Goal: Task Accomplishment & Management: Complete application form

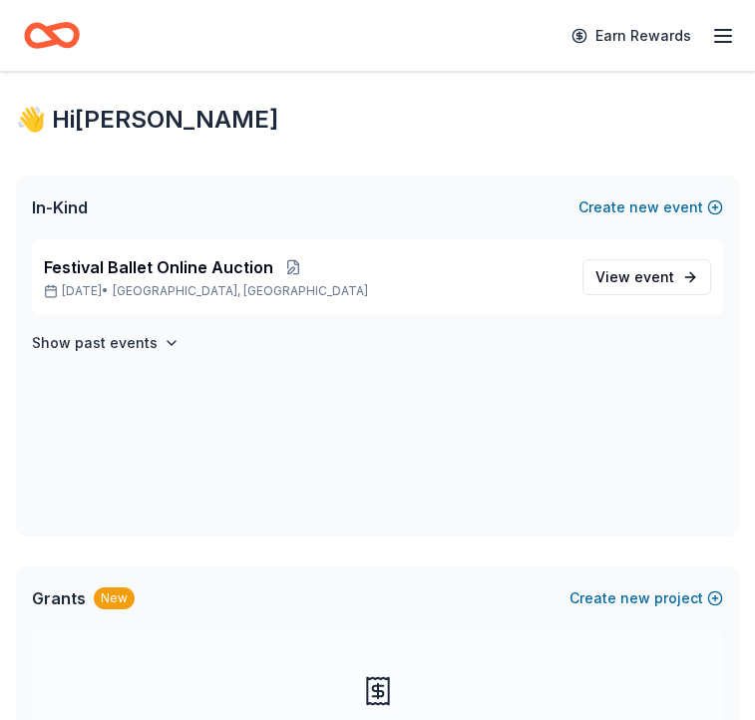
click at [717, 46] on icon "button" at bounding box center [723, 36] width 24 height 24
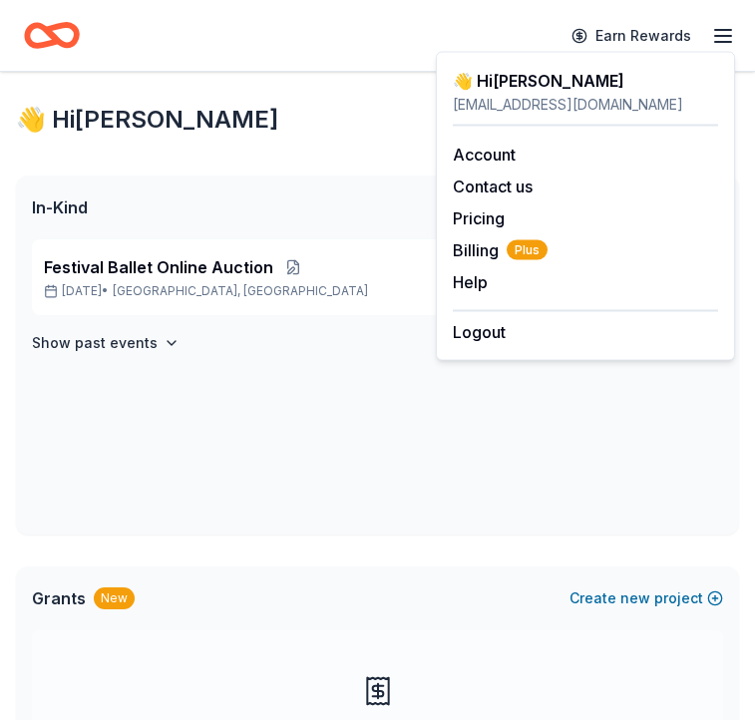
click at [362, 333] on div "Show past events" at bounding box center [377, 343] width 691 height 24
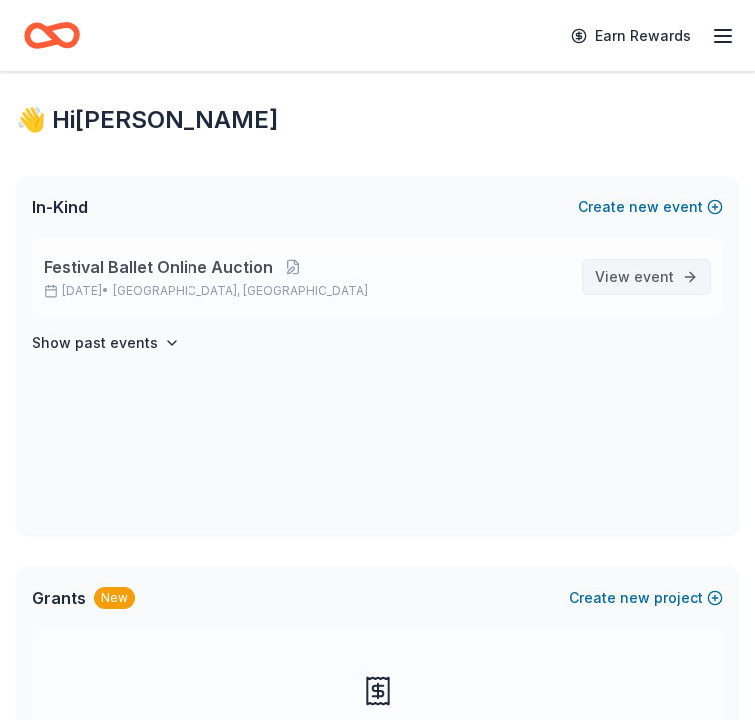
click at [626, 275] on span "View event" at bounding box center [634, 277] width 79 height 24
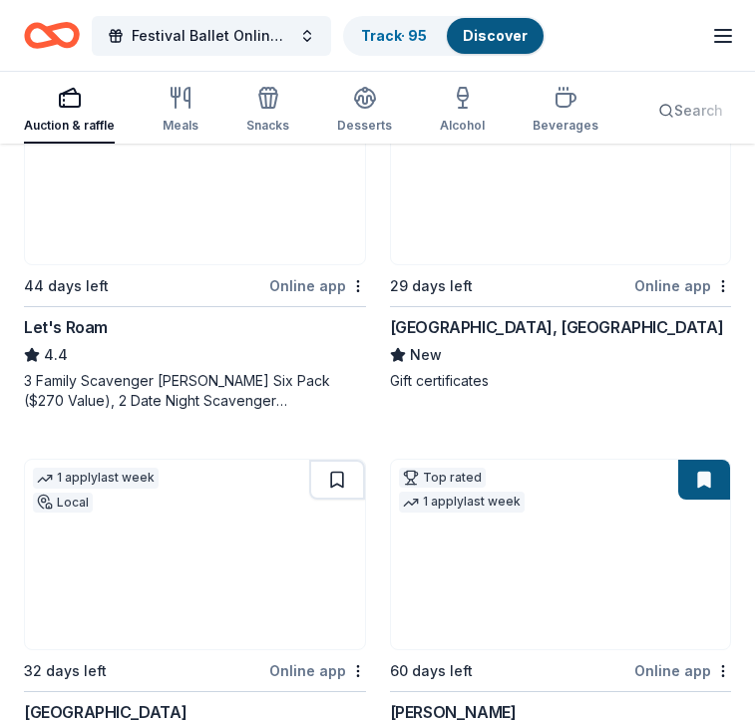
scroll to position [2193, 0]
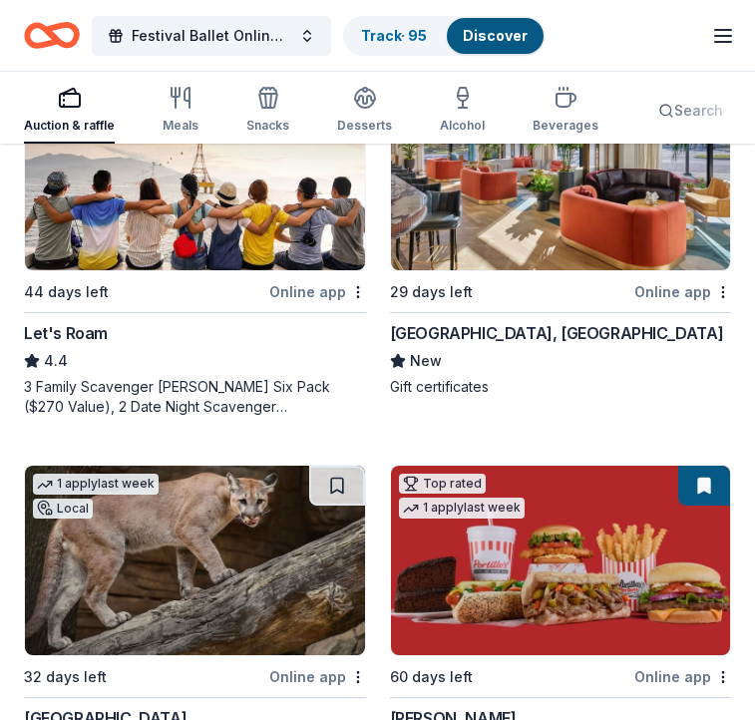
click at [717, 36] on line "button" at bounding box center [723, 36] width 16 height 0
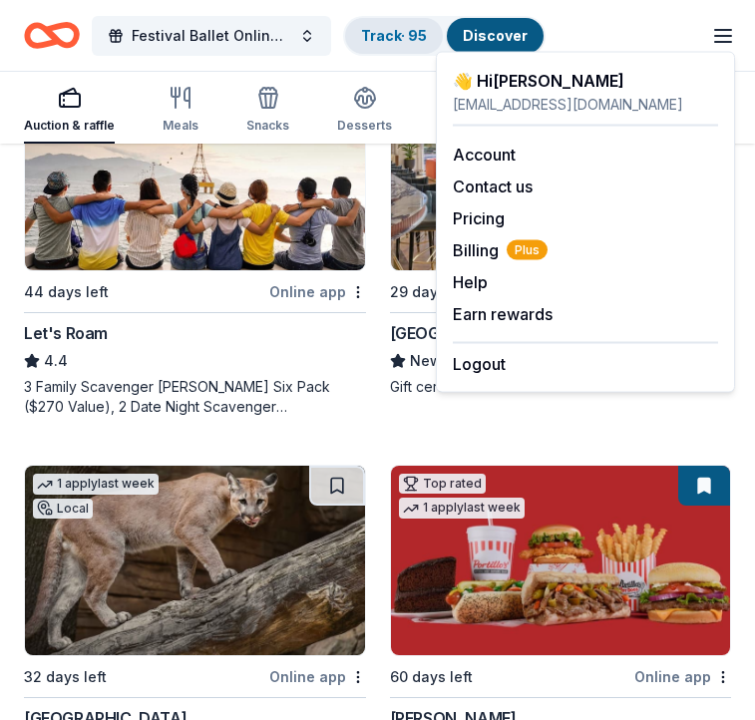
click at [412, 21] on div "Track · 95" at bounding box center [394, 36] width 98 height 36
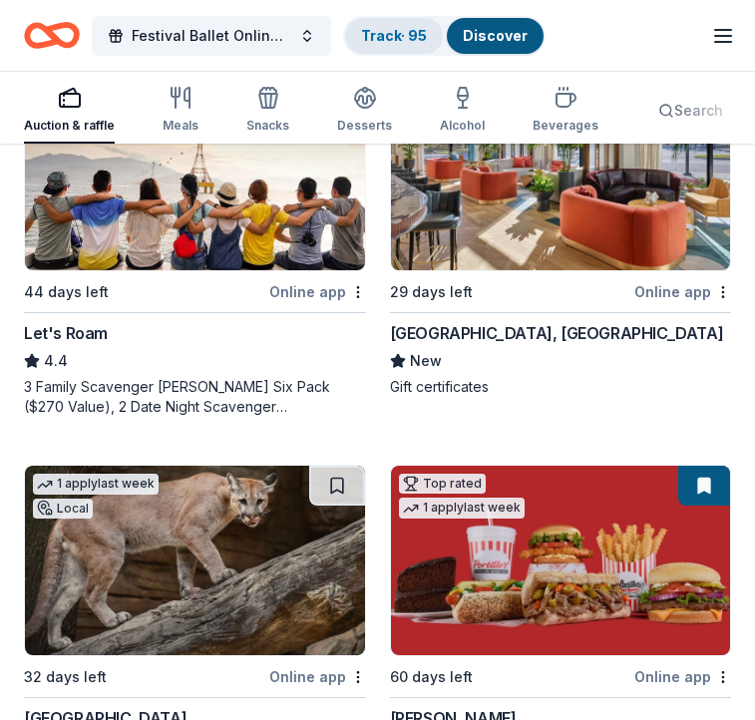
click at [403, 28] on link "Track · 95" at bounding box center [394, 35] width 66 height 17
click at [400, 35] on link "Track · 95" at bounding box center [394, 35] width 66 height 17
click at [373, 36] on link "Track · 95" at bounding box center [394, 35] width 66 height 17
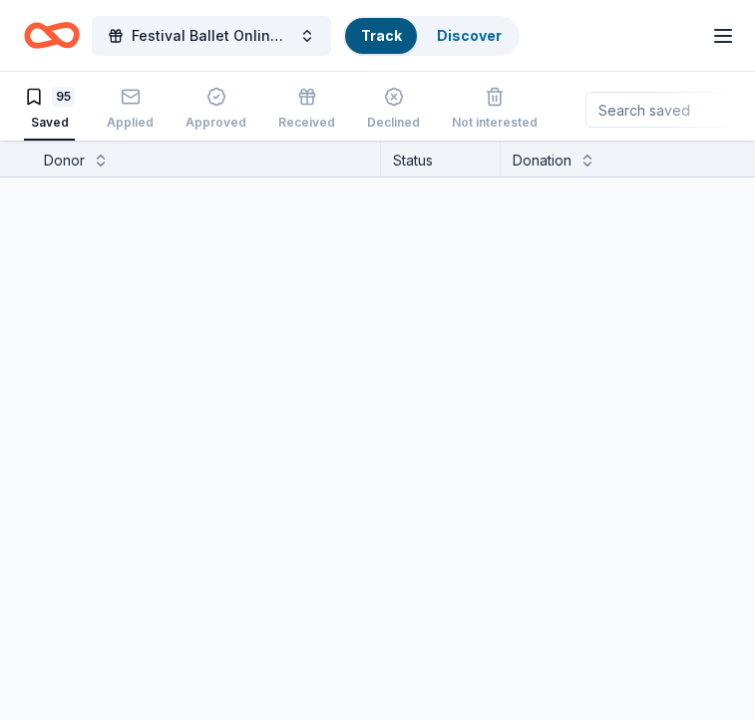
scroll to position [1, 0]
click at [35, 30] on icon "Home" at bounding box center [52, 35] width 56 height 47
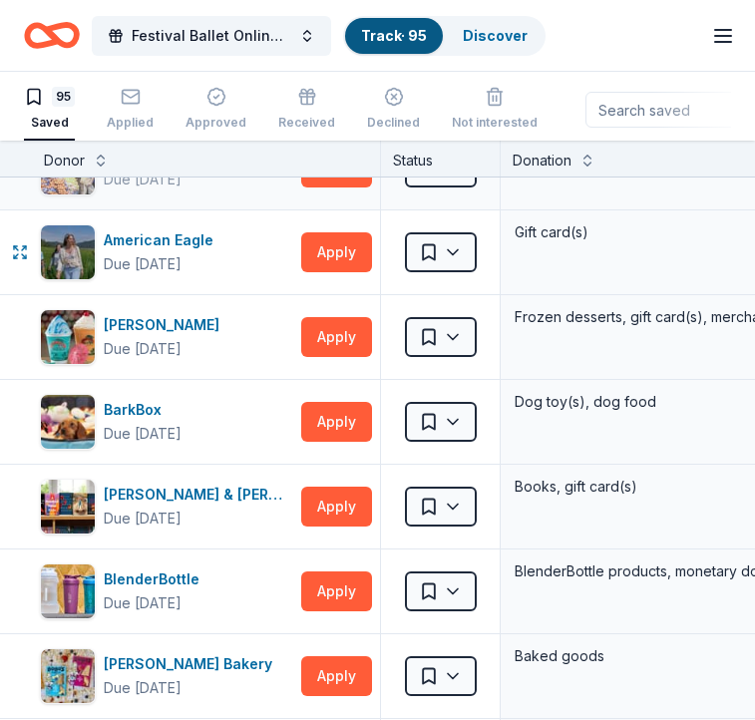
scroll to position [0, 0]
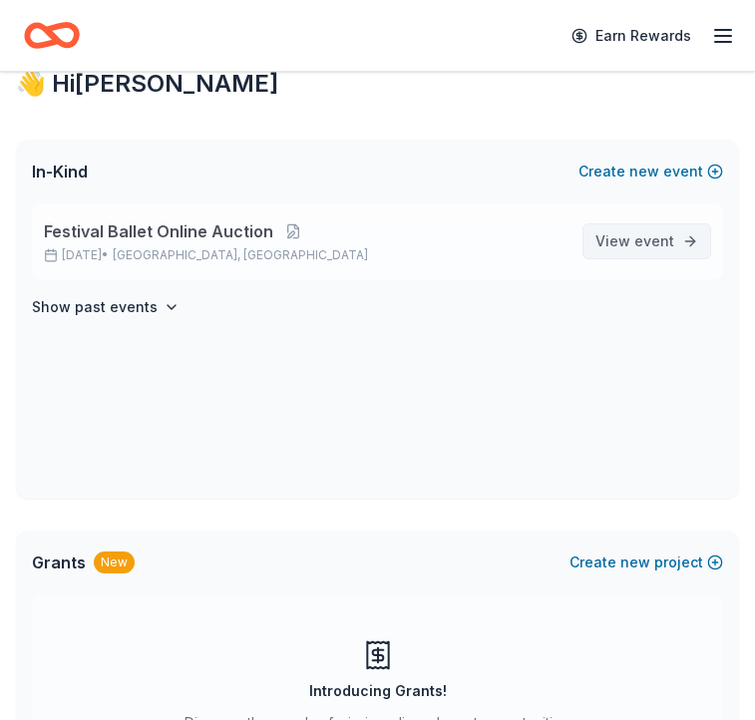
scroll to position [37, 0]
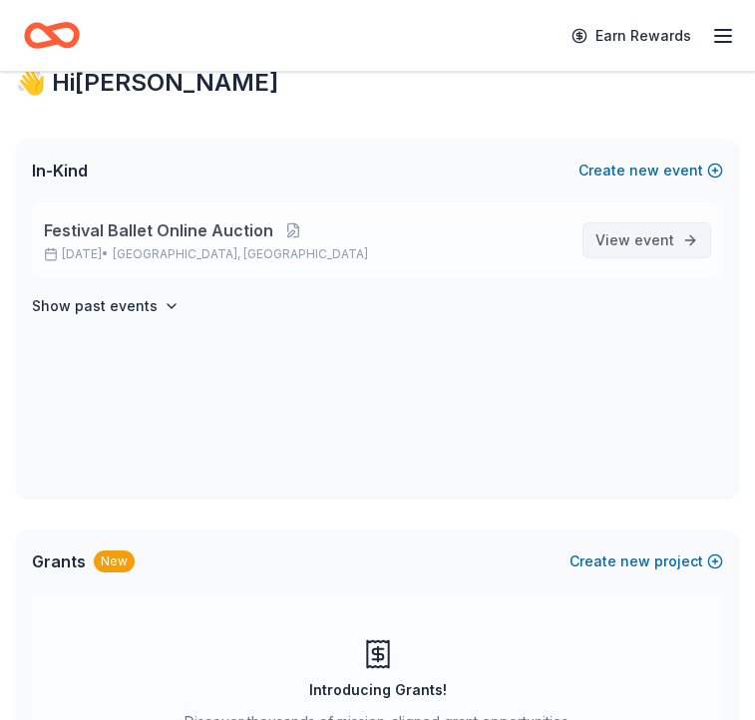
click at [675, 245] on link "View event" at bounding box center [646, 240] width 129 height 36
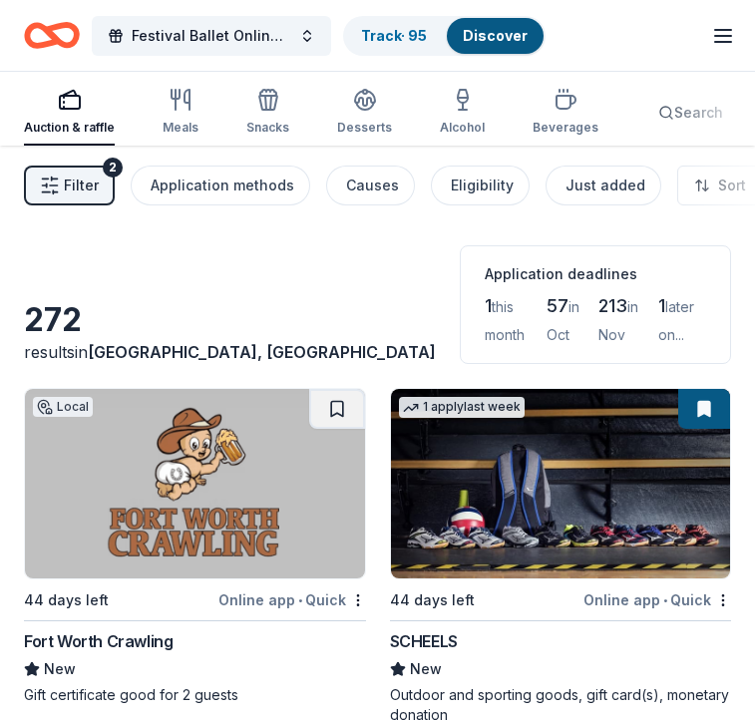
click at [385, 57] on div "Festival Ballet Online Auction Track · 95 Discover" at bounding box center [285, 35] width 522 height 47
click at [380, 38] on link "Track · 95" at bounding box center [394, 35] width 66 height 17
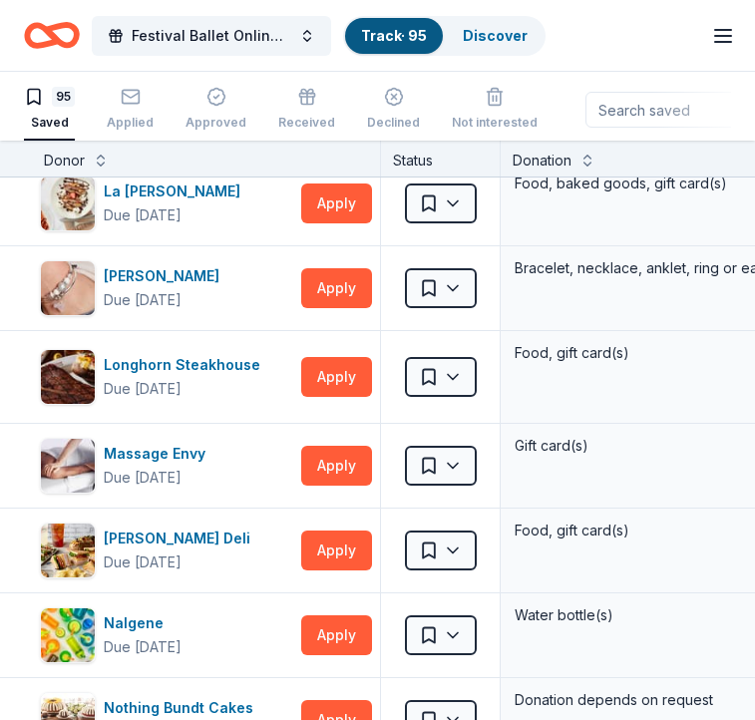
scroll to position [3650, 0]
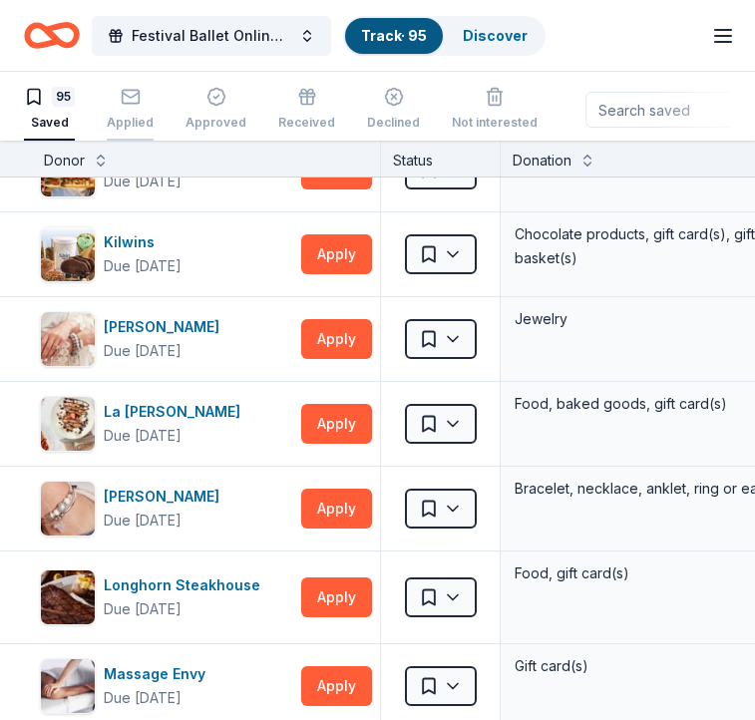
click at [137, 108] on div "Applied" at bounding box center [130, 109] width 47 height 44
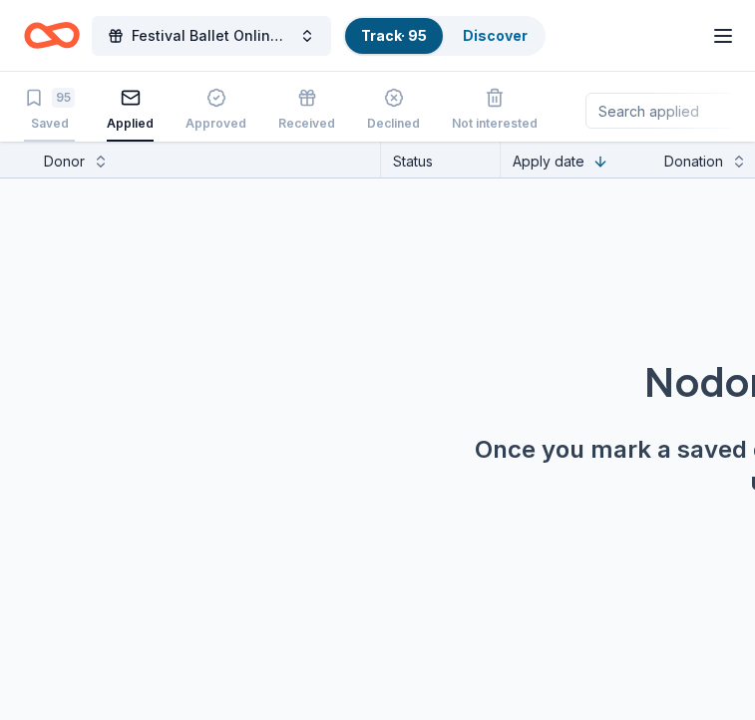
click at [44, 112] on div "95 Saved" at bounding box center [49, 110] width 51 height 44
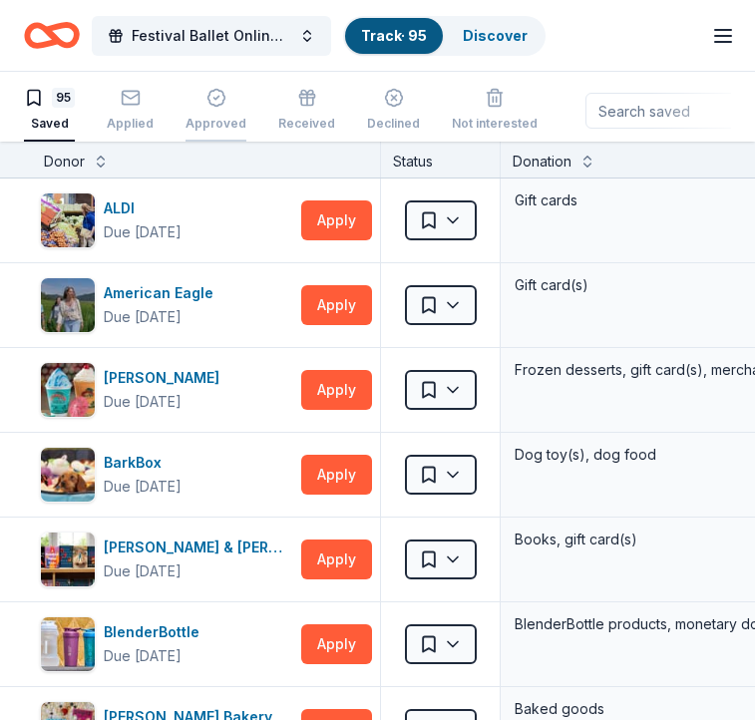
click at [215, 107] on icon "button" at bounding box center [216, 98] width 20 height 20
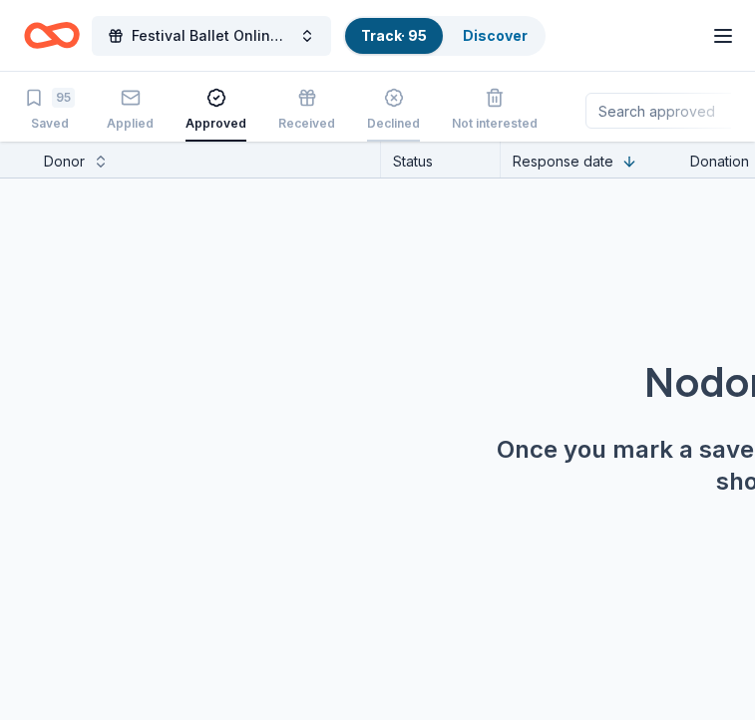
click at [367, 120] on div "Declined" at bounding box center [393, 124] width 53 height 16
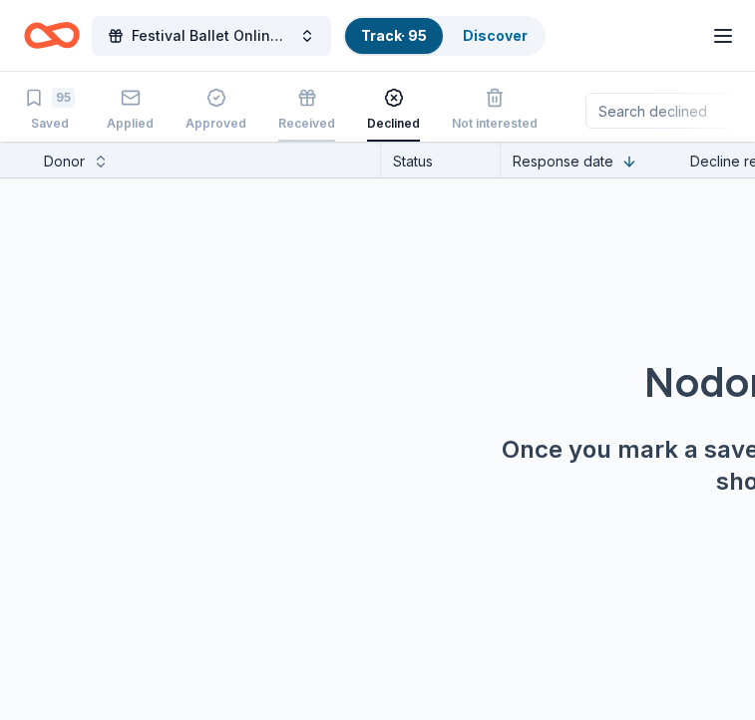
click at [298, 116] on div "Received" at bounding box center [306, 124] width 57 height 16
click at [503, 118] on div "Not interested" at bounding box center [495, 124] width 86 height 16
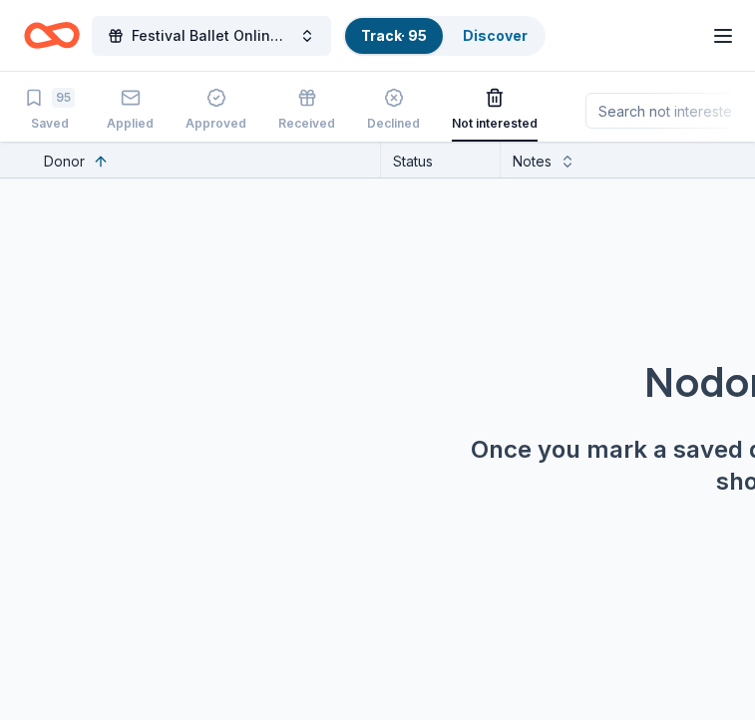
click at [409, 98] on div "95 Saved Applied Approved Received Declined Not interested" at bounding box center [281, 111] width 514 height 62
click at [367, 98] on div "button" at bounding box center [393, 98] width 53 height 20
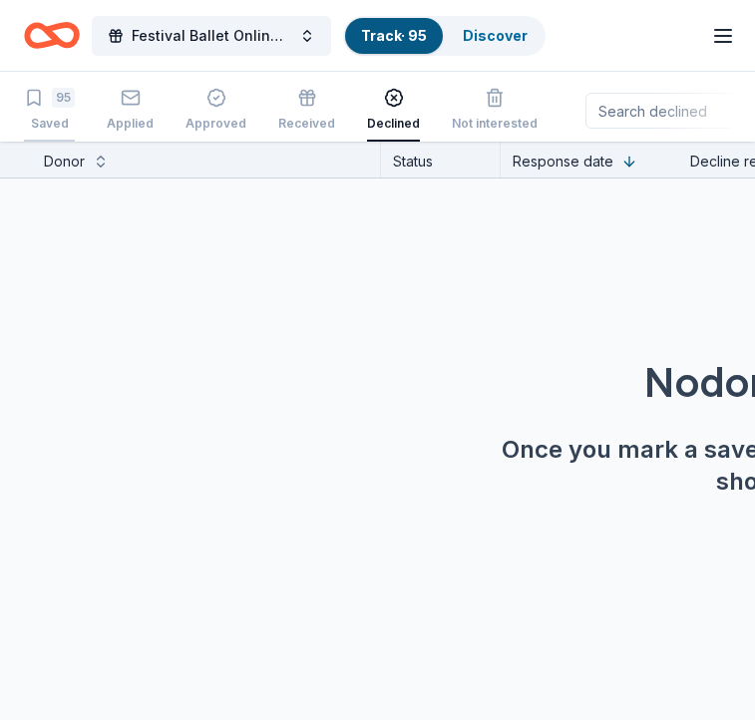
click at [65, 113] on div "95 Saved" at bounding box center [49, 110] width 51 height 44
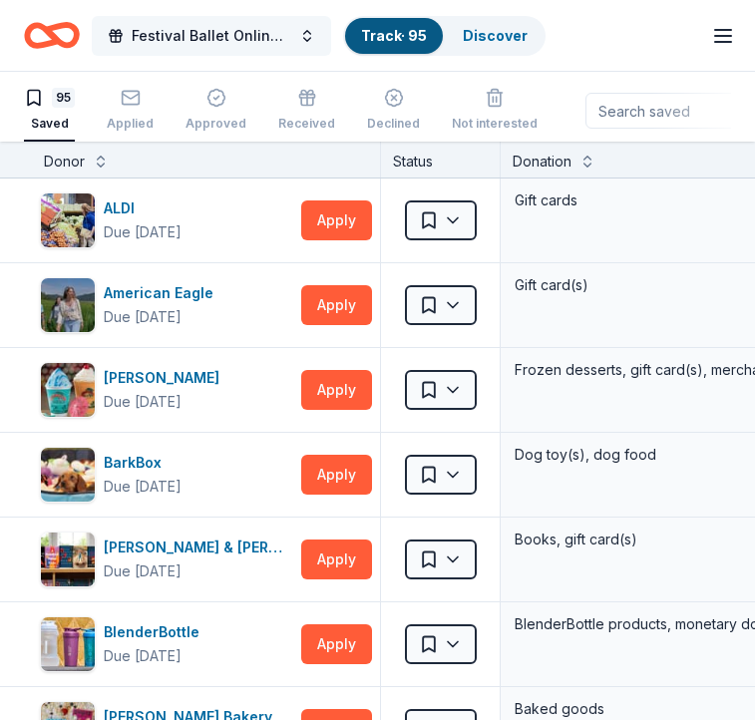
click at [277, 33] on span "Festival Ballet Online Auction" at bounding box center [212, 36] width 160 height 24
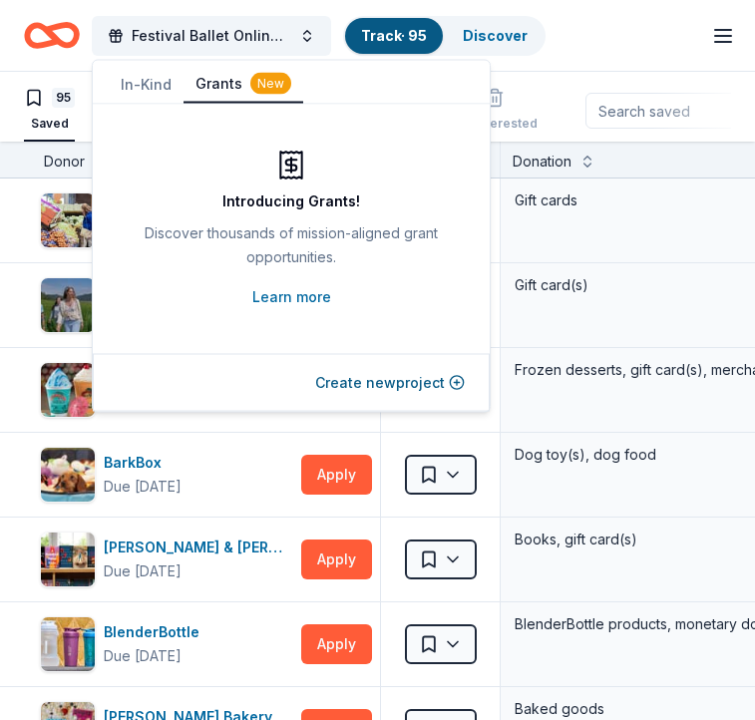
click at [206, 84] on button "Grants New" at bounding box center [243, 85] width 120 height 38
click at [151, 86] on button "In-Kind" at bounding box center [146, 85] width 75 height 36
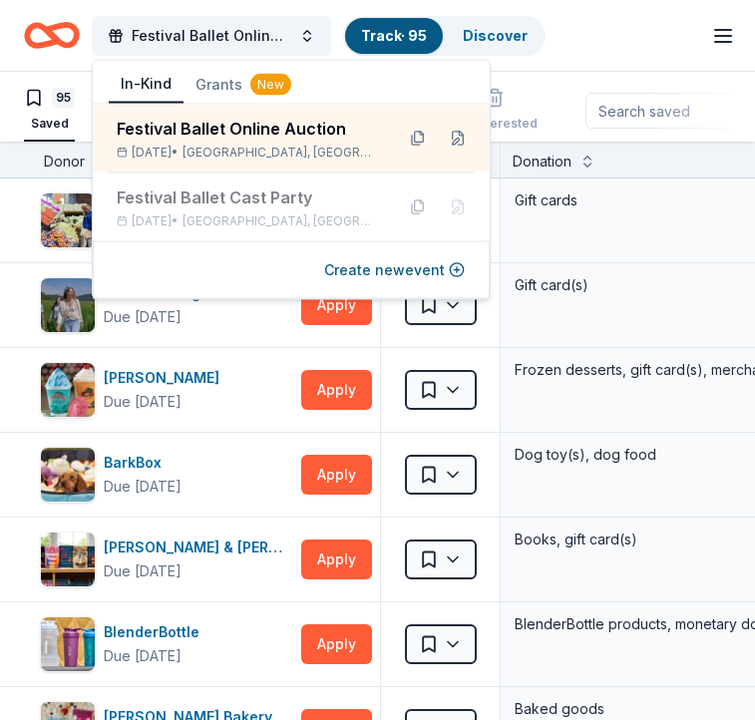
click at [657, 49] on div "Festival Ballet Online Auction Track · 95 Discover Earn Rewards" at bounding box center [377, 35] width 707 height 47
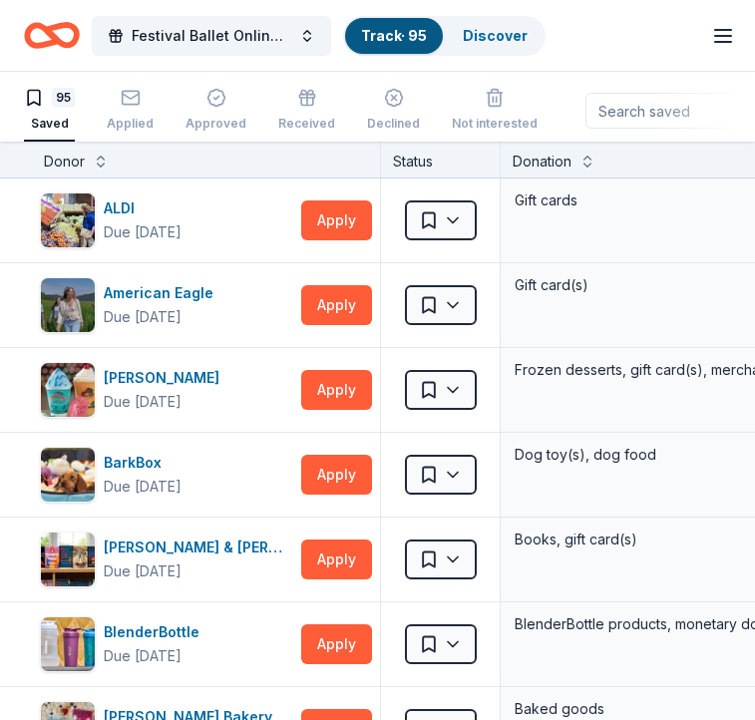
click at [718, 42] on line "button" at bounding box center [723, 42] width 16 height 0
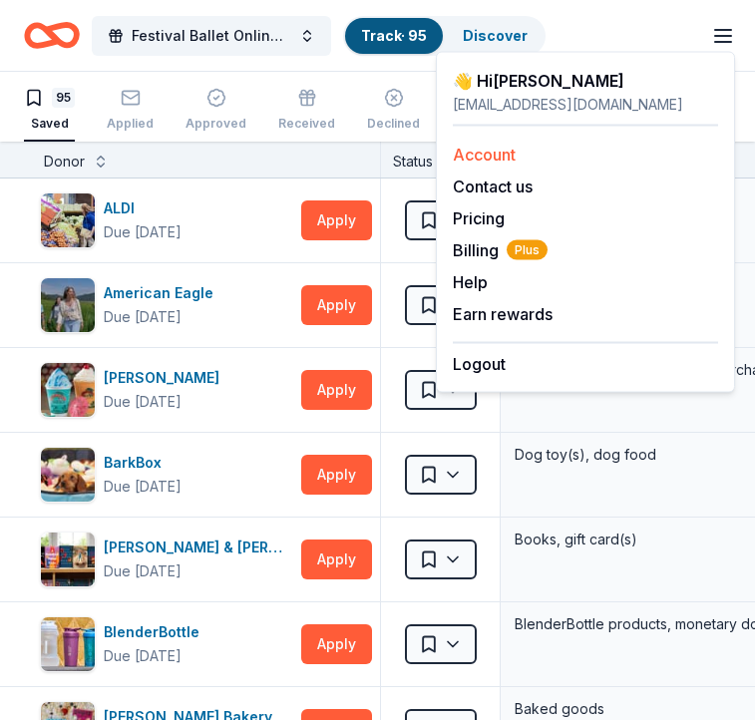
click at [495, 153] on link "Account" at bounding box center [484, 155] width 63 height 20
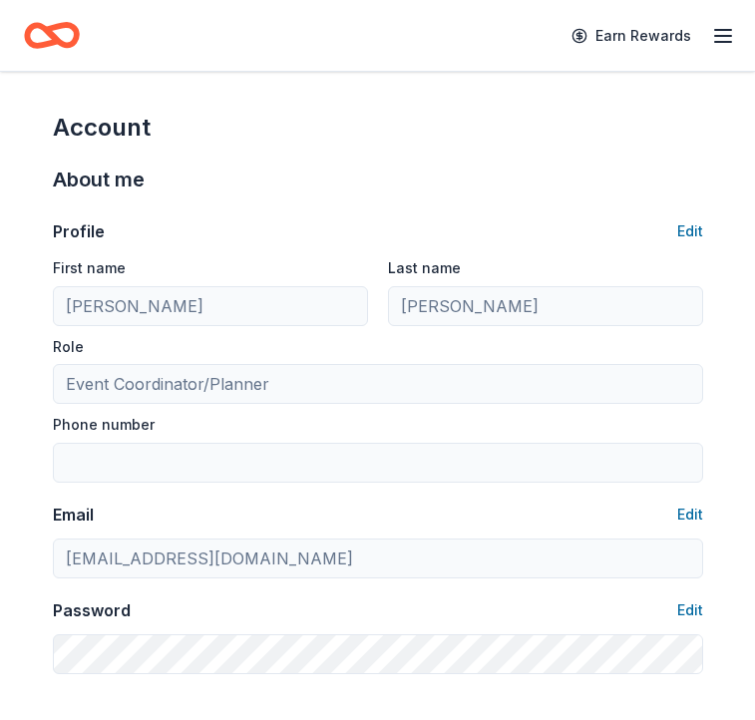
click at [43, 67] on div "Earn Rewards" at bounding box center [377, 35] width 755 height 71
click at [45, 44] on icon "Home" at bounding box center [42, 35] width 31 height 20
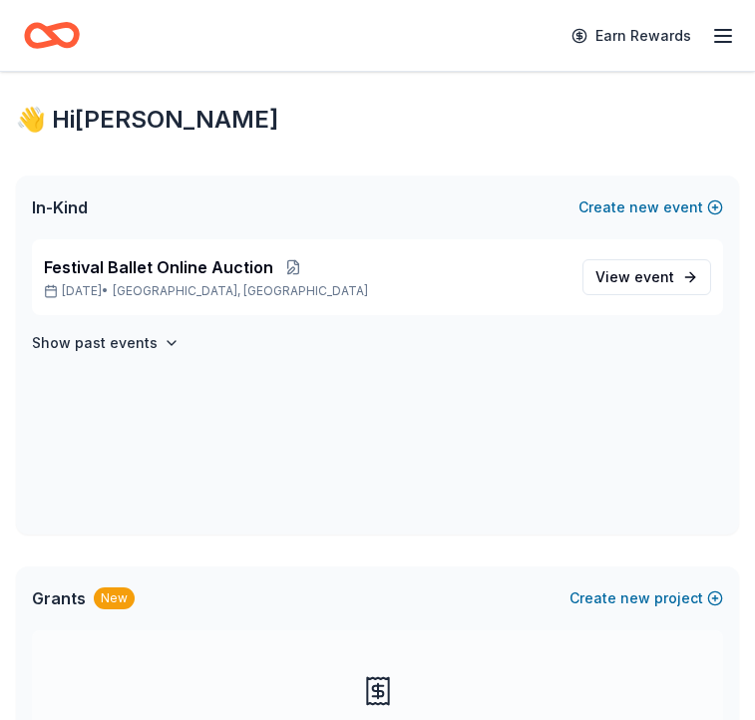
click at [724, 30] on line "button" at bounding box center [723, 30] width 16 height 0
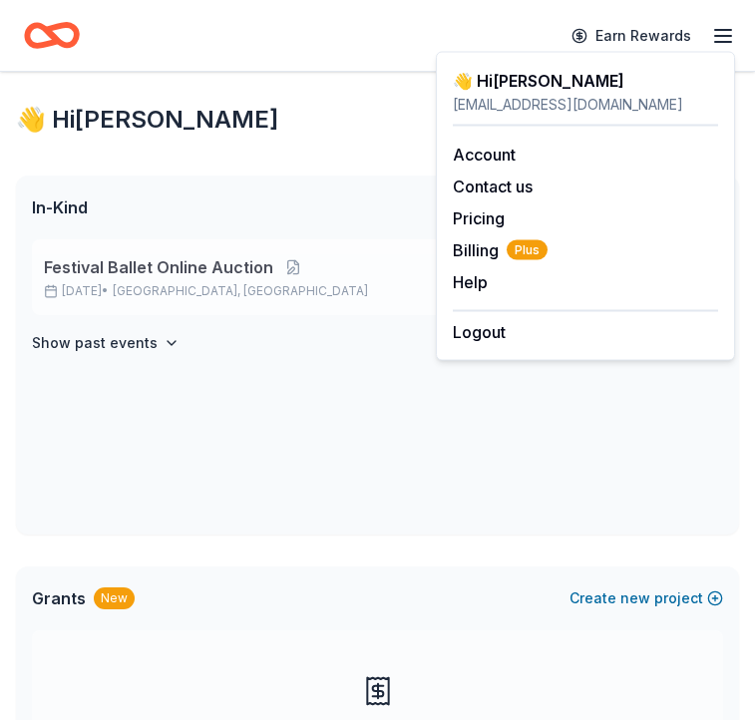
click at [247, 272] on span "Festival Ballet Online Auction" at bounding box center [158, 267] width 229 height 24
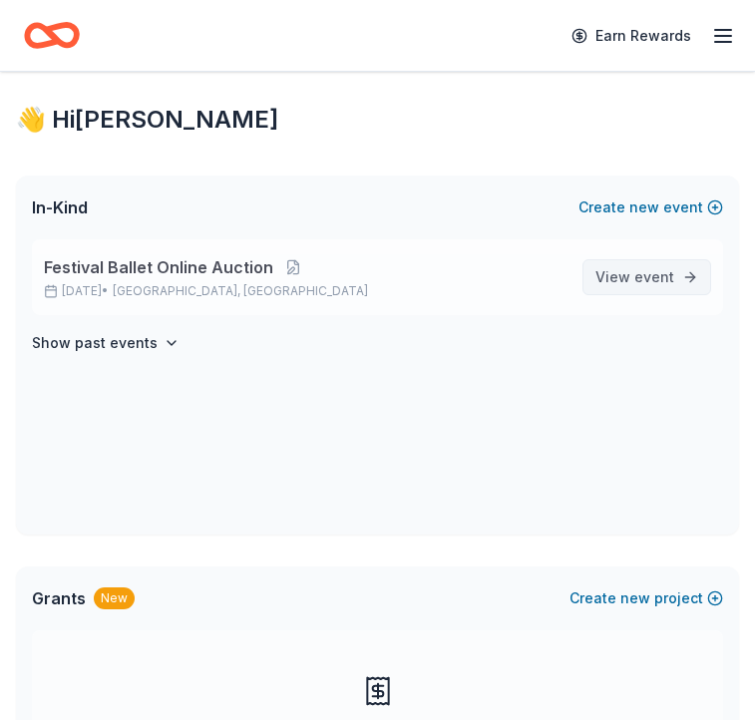
click at [684, 277] on link "View event" at bounding box center [646, 277] width 129 height 36
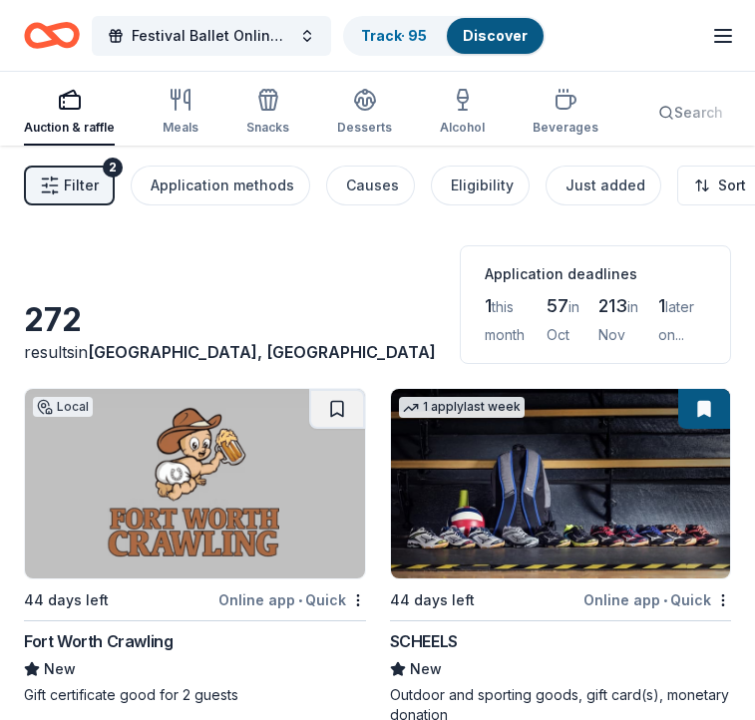
click at [88, 193] on span "Filter" at bounding box center [81, 186] width 35 height 24
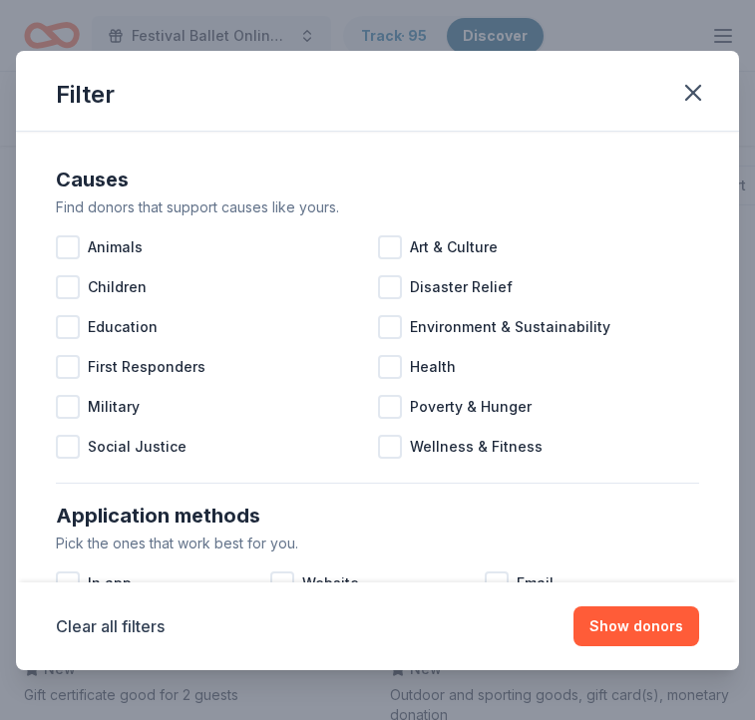
scroll to position [864, 0]
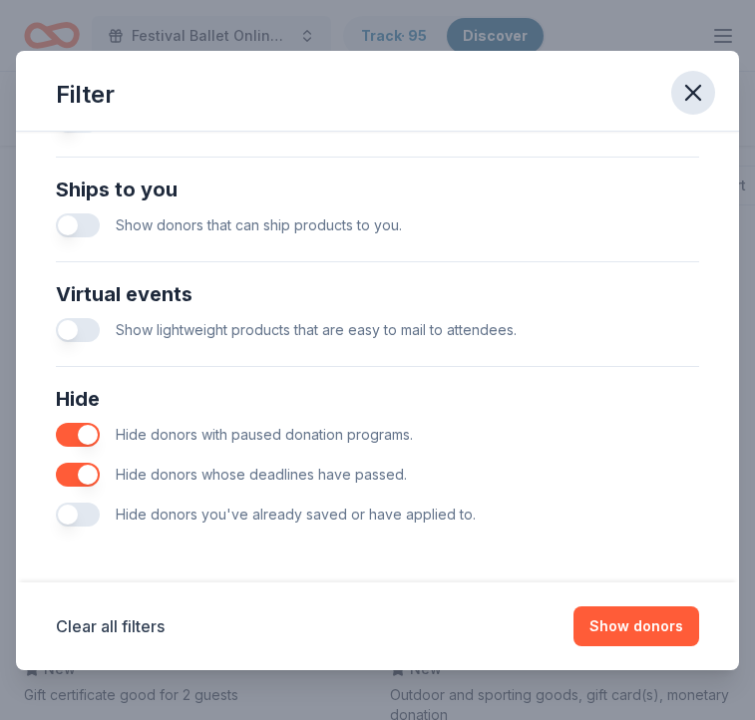
click at [701, 90] on icon "button" at bounding box center [693, 93] width 28 height 28
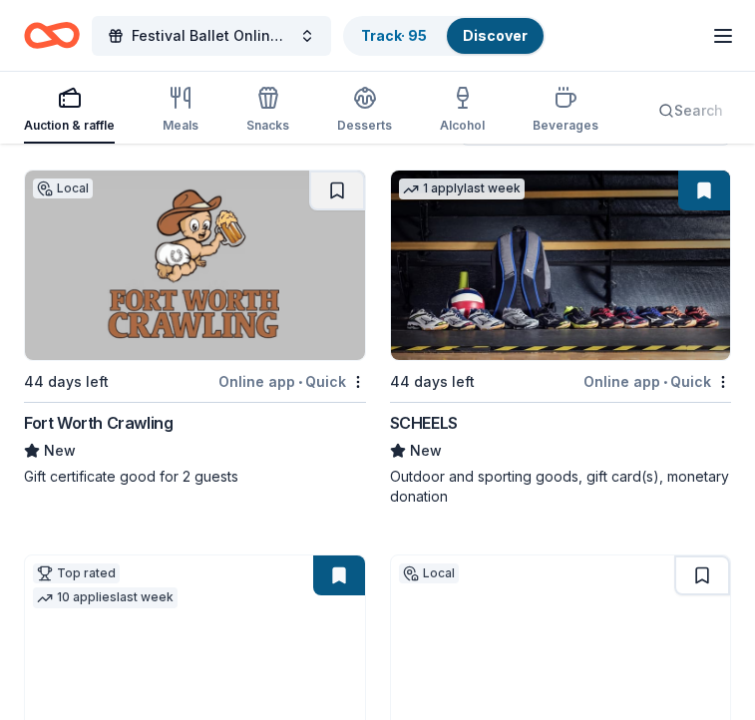
scroll to position [0, 0]
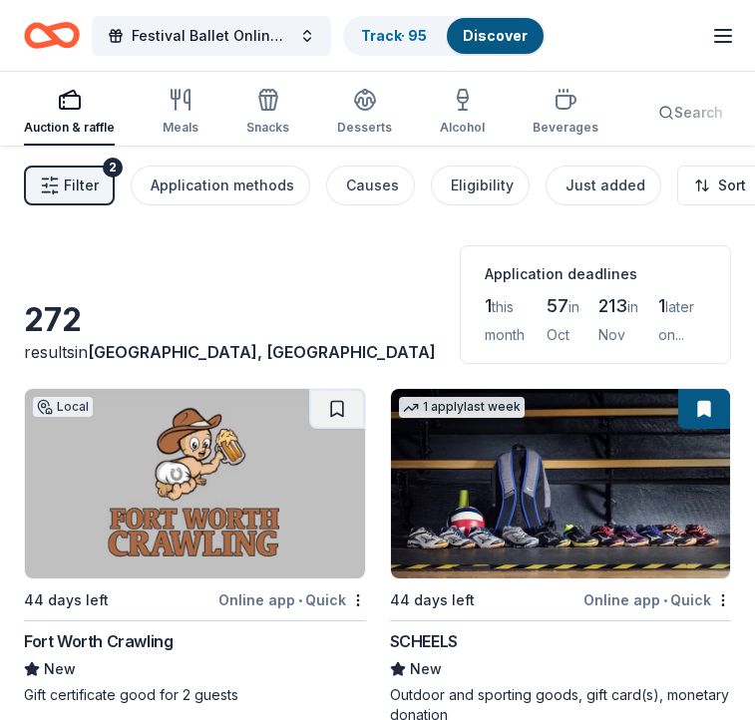
click at [262, 13] on div "Festival Ballet Online Auction Track · 95 Discover" at bounding box center [285, 35] width 522 height 47
click at [253, 31] on span "Festival Ballet Online Auction" at bounding box center [212, 36] width 160 height 24
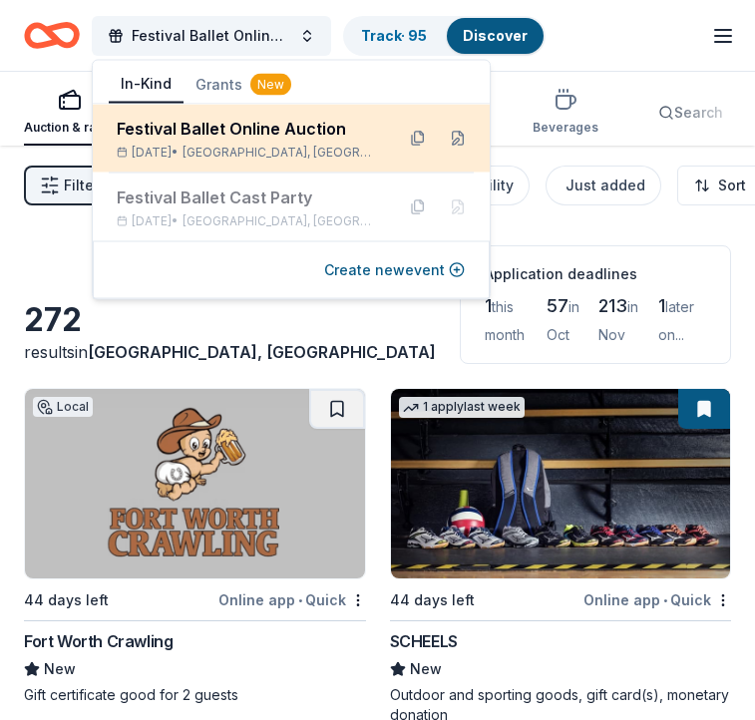
click at [250, 147] on span "Denton, TX" at bounding box center [279, 153] width 195 height 16
click at [402, 141] on button at bounding box center [418, 139] width 32 height 32
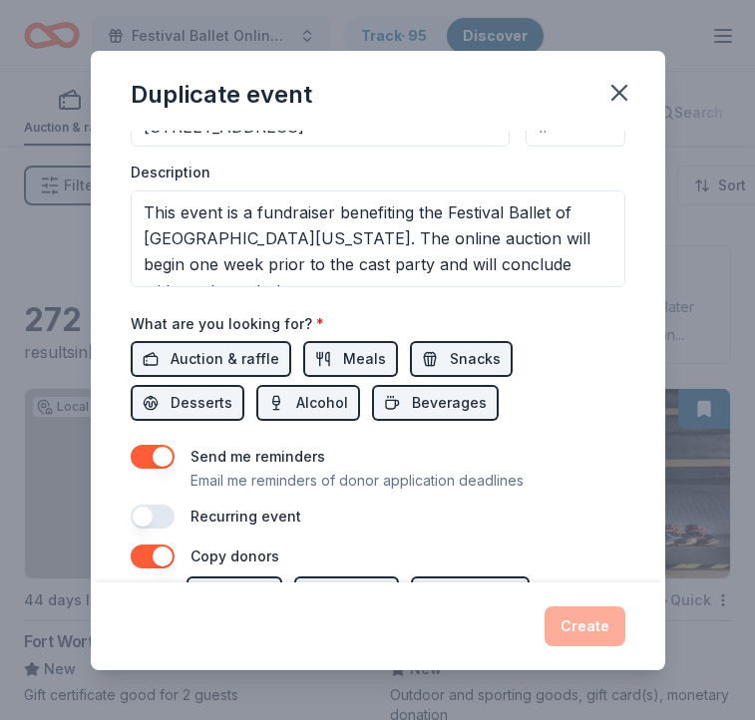
scroll to position [512, 0]
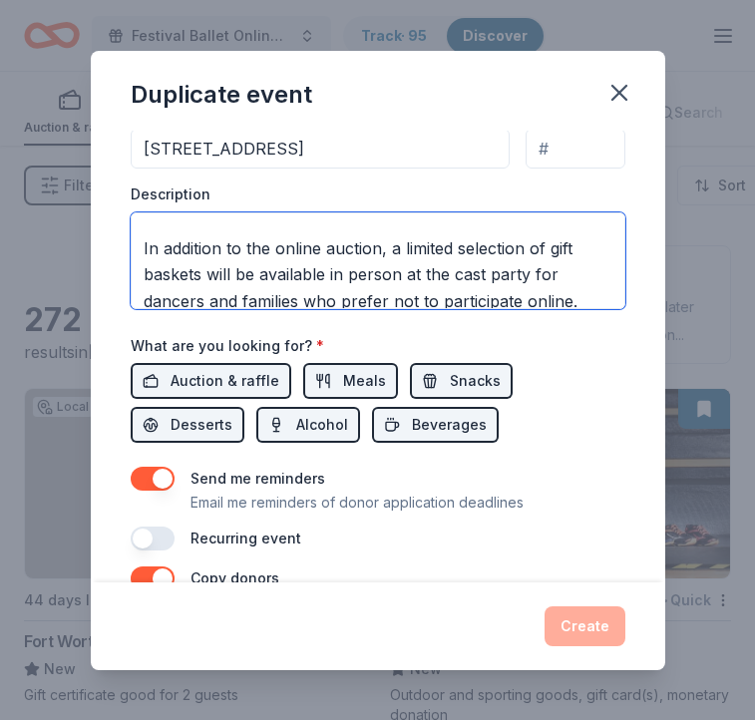
drag, startPoint x: 237, startPoint y: 232, endPoint x: 369, endPoint y: 249, distance: 132.7
click at [369, 249] on textarea "This event is a fundraiser benefiting the Festival Ballet of North Central Texa…" at bounding box center [378, 260] width 495 height 97
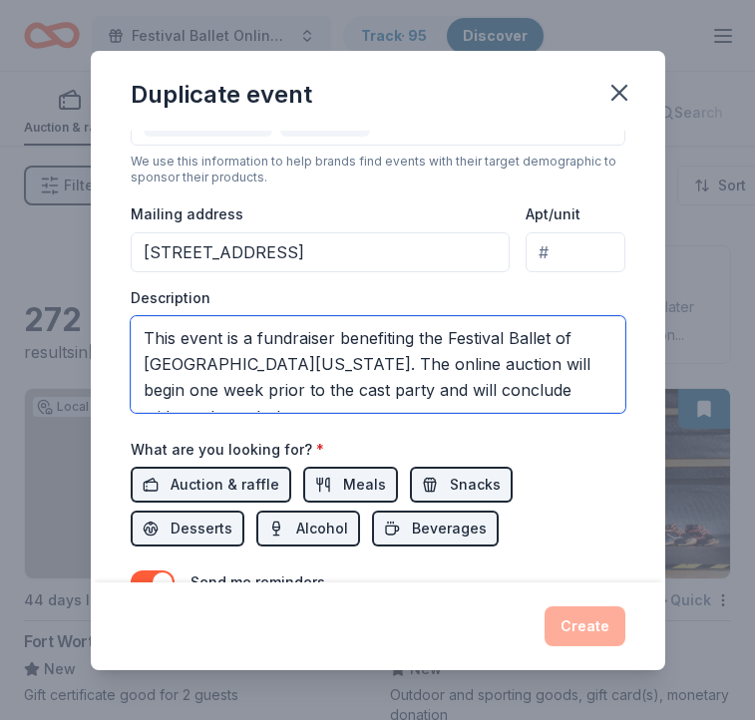
scroll to position [323, 0]
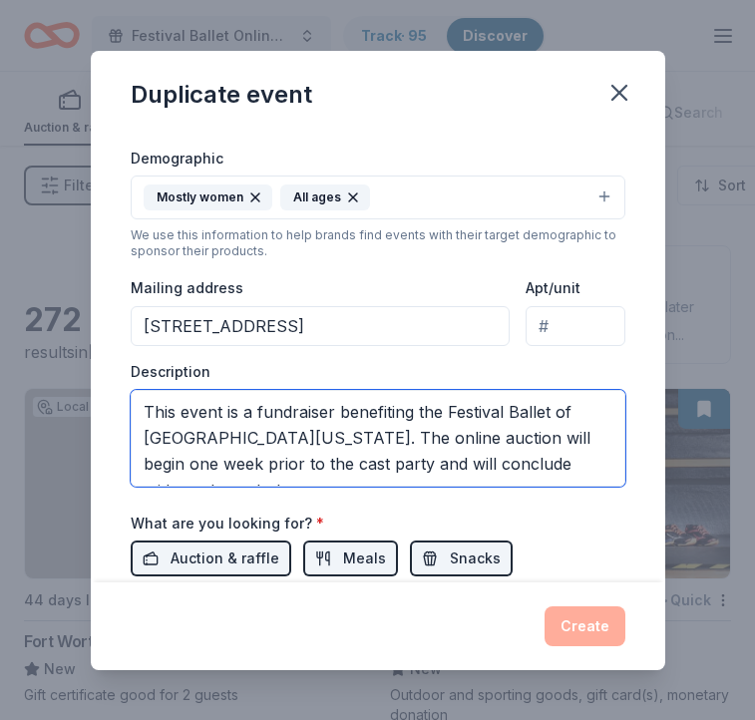
drag, startPoint x: 336, startPoint y: 296, endPoint x: 244, endPoint y: 130, distance: 190.1
click at [244, 130] on div "Event type * Fundraiser Demographic Mostly women All ages We use this informati…" at bounding box center [378, 271] width 495 height 432
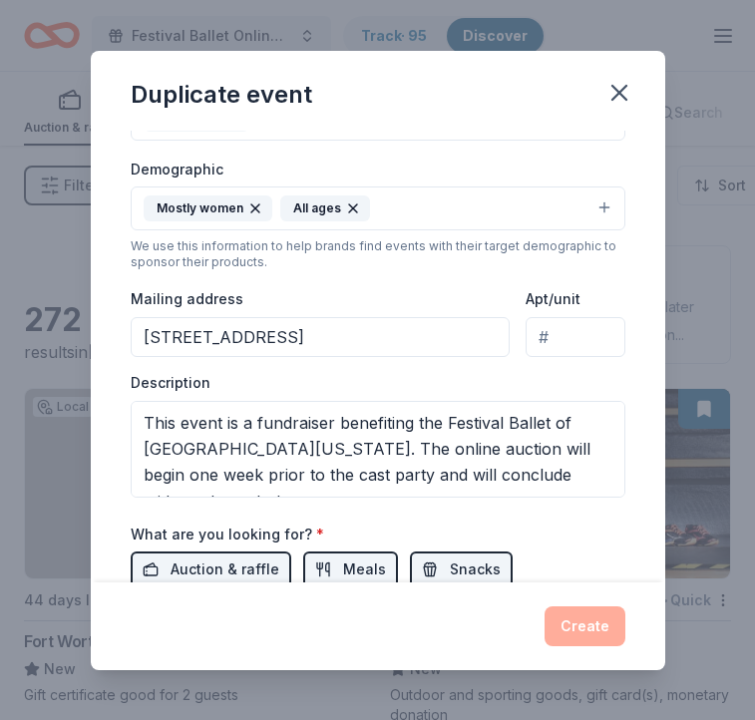
drag, startPoint x: 240, startPoint y: 444, endPoint x: 213, endPoint y: 63, distance: 381.9
click at [0, 0] on div "Duplicate event Event name * Festival Ballet Online Auction 30 /100 Event websi…" at bounding box center [377, 360] width 755 height 720
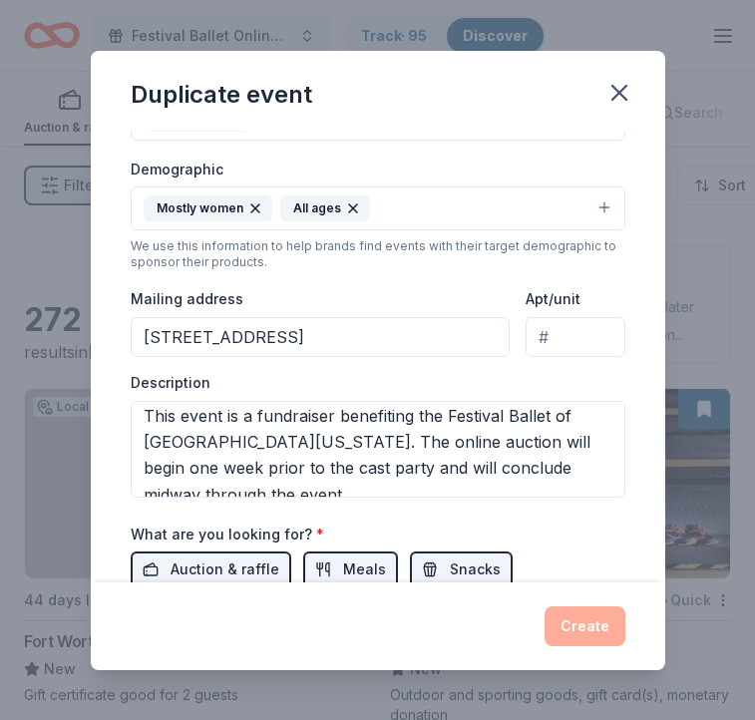
scroll to position [0, 0]
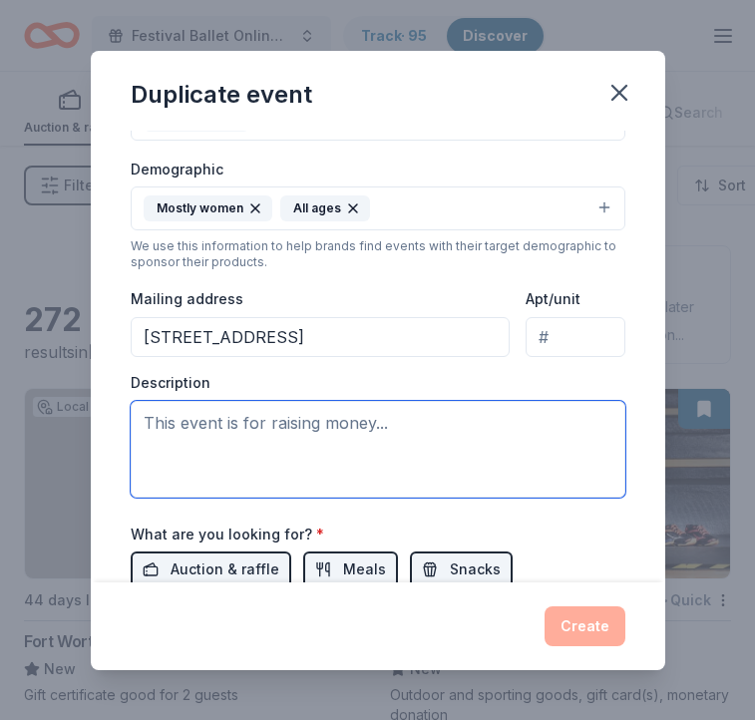
paste textarea "The Festival Ballet of [GEOGRAPHIC_DATA][US_STATE] is pleased to host a fundrai…"
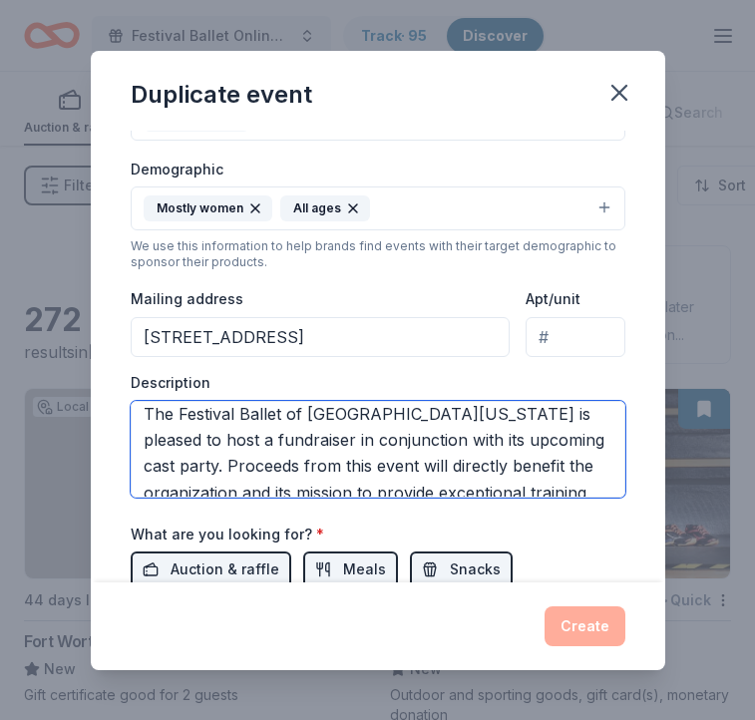
scroll to position [5, 0]
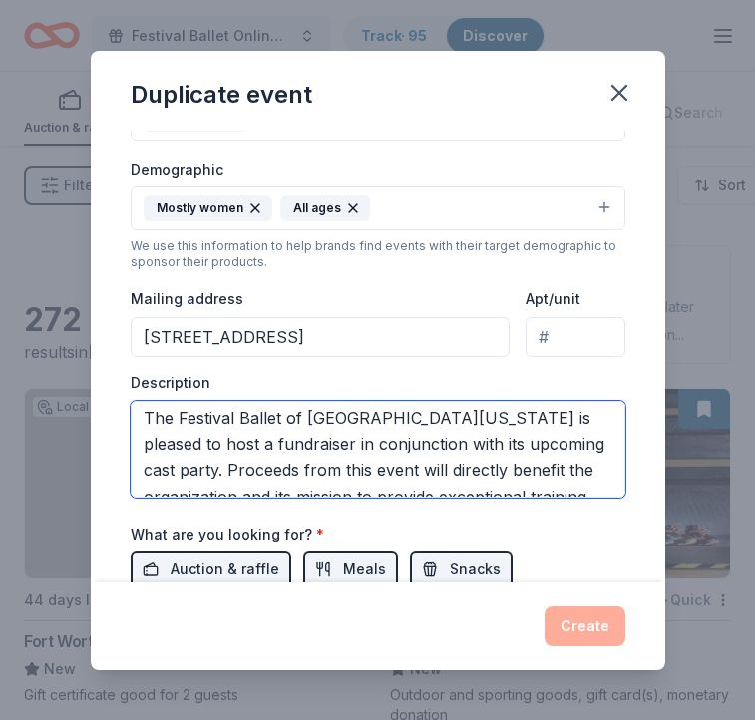
click at [573, 437] on textarea "The Festival Ballet of [GEOGRAPHIC_DATA][US_STATE] is pleased to host a fundrai…" at bounding box center [378, 449] width 495 height 97
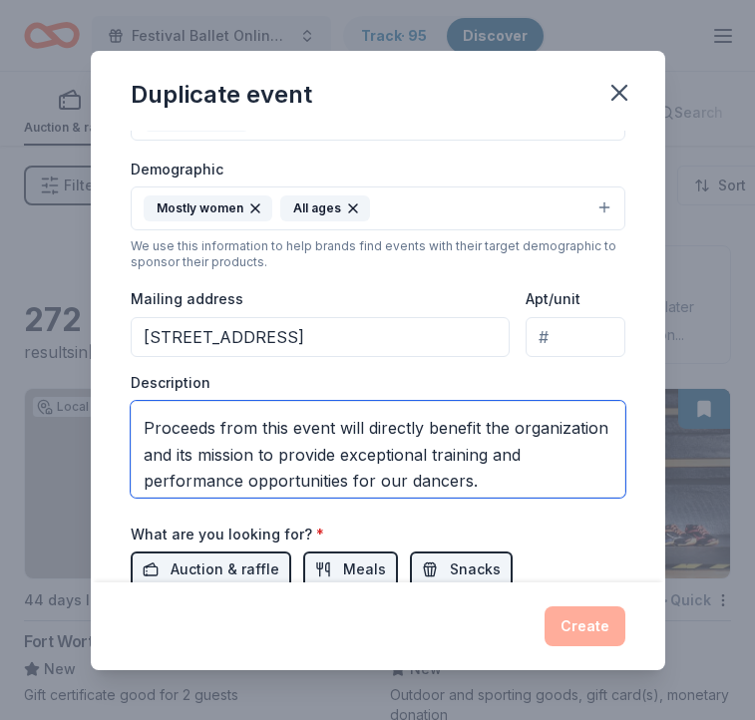
scroll to position [107, 0]
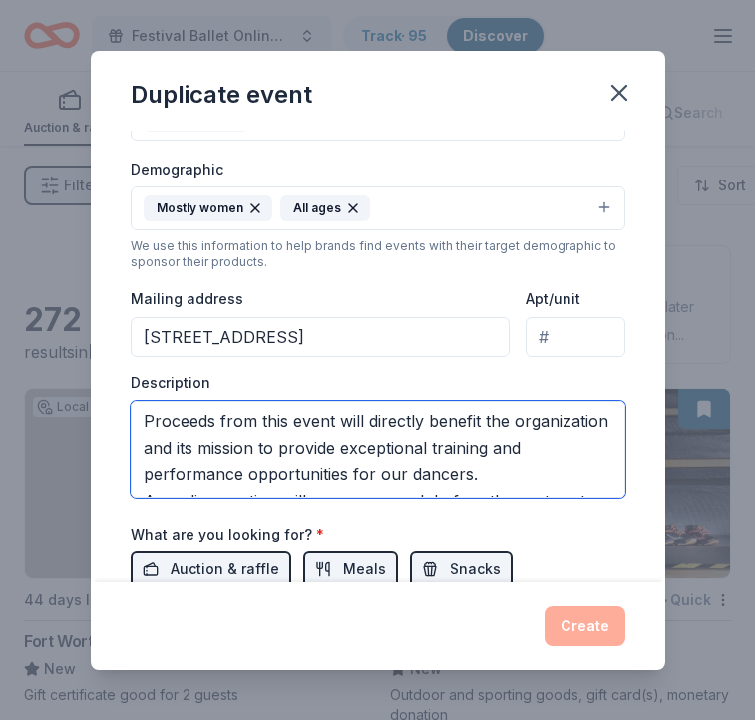
click at [514, 456] on textarea "The Festival Ballet of North Central Texas is pleased to host a fundraiser in c…" at bounding box center [378, 449] width 495 height 97
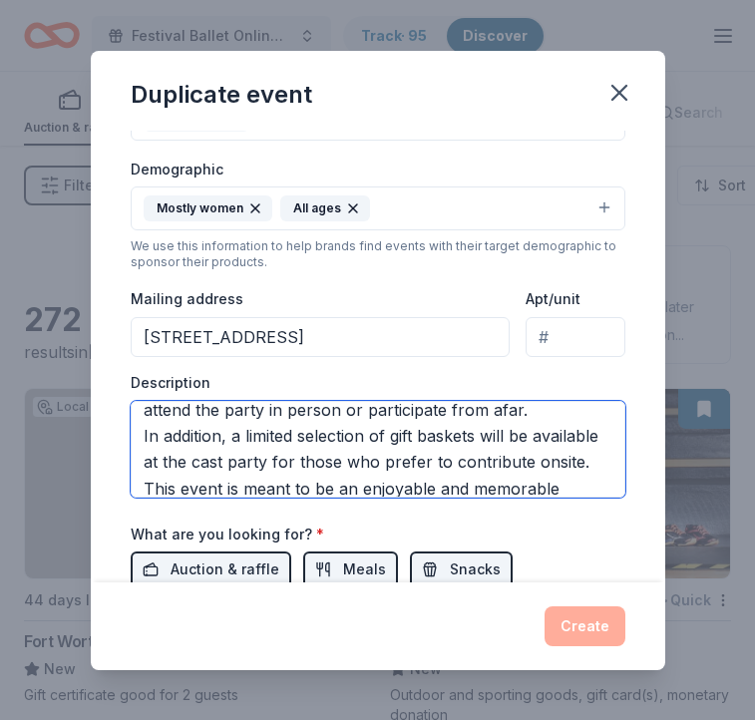
scroll to position [331, 0]
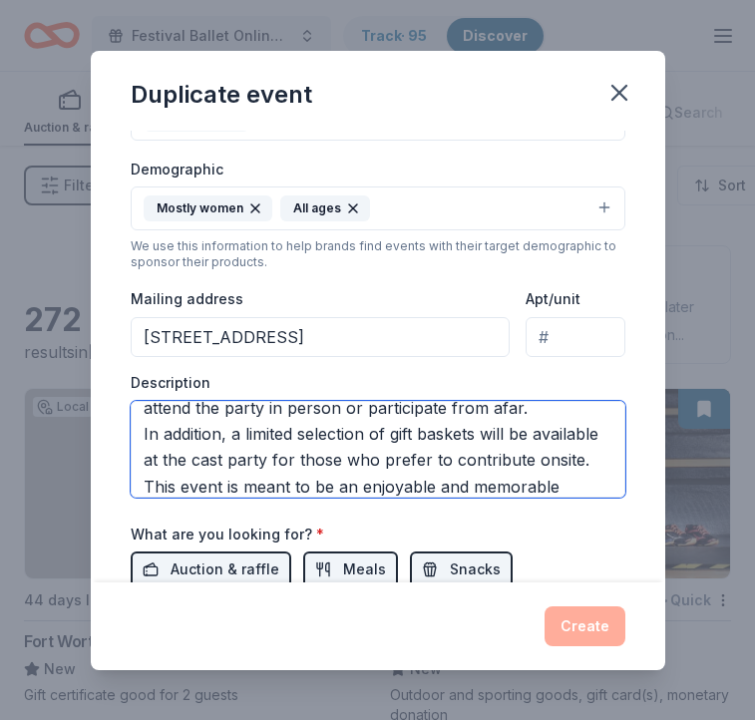
click at [593, 435] on textarea "The Festival Ballet of North Central Texas is pleased to host a fundraiser in c…" at bounding box center [378, 449] width 495 height 97
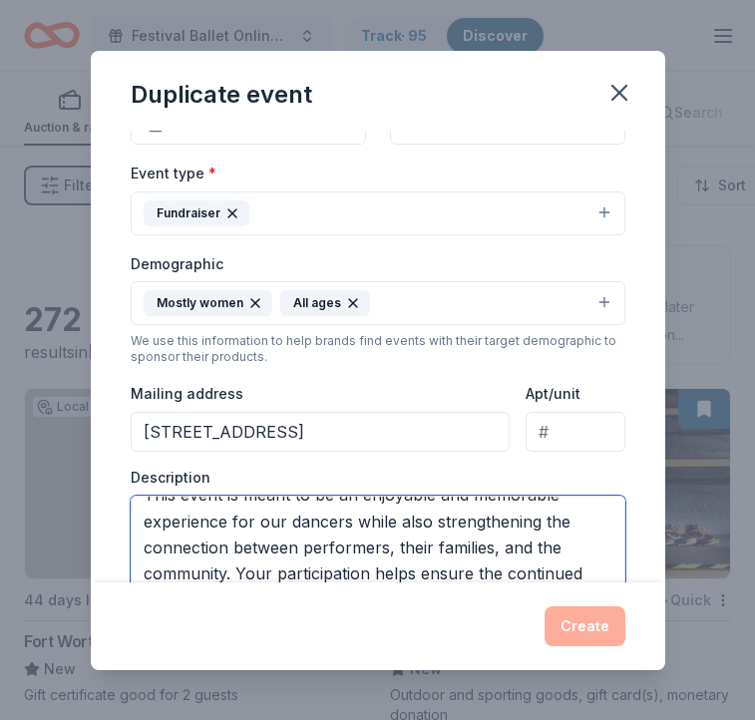
scroll to position [261, 0]
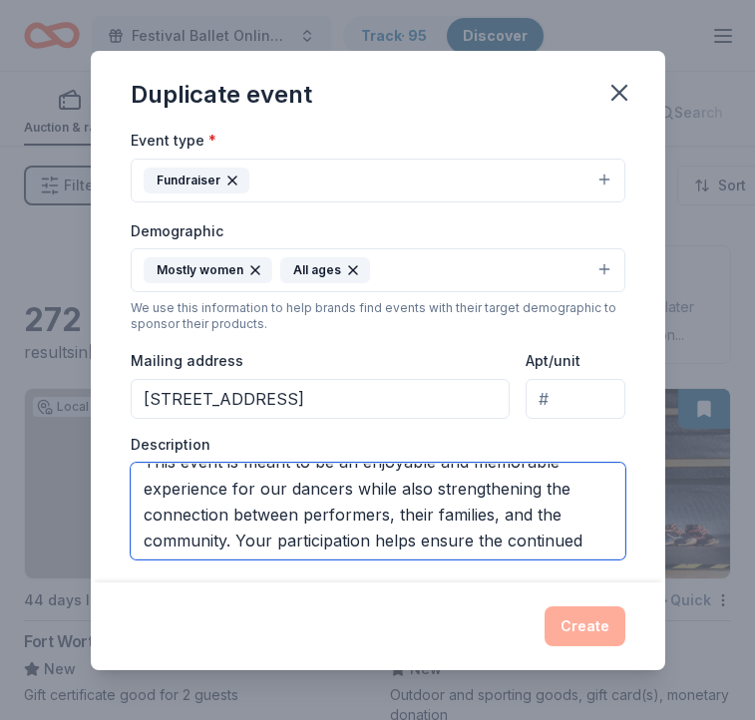
click at [236, 501] on textarea "The Festival Ballet of North Central Texas is pleased to host a fundraiser in c…" at bounding box center [378, 511] width 495 height 97
type textarea "The Festival Ballet of North Central Texas is pleased to host a fundraiser in c…"
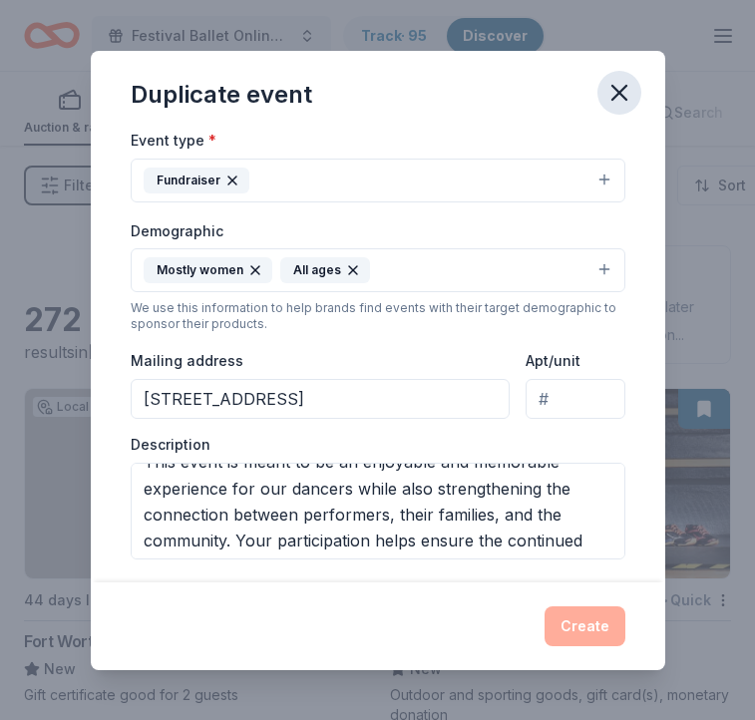
click at [633, 92] on button "button" at bounding box center [619, 93] width 44 height 44
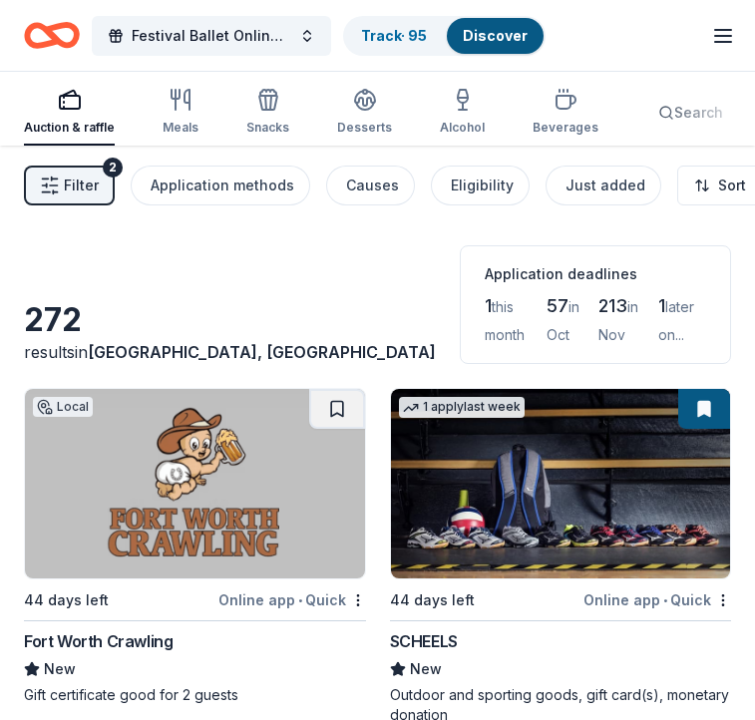
click at [44, 37] on icon "Home" at bounding box center [52, 35] width 56 height 47
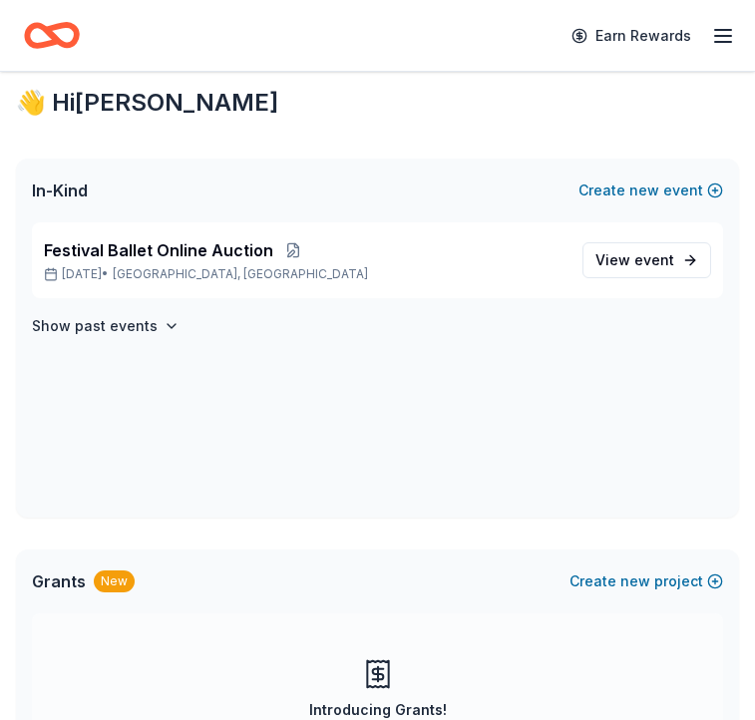
scroll to position [19, 0]
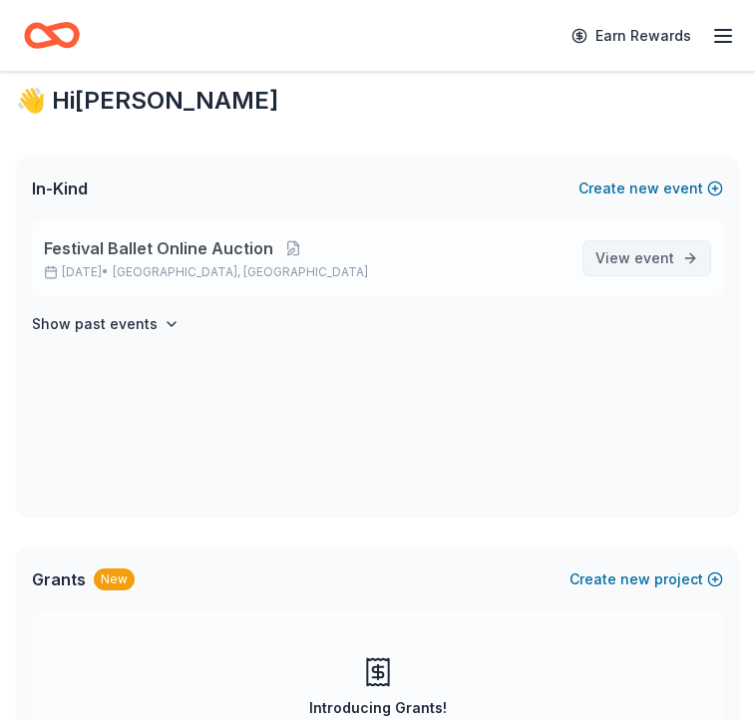
click at [617, 260] on span "View event" at bounding box center [634, 258] width 79 height 24
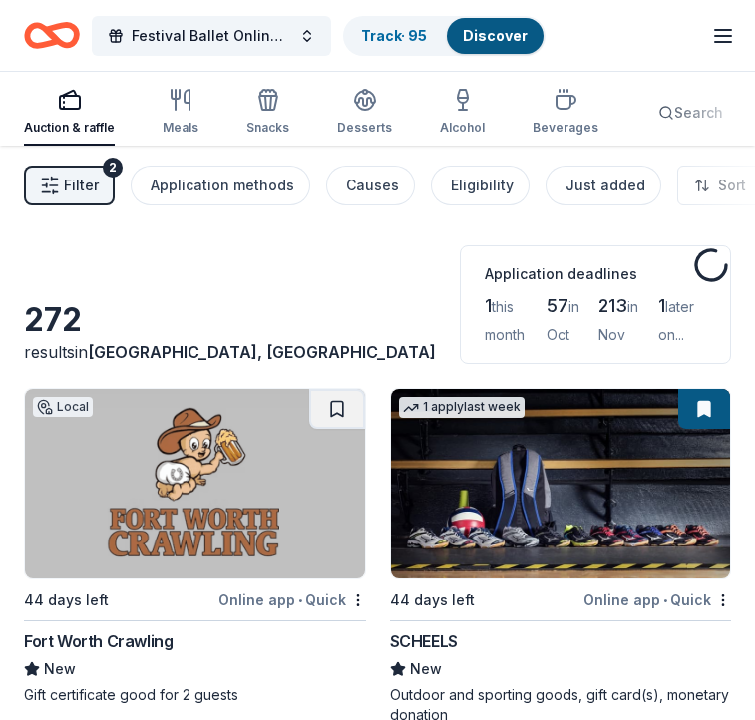
click at [54, 41] on icon "Home" at bounding box center [61, 35] width 31 height 20
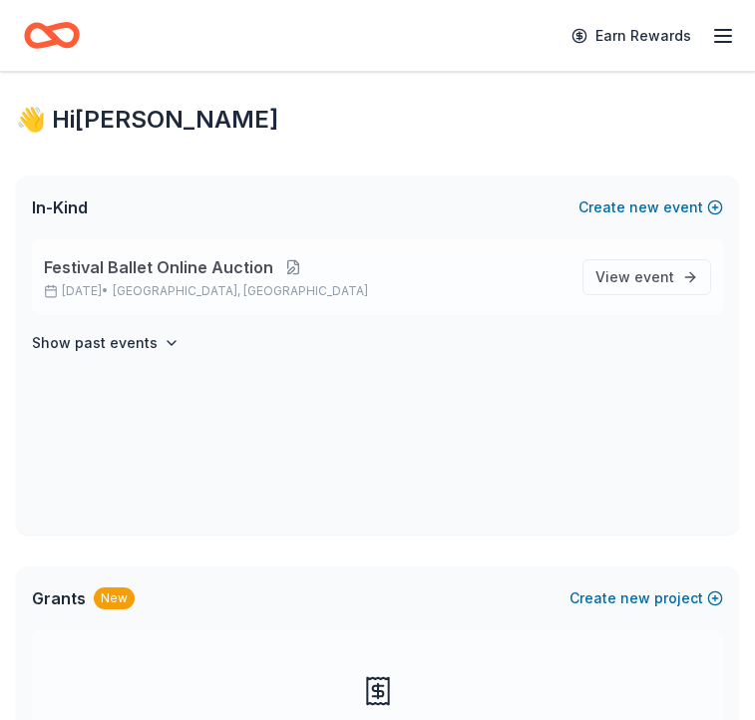
click at [285, 261] on button at bounding box center [293, 267] width 40 height 16
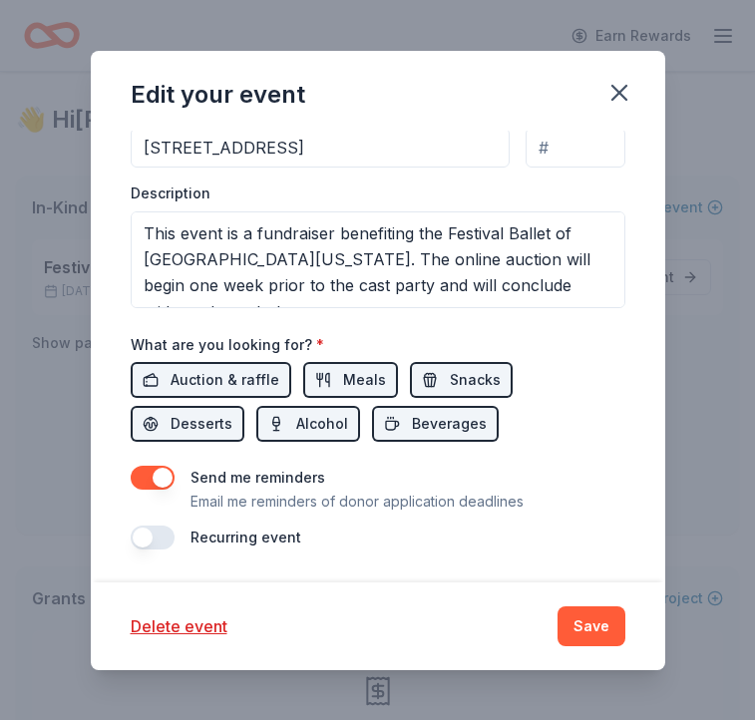
scroll to position [553, 0]
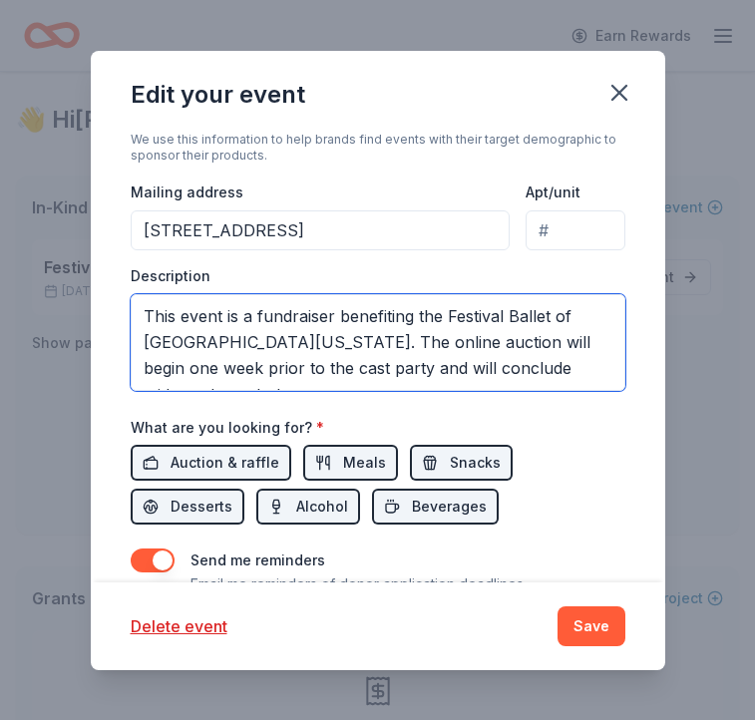
click at [293, 323] on textarea "This event is a fundraiser benefiting the Festival Ballet of North Central Texa…" at bounding box center [378, 342] width 495 height 97
type textarea "In addition to the online auction, a limited selection of gift baskets will be …"
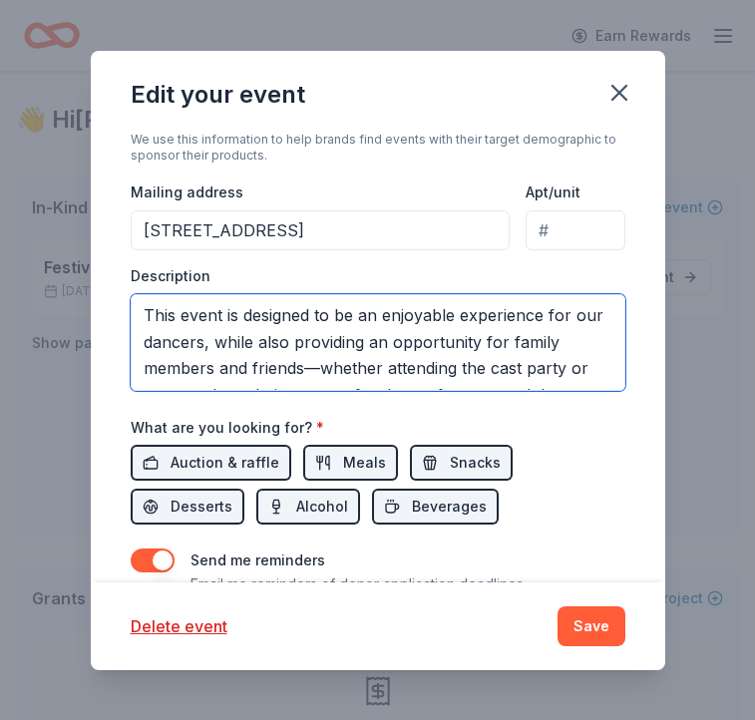
scroll to position [0, 0]
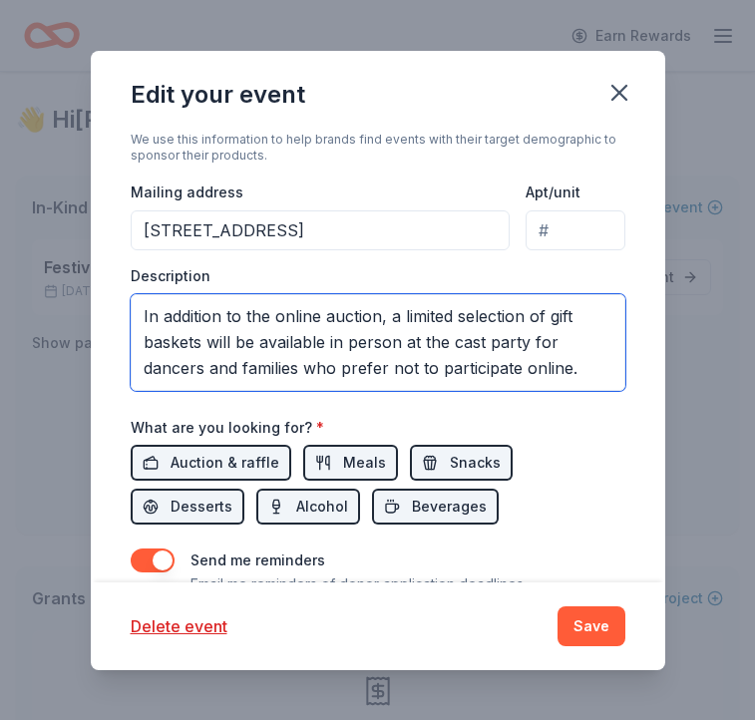
drag, startPoint x: 258, startPoint y: 376, endPoint x: 149, endPoint y: 246, distance: 169.8
click at [149, 246] on div "Event type * Fundraiser Demographic Mostly women All ages We use this informati…" at bounding box center [378, 175] width 495 height 432
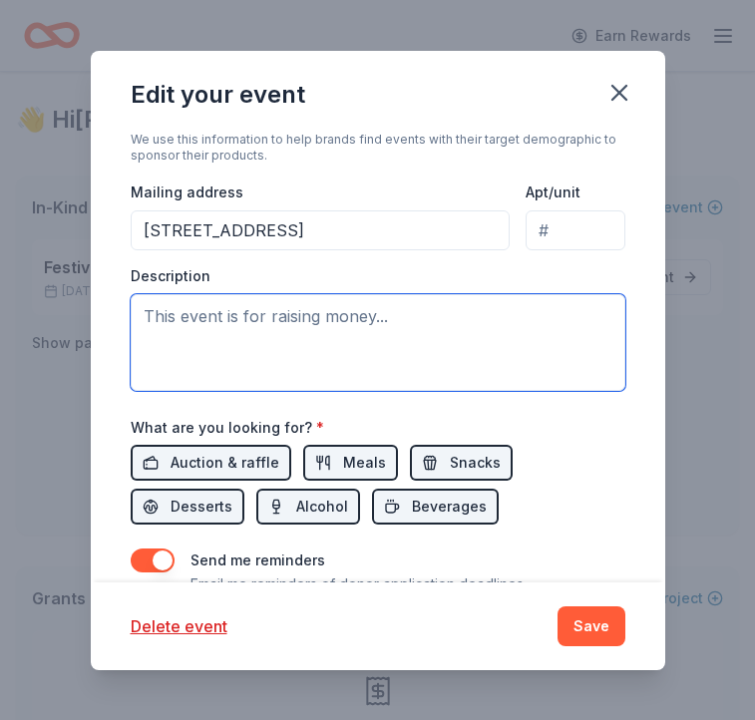
paste textarea "This event is meant to be an enjoyable and memorable experience for our dancers…"
type textarea "This event is meant to be an enjoyable and memorable experience for our dancers…"
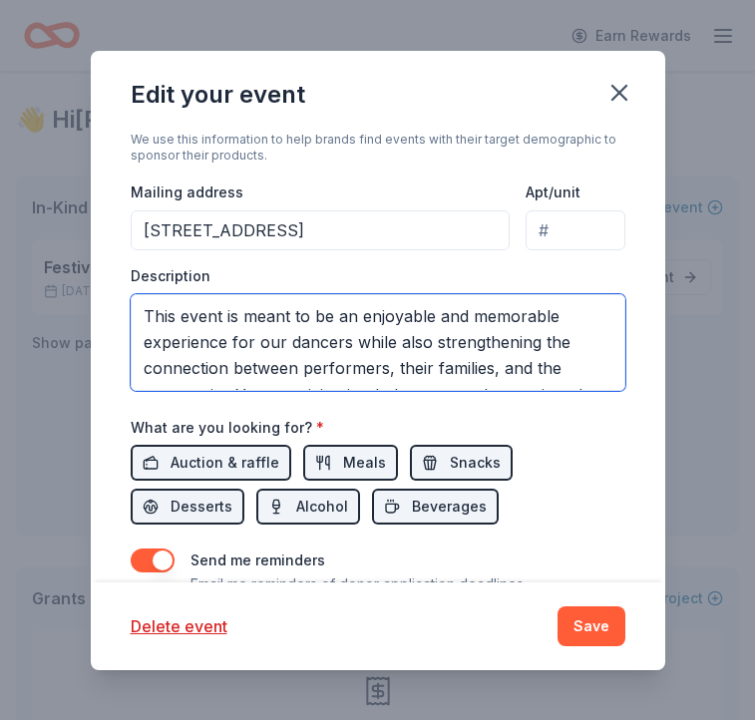
drag, startPoint x: 148, startPoint y: 306, endPoint x: 427, endPoint y: 440, distance: 309.5
click at [427, 440] on div "Event name * Festival Ballet Online Auction 30 /100 Event website Attendance * …" at bounding box center [378, 167] width 495 height 932
drag, startPoint x: 319, startPoint y: 378, endPoint x: 121, endPoint y: 231, distance: 246.7
click at [121, 231] on div "Update donors you've applied to Let donors know of any updates you've made sinc…" at bounding box center [378, 357] width 574 height 452
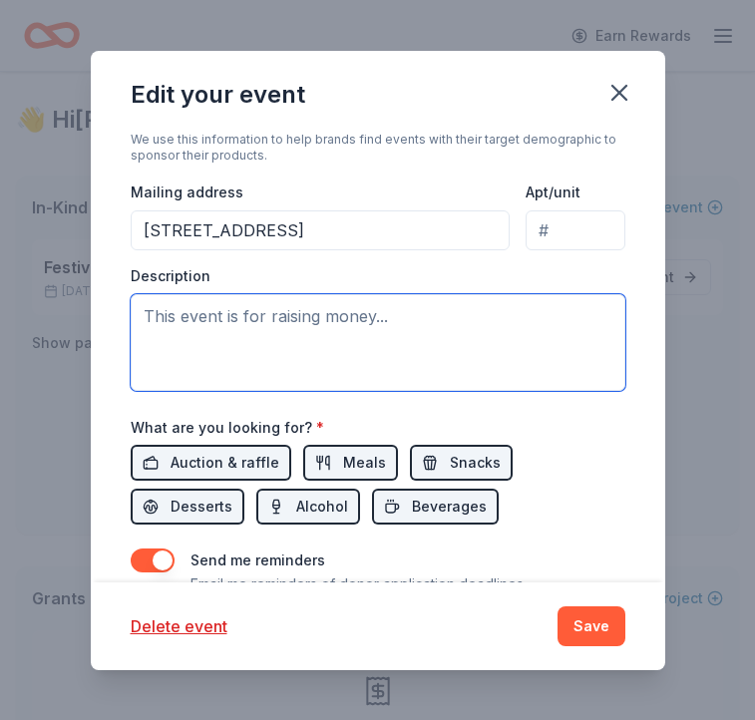
click at [250, 343] on textarea at bounding box center [378, 342] width 495 height 97
paste textarea "The Festival Ballet of [GEOGRAPHIC_DATA][US_STATE] is pleased to host a fundrai…"
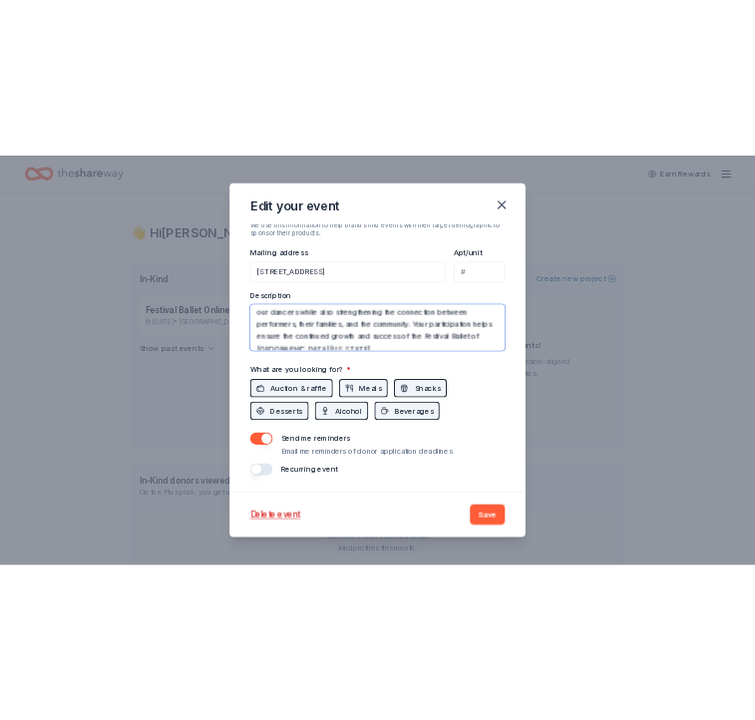
scroll to position [335, 0]
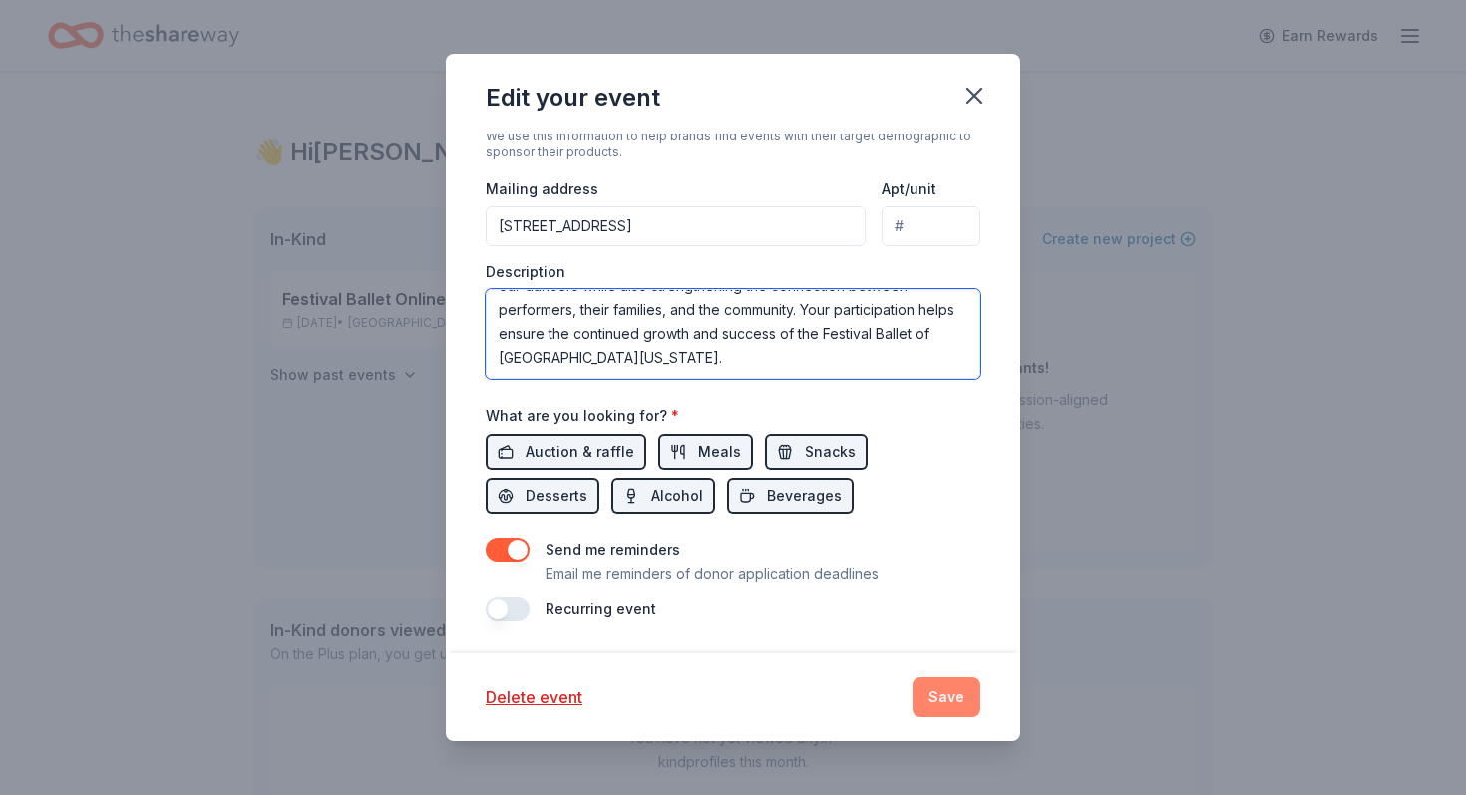
type textarea "The Festival Ballet of [GEOGRAPHIC_DATA][US_STATE] is pleased to host a fundrai…"
click at [754, 683] on button "Save" at bounding box center [946, 697] width 68 height 40
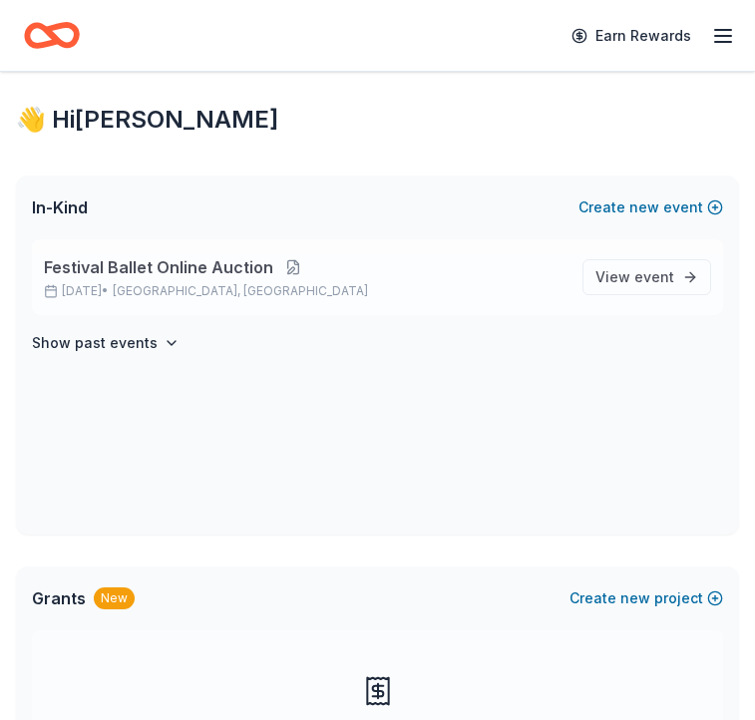
click at [287, 265] on button at bounding box center [293, 267] width 40 height 16
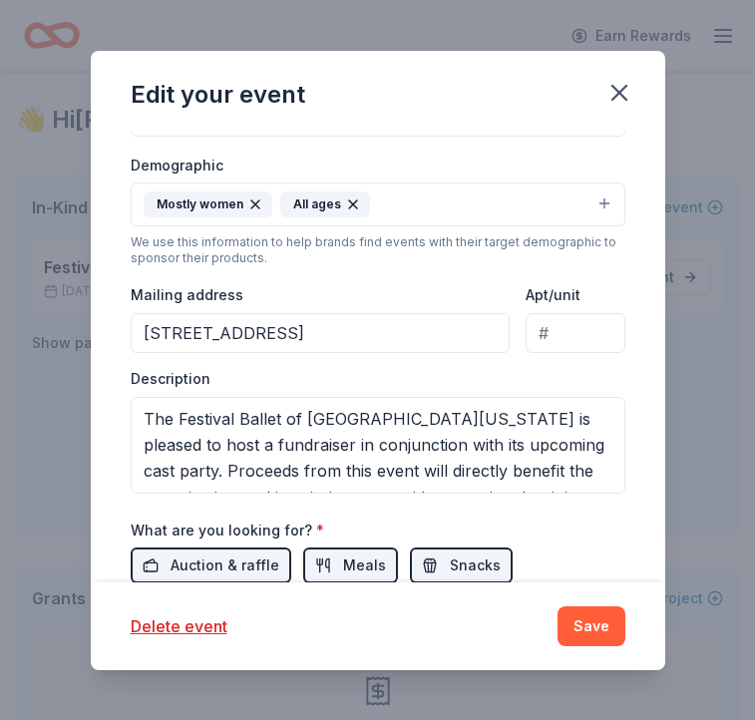
scroll to position [511, 0]
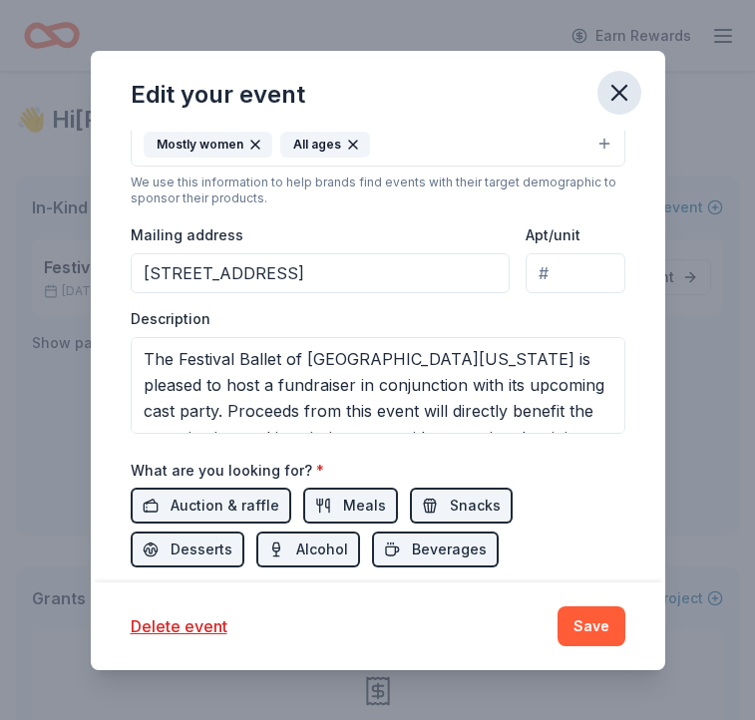
click at [620, 82] on icon "button" at bounding box center [619, 93] width 28 height 28
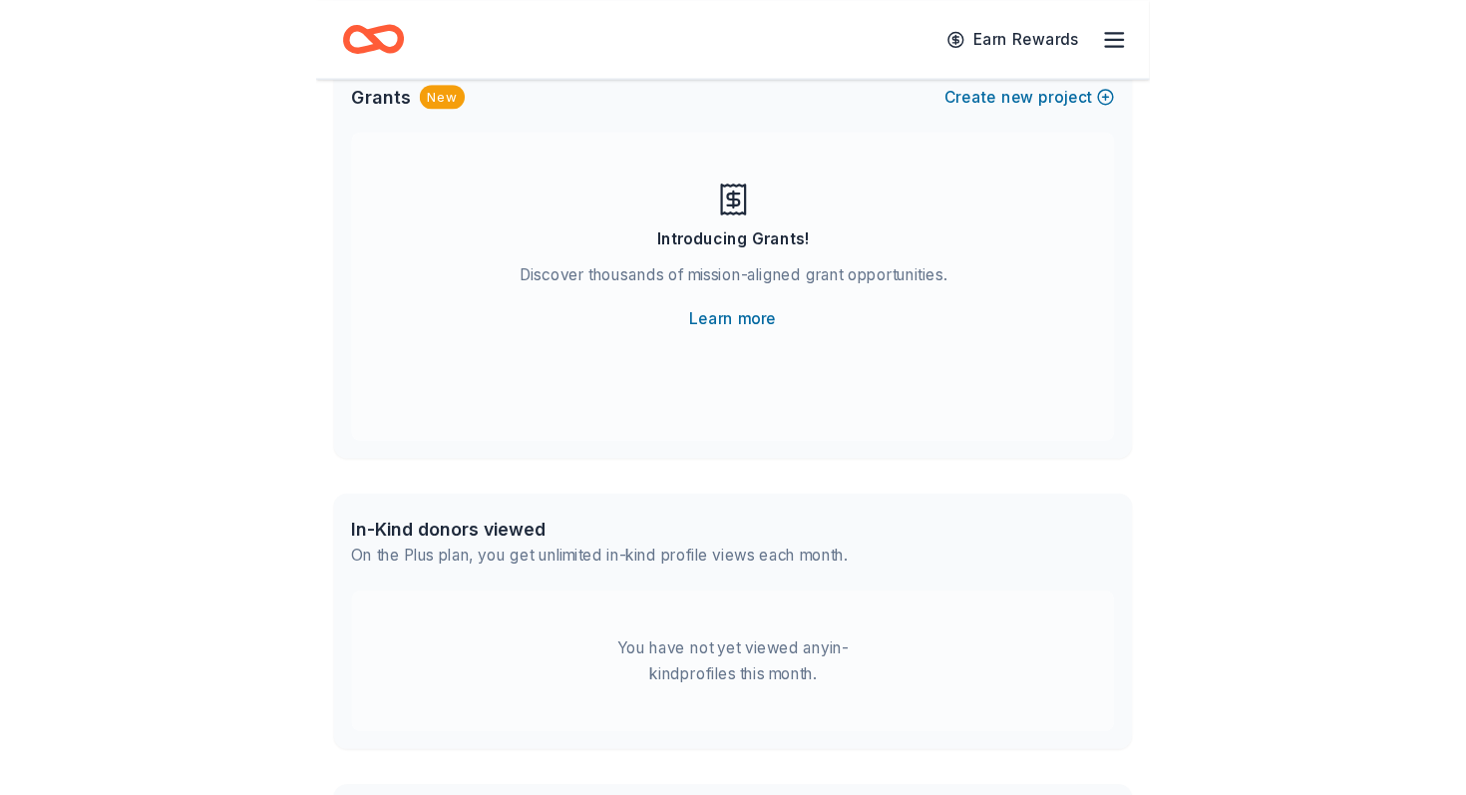
scroll to position [520, 0]
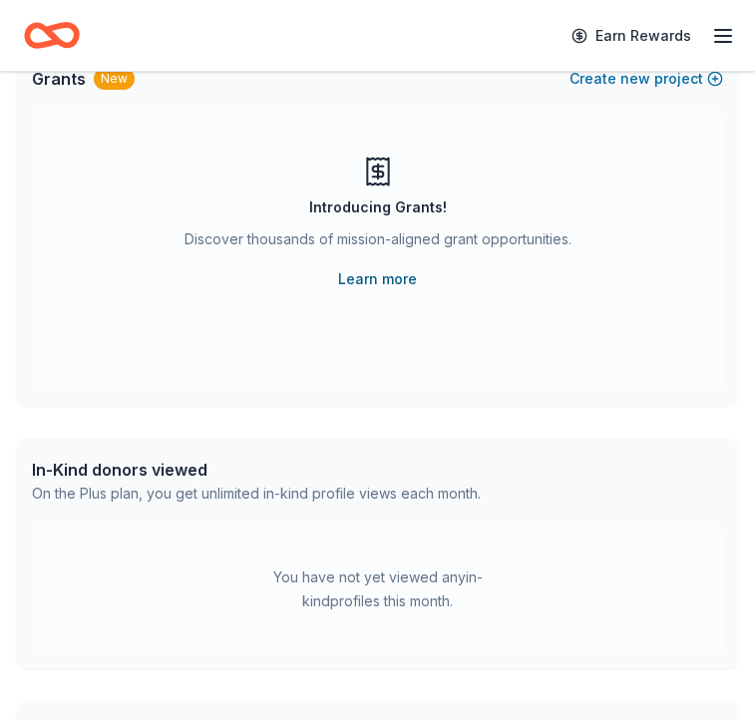
click at [396, 280] on link "Learn more" at bounding box center [377, 279] width 79 height 24
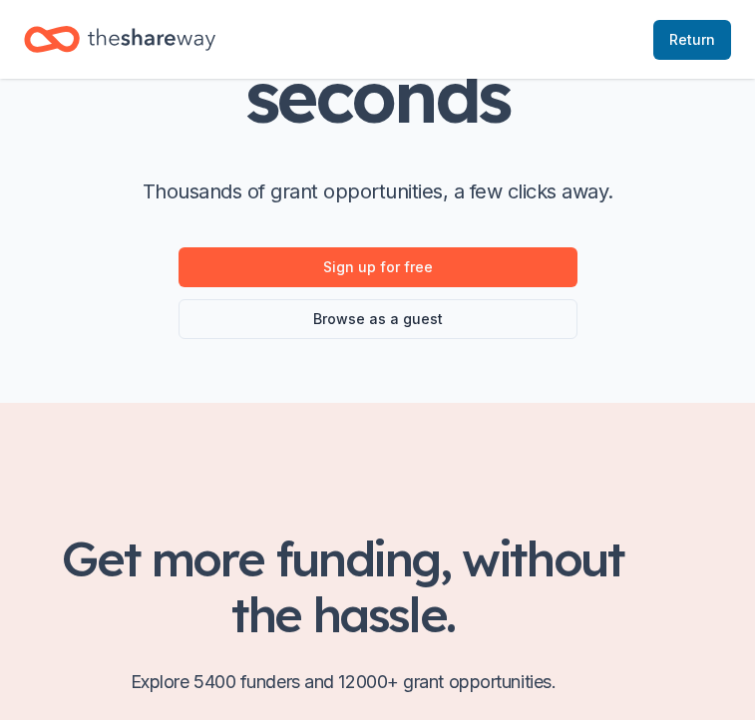
scroll to position [170, 0]
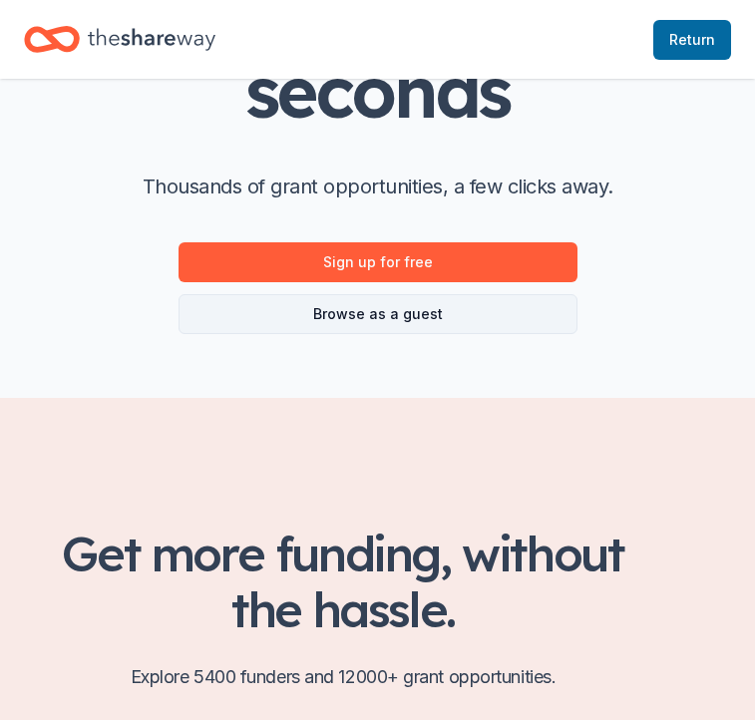
click at [271, 318] on link "Browse as a guest" at bounding box center [377, 314] width 399 height 40
click at [400, 312] on link "Browse as a guest" at bounding box center [377, 314] width 399 height 40
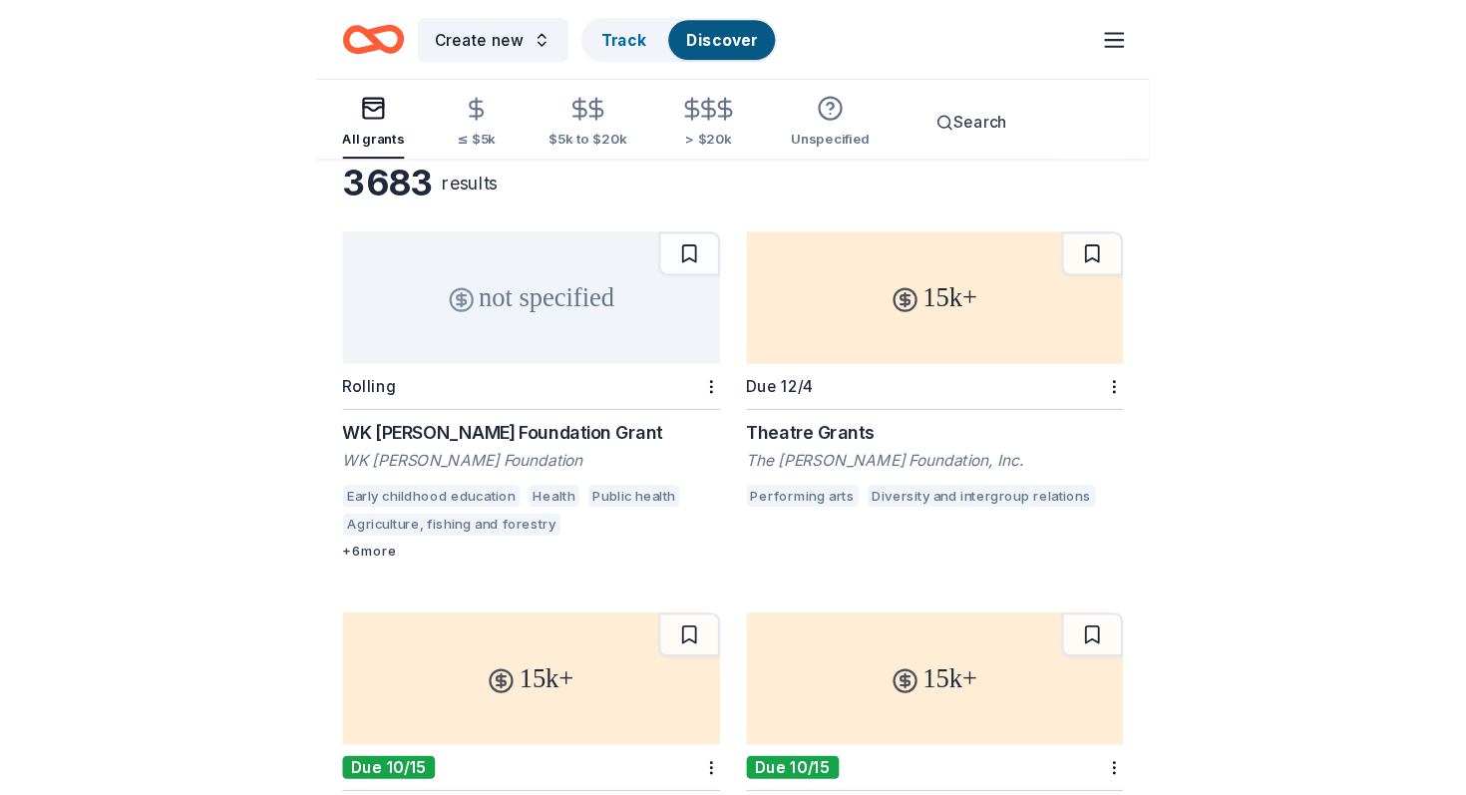
scroll to position [120, 0]
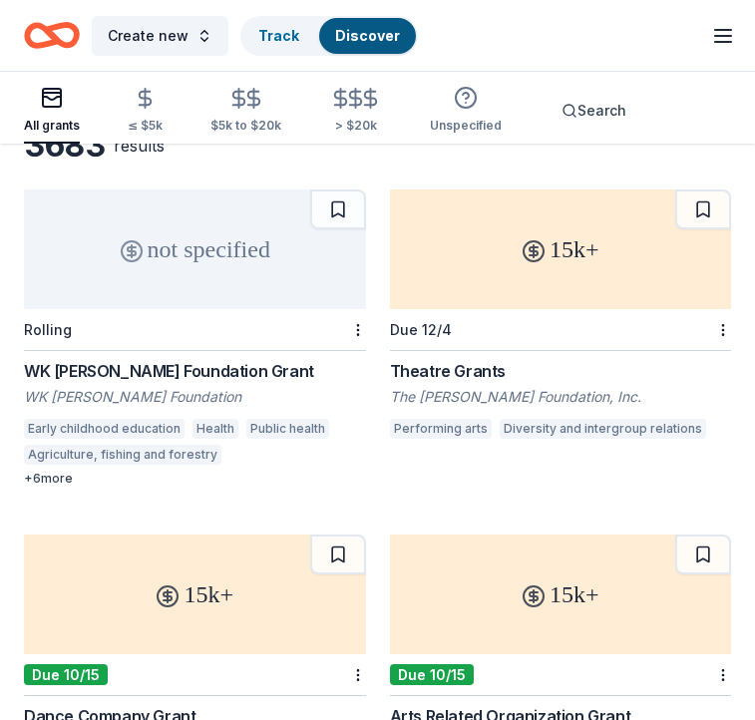
click at [452, 367] on div "Theatre Grants" at bounding box center [561, 371] width 342 height 24
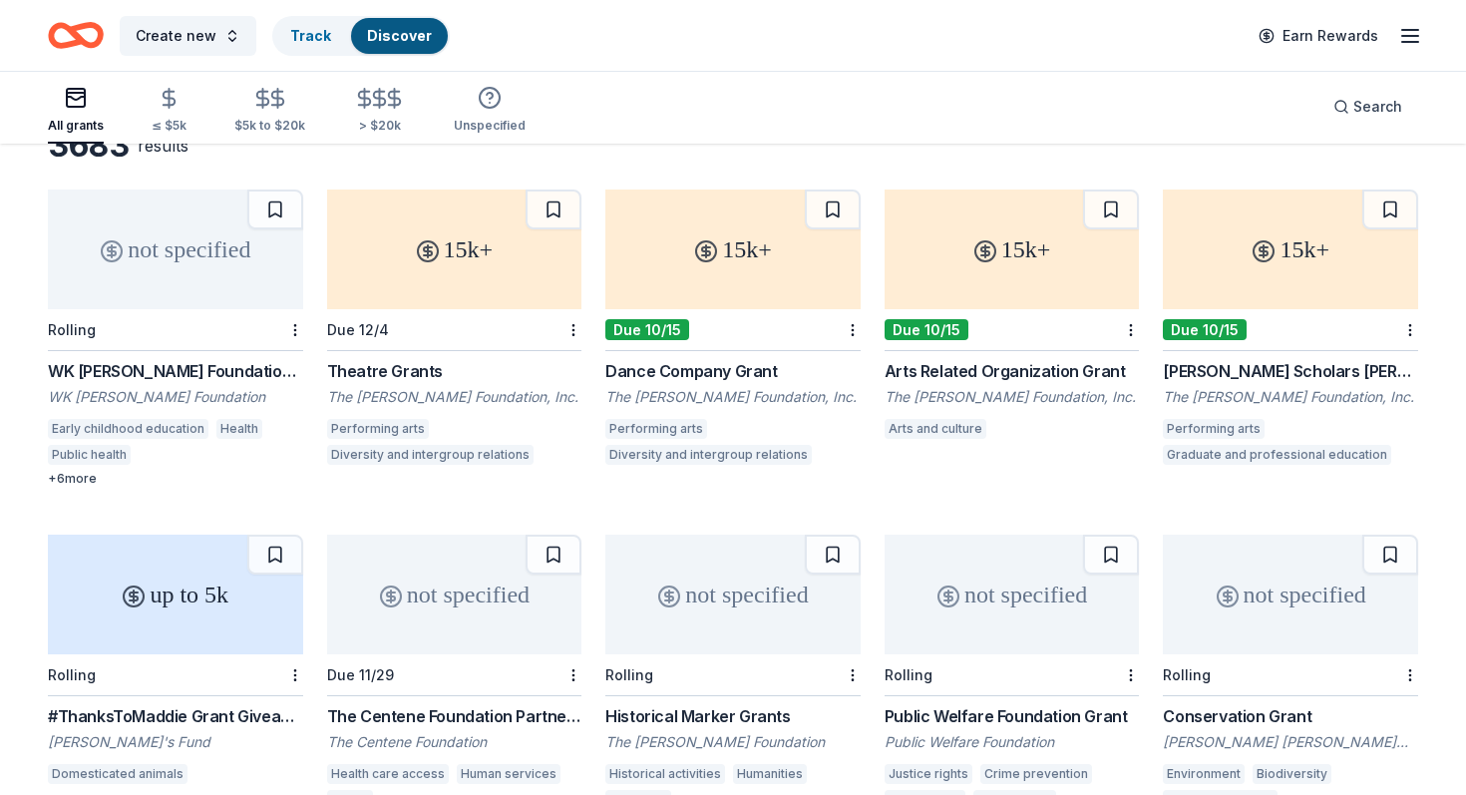
click at [79, 25] on icon "Home" at bounding box center [85, 35] width 31 height 20
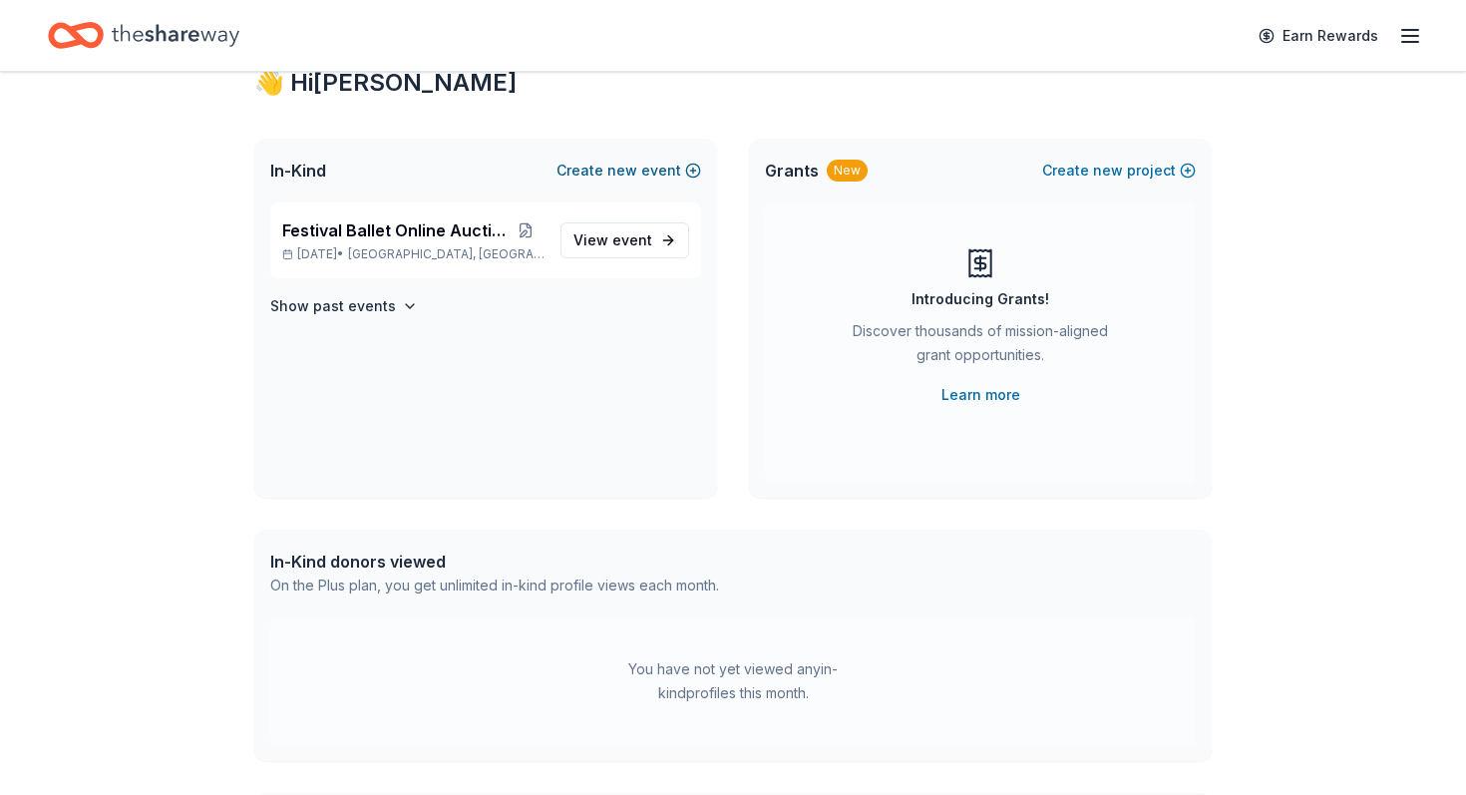
scroll to position [73, 0]
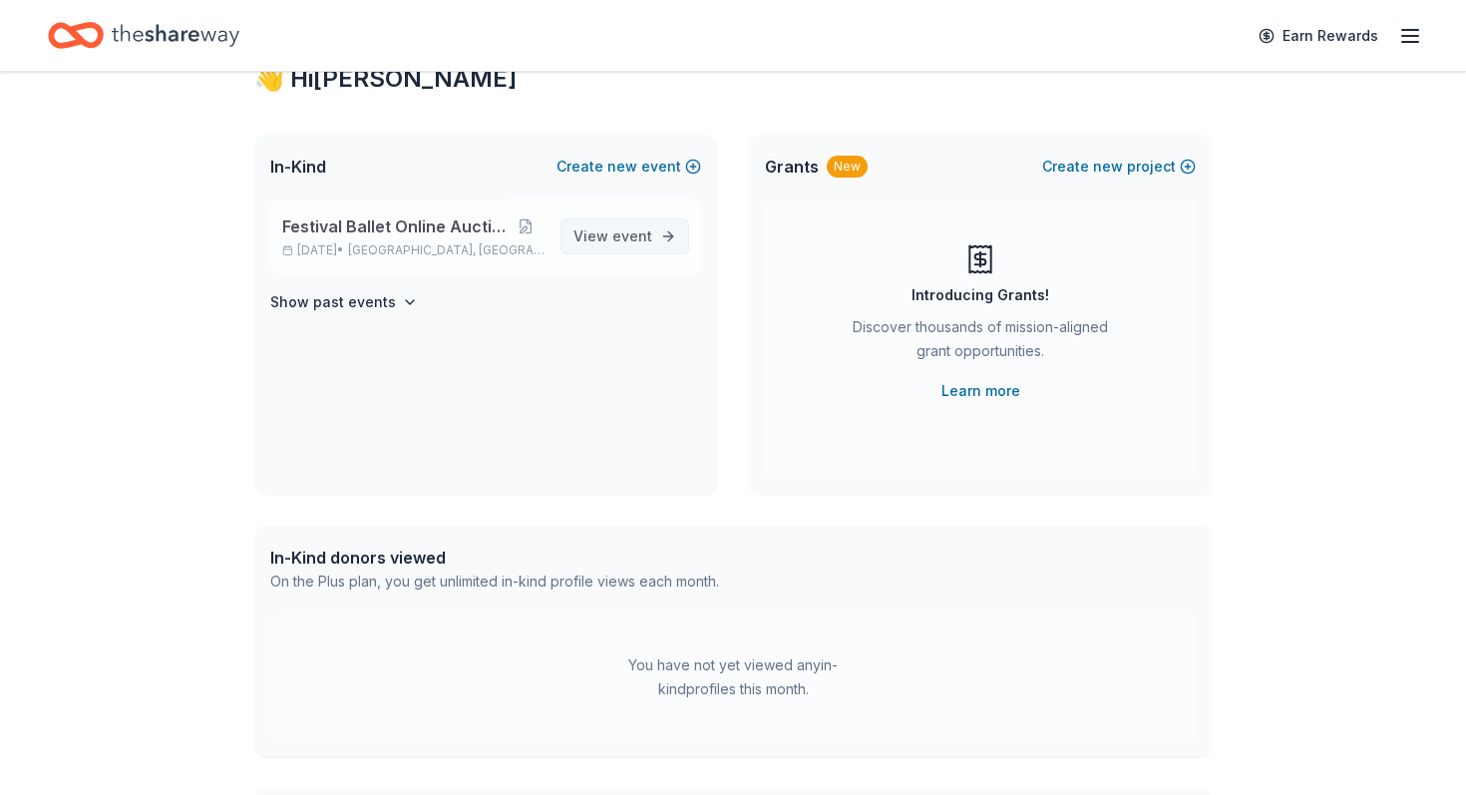
click at [636, 239] on span "event" at bounding box center [632, 235] width 40 height 17
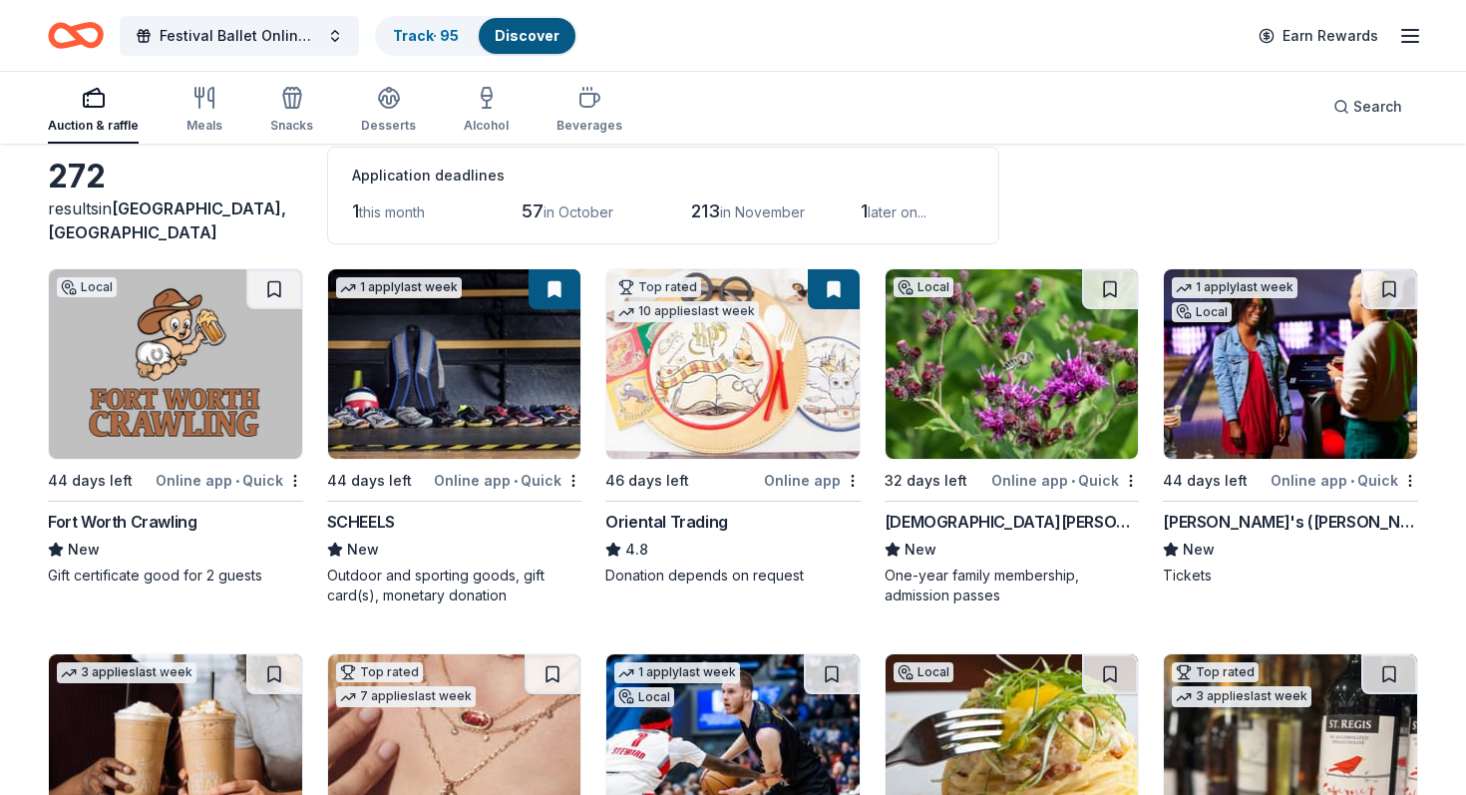
scroll to position [108, 0]
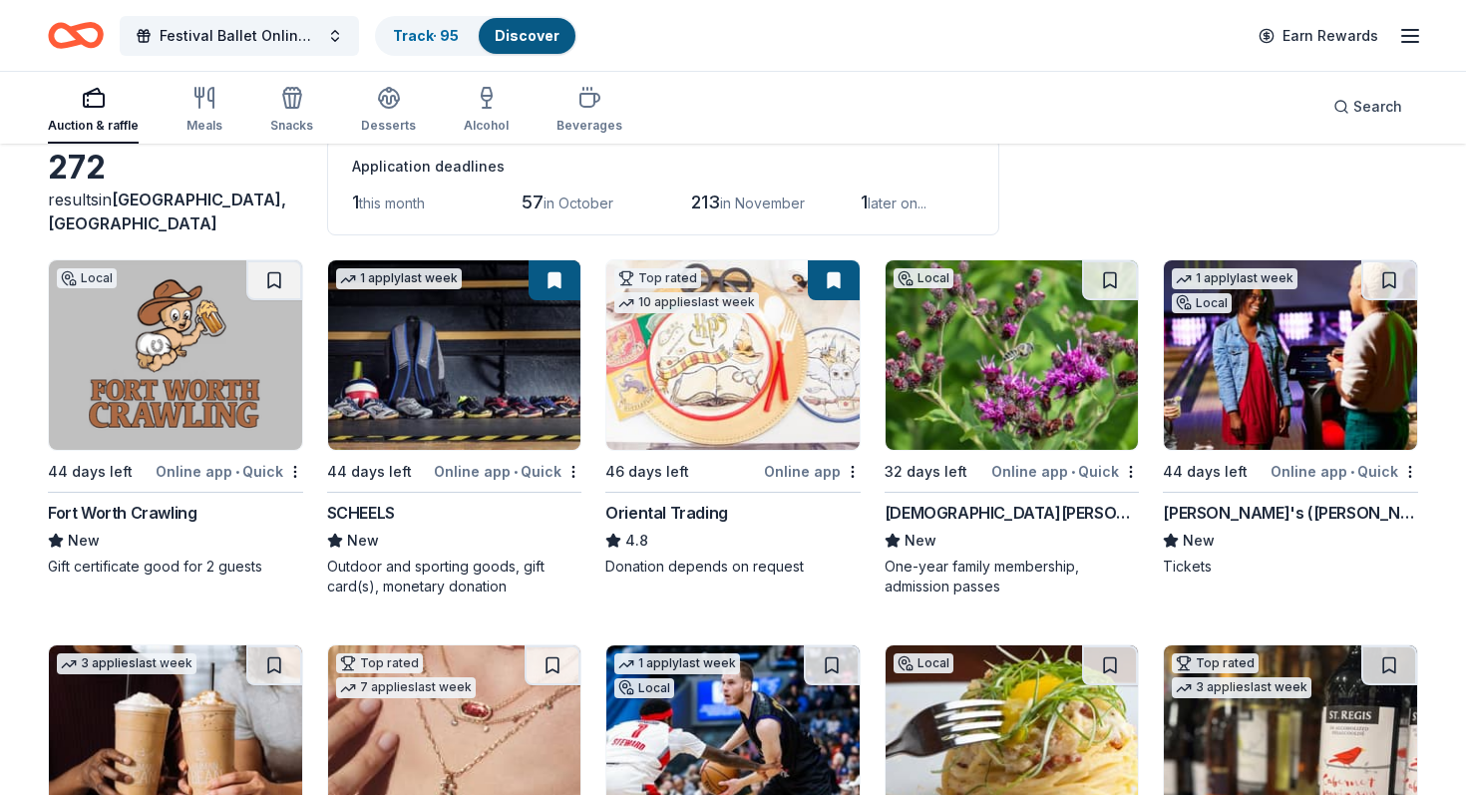
click at [391, 204] on span "this month" at bounding box center [392, 202] width 66 height 17
click at [478, 368] on img at bounding box center [454, 354] width 253 height 189
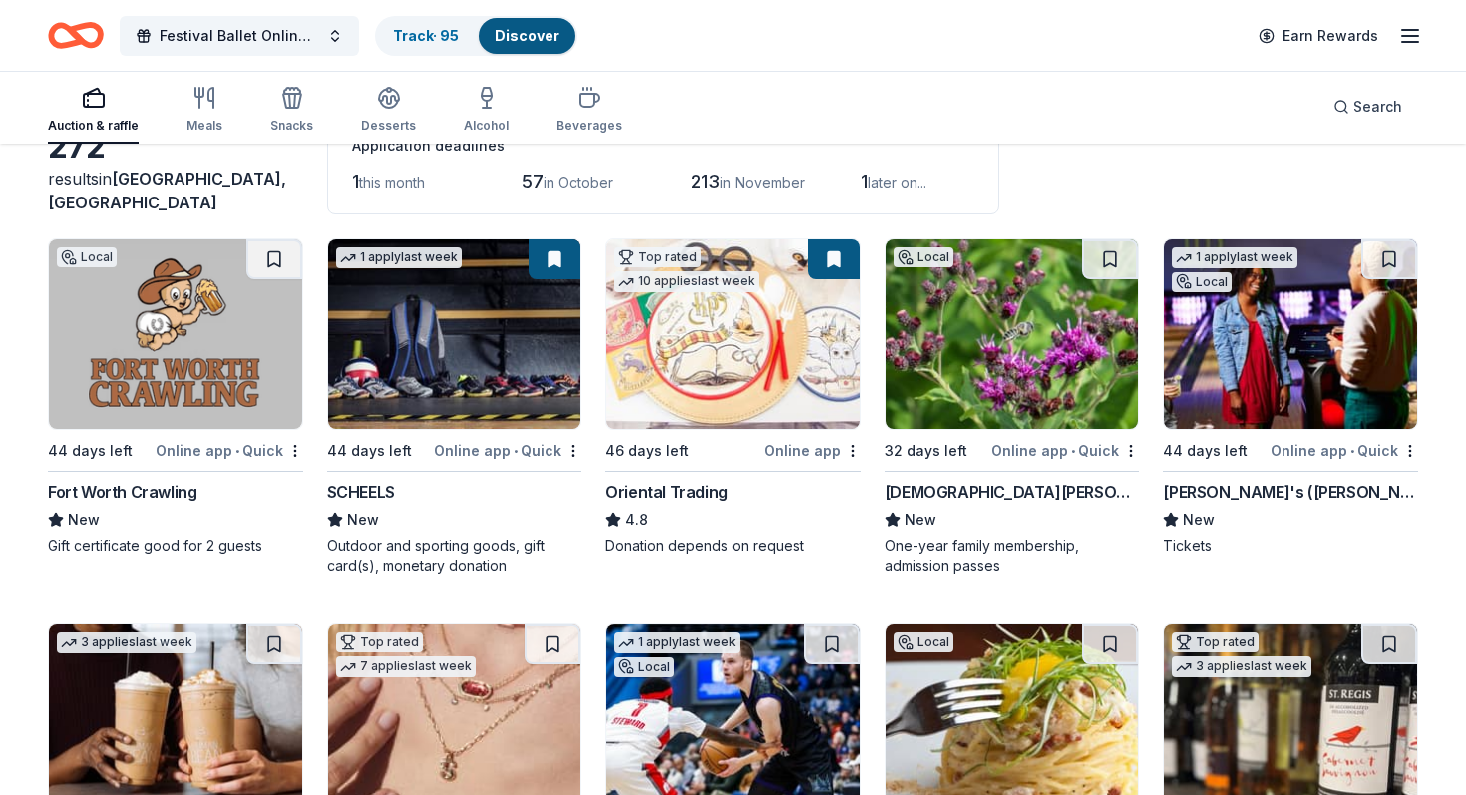
scroll to position [131, 0]
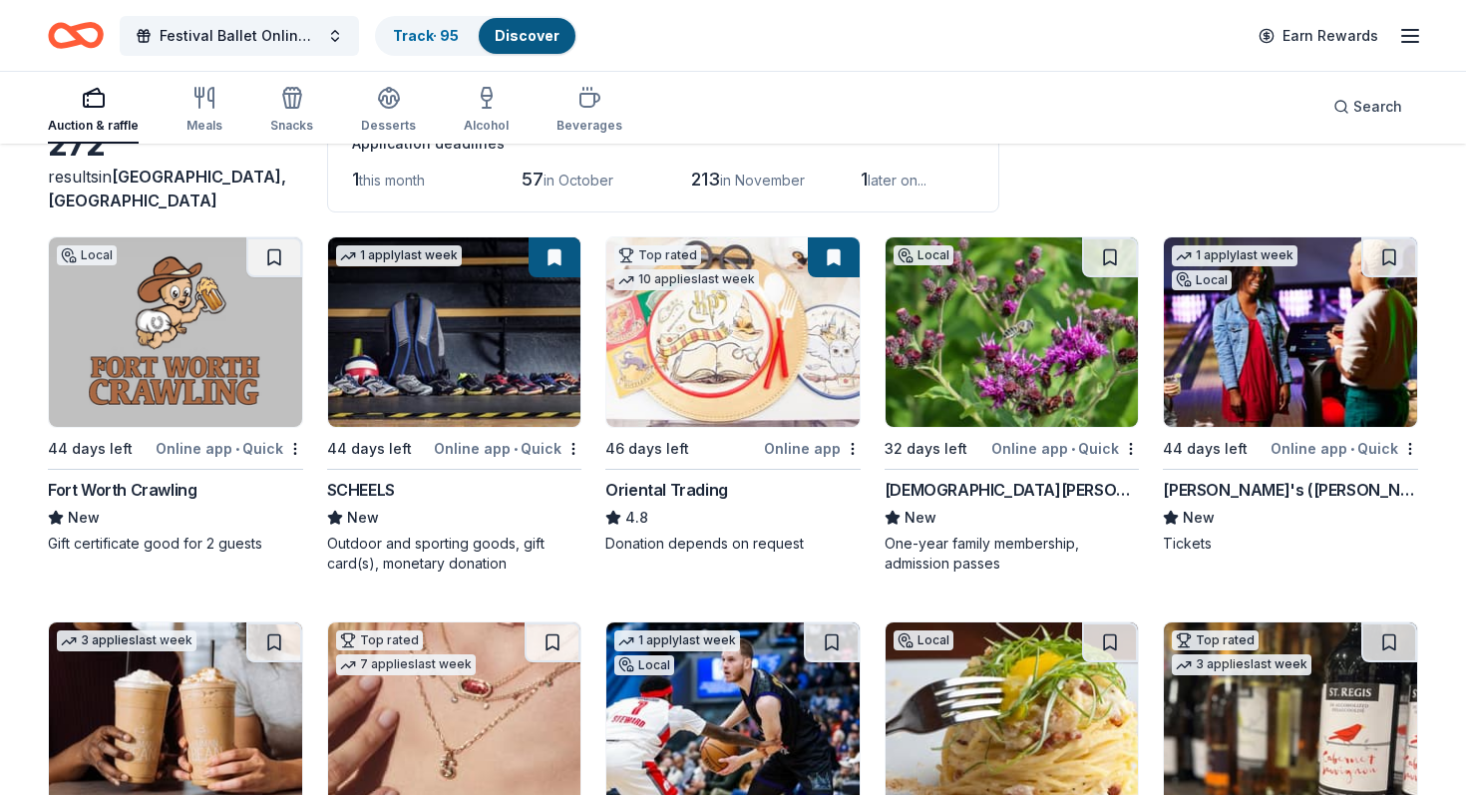
click at [44, 119] on div "Auction & raffle Meals Snacks Desserts Alcohol Beverages Search" at bounding box center [733, 107] width 1466 height 74
click at [85, 109] on icon "button" at bounding box center [94, 98] width 24 height 24
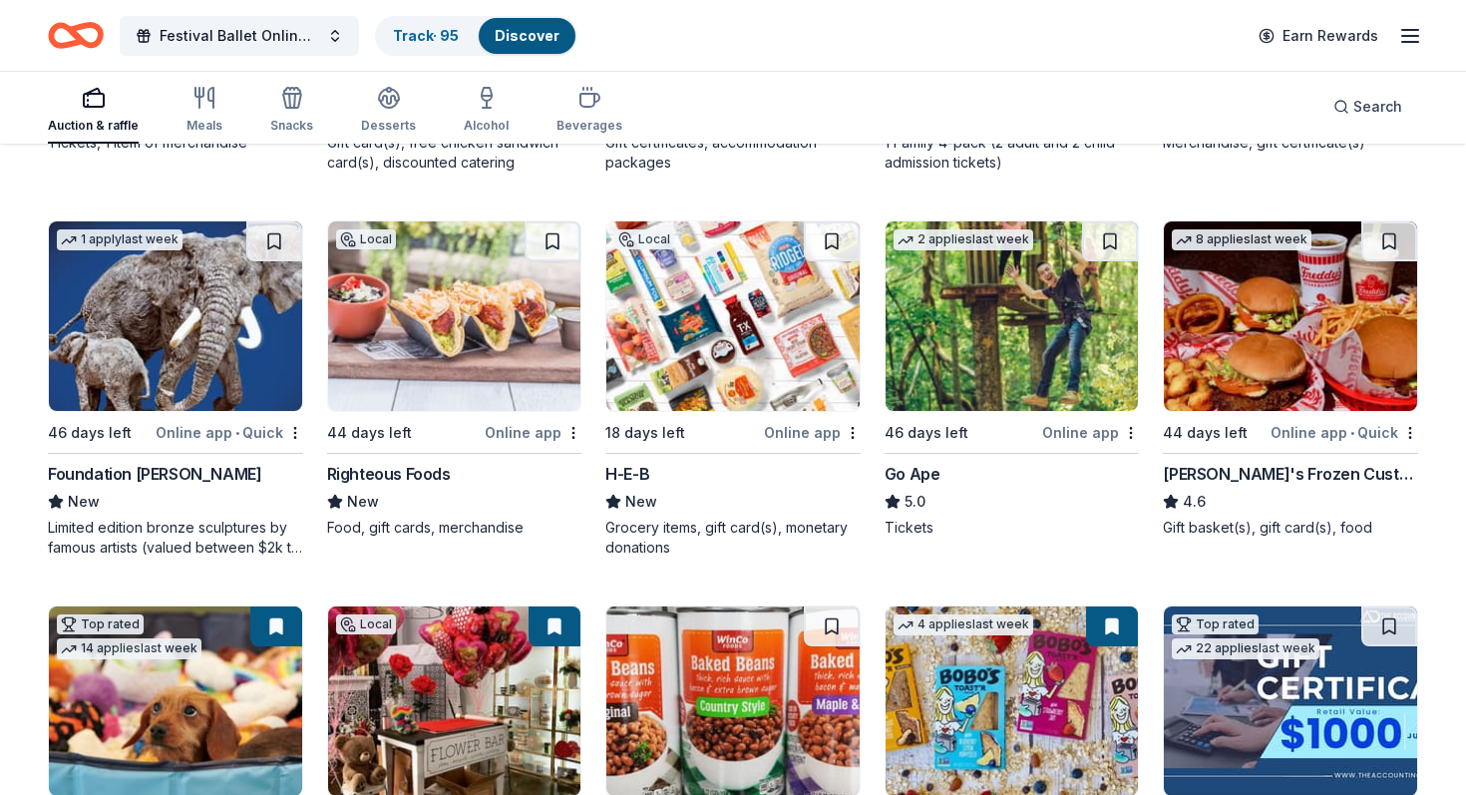
scroll to position [2452, 0]
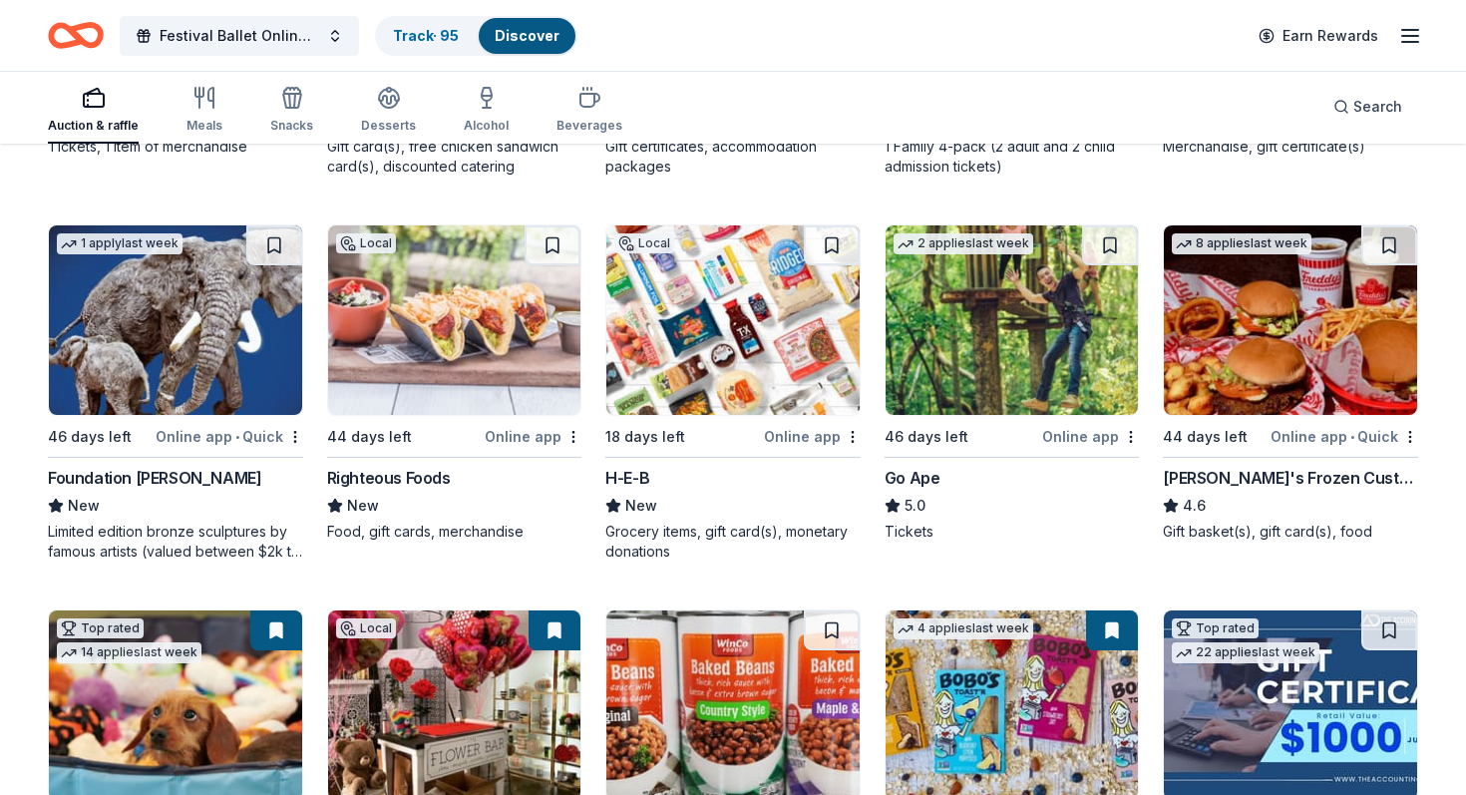
click at [751, 306] on img at bounding box center [732, 319] width 253 height 189
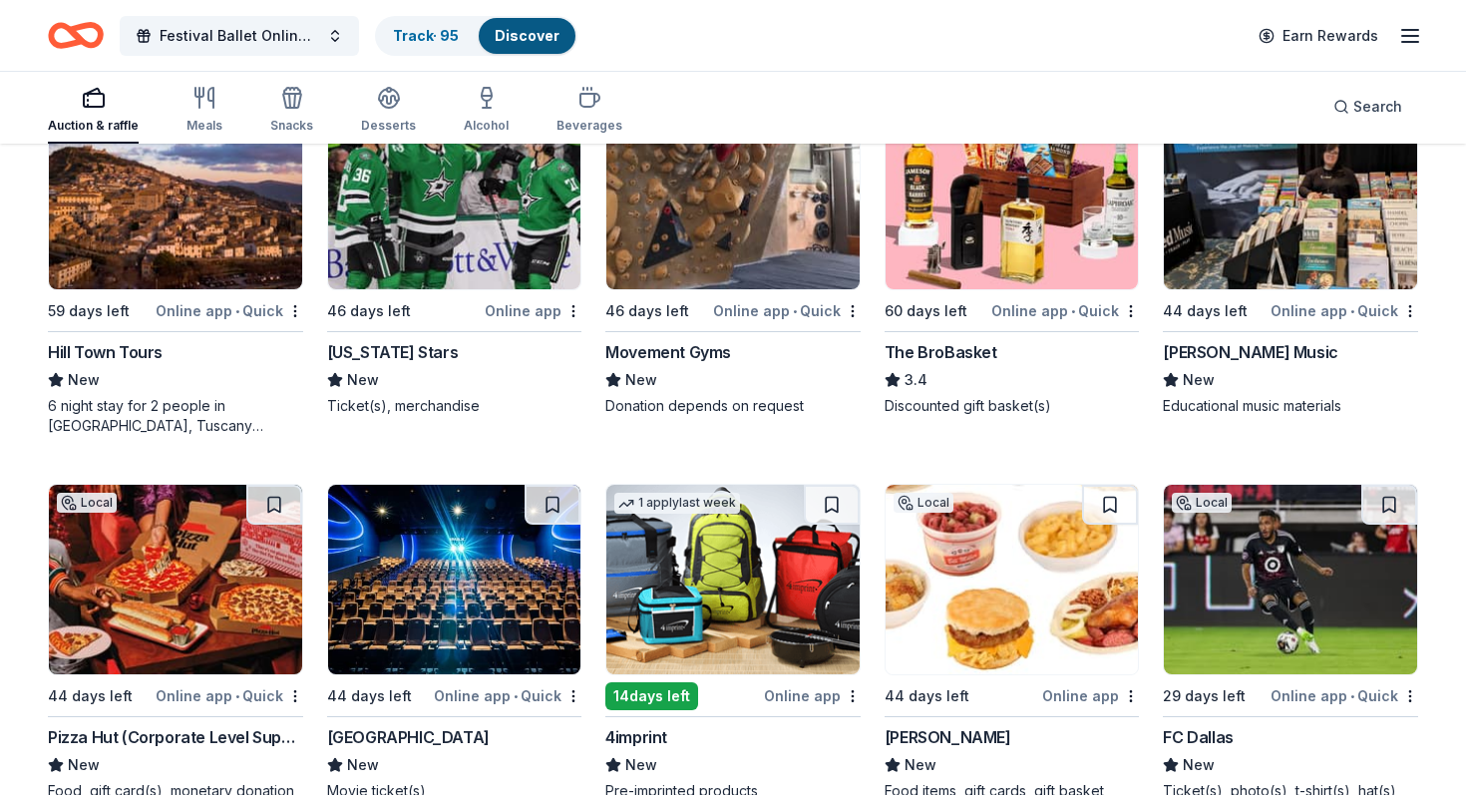
scroll to position [4517, 0]
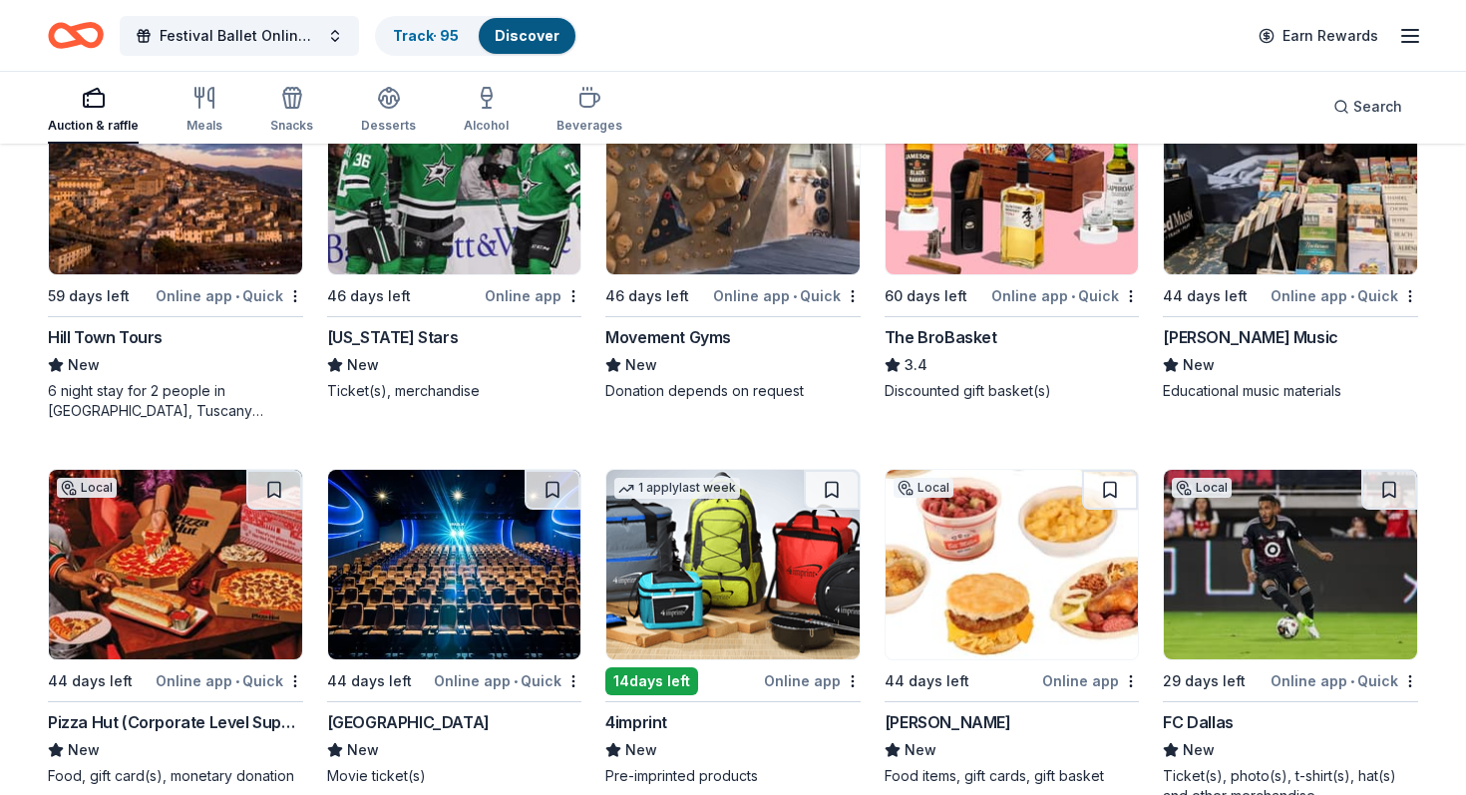
click at [430, 295] on div "46 days left" at bounding box center [404, 295] width 155 height 25
click at [171, 39] on span "Festival Ballet Online Auction" at bounding box center [240, 36] width 160 height 24
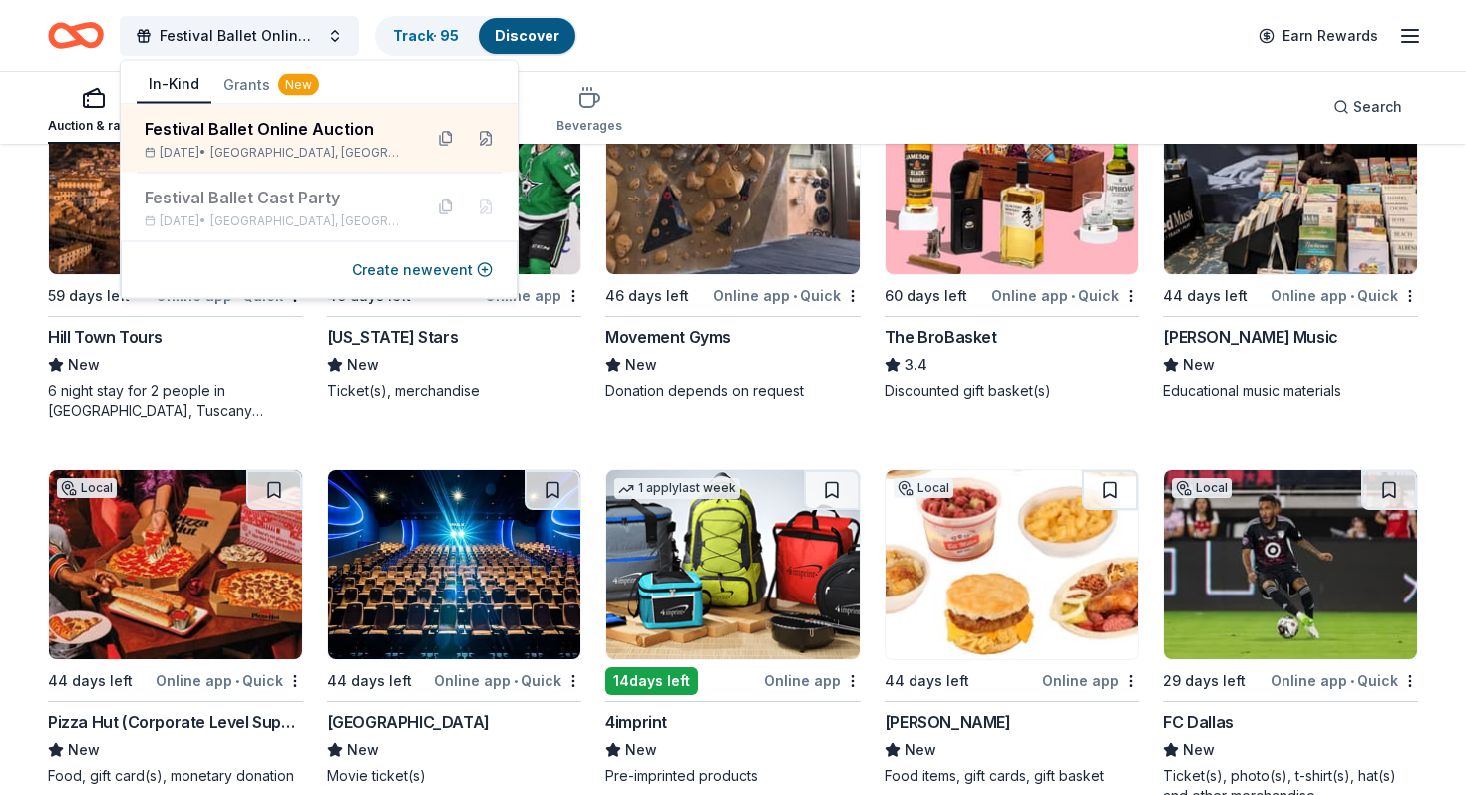
click at [81, 45] on icon "Home" at bounding box center [76, 35] width 56 height 47
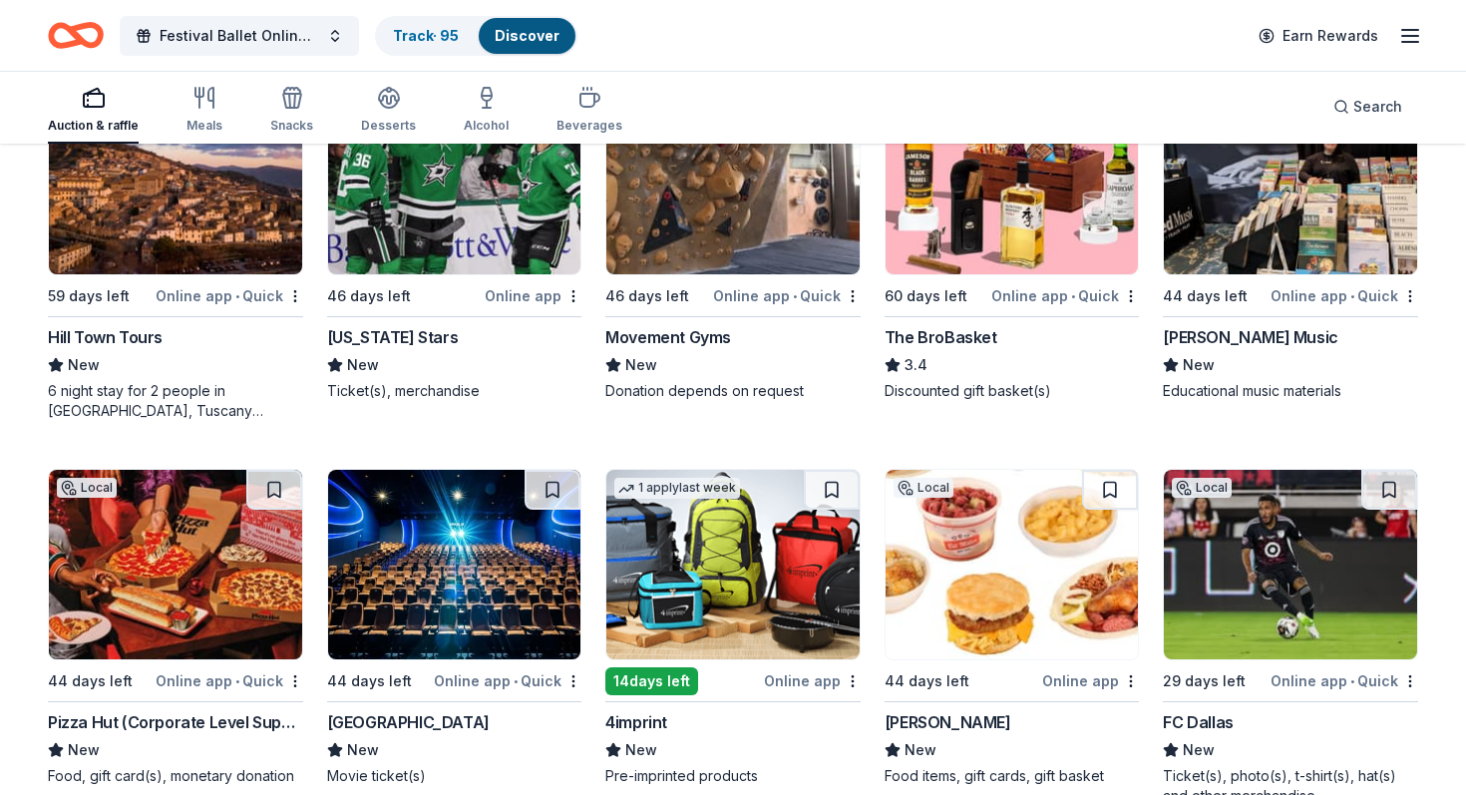
click at [84, 33] on icon "Home" at bounding box center [76, 35] width 56 height 47
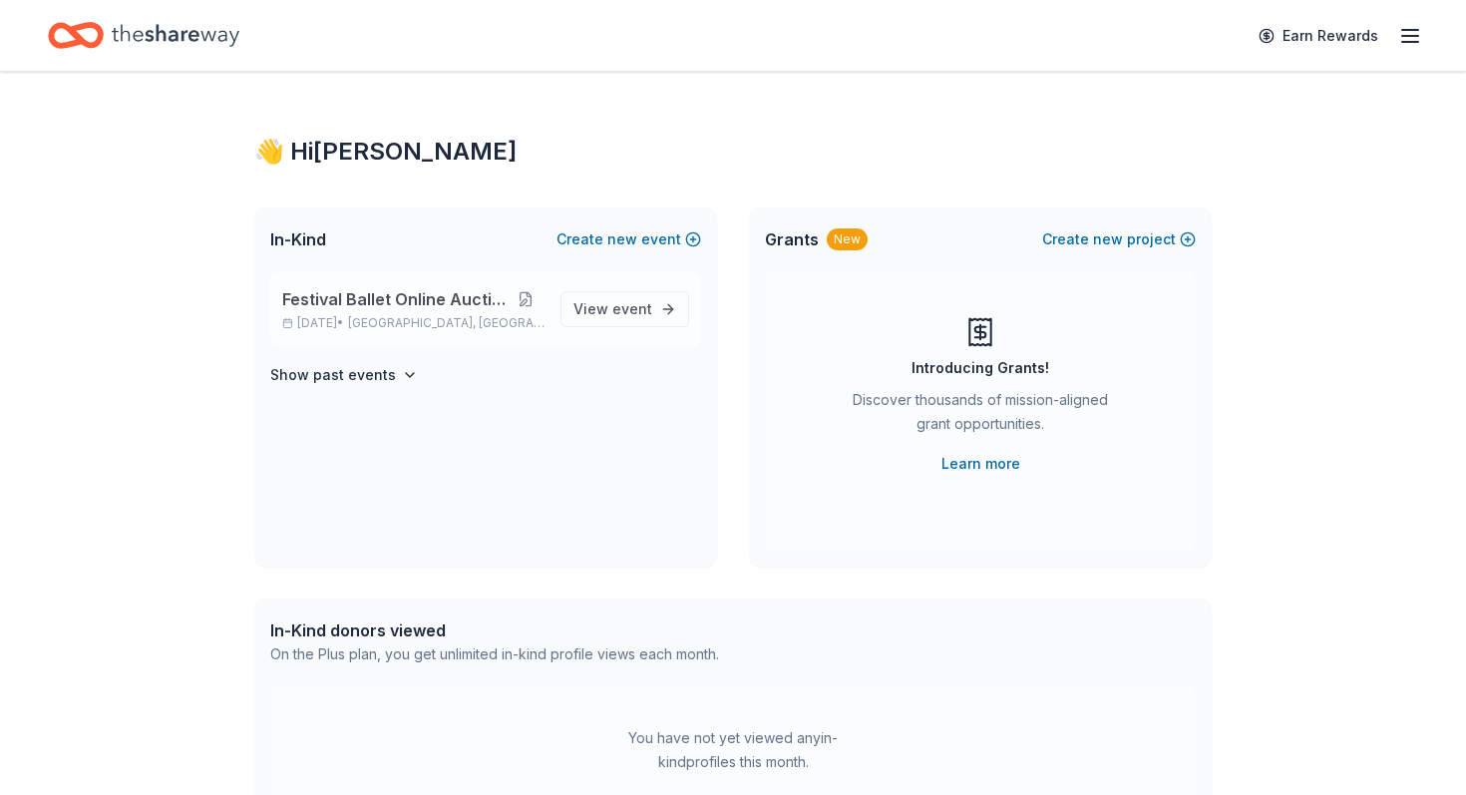
click at [530, 300] on button at bounding box center [525, 299] width 39 height 16
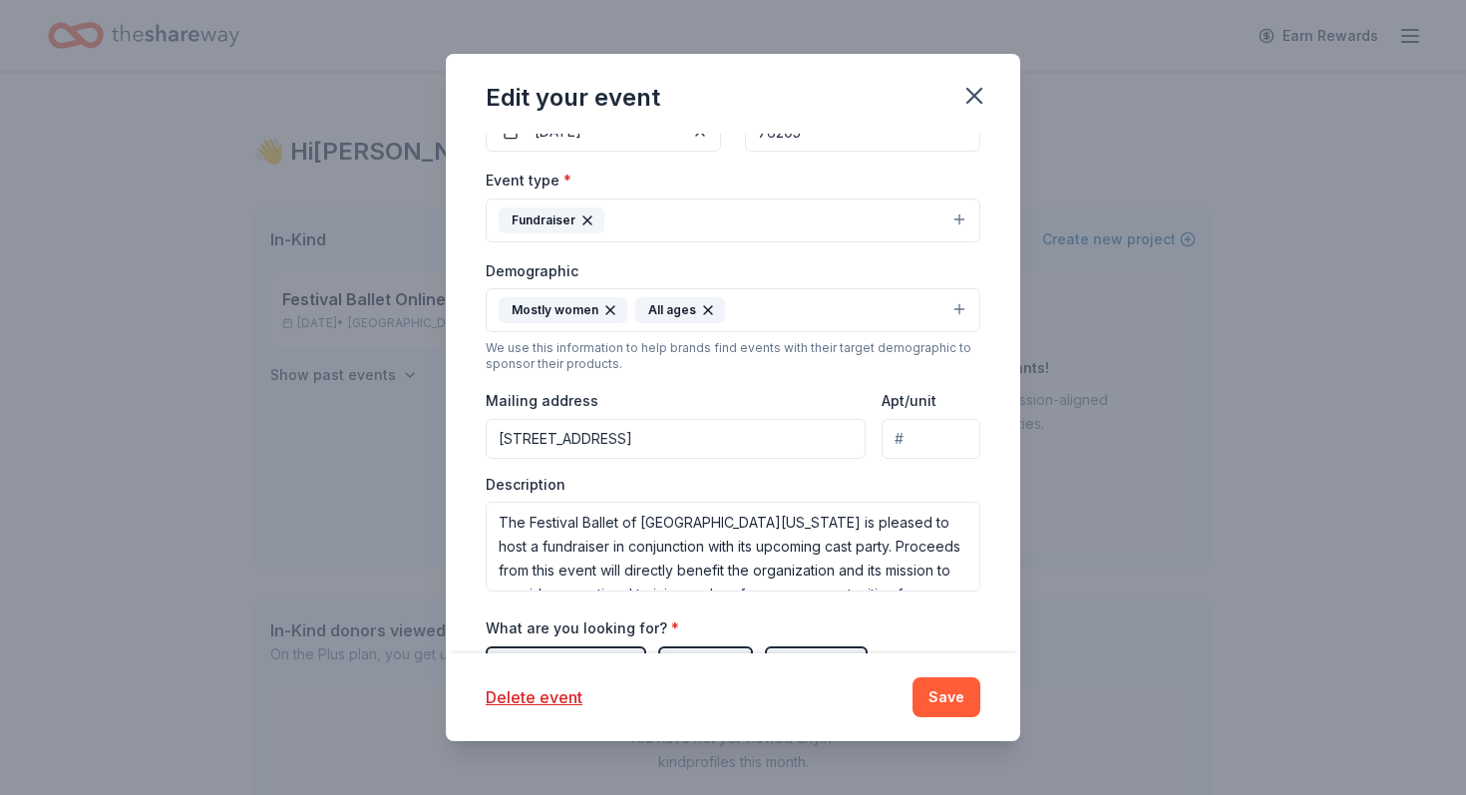
scroll to position [353, 0]
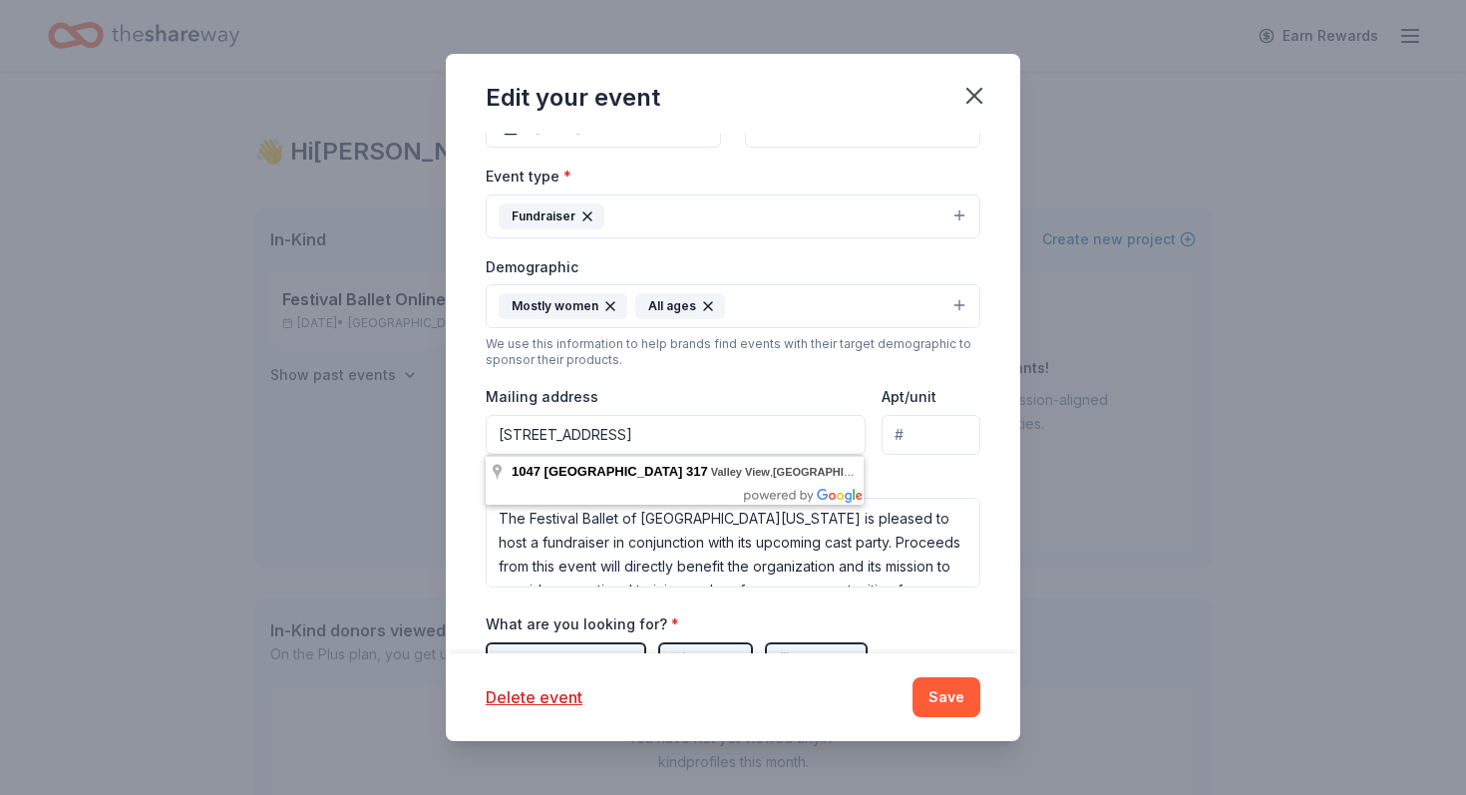
drag, startPoint x: 823, startPoint y: 443, endPoint x: 447, endPoint y: 436, distance: 376.0
click at [447, 436] on div "Update donors you've applied to Let donors know of any updates you've made sinc…" at bounding box center [733, 394] width 574 height 520
drag, startPoint x: 594, startPoint y: 444, endPoint x: 576, endPoint y: 23, distance: 421.2
click at [0, 0] on div "Edit your event Update donors you've applied to Let donors know of any updates …" at bounding box center [733, 397] width 1466 height 795
click at [603, 369] on div "Event type * Fundraiser Demographic Mostly women All ages We use this informati…" at bounding box center [733, 376] width 495 height 424
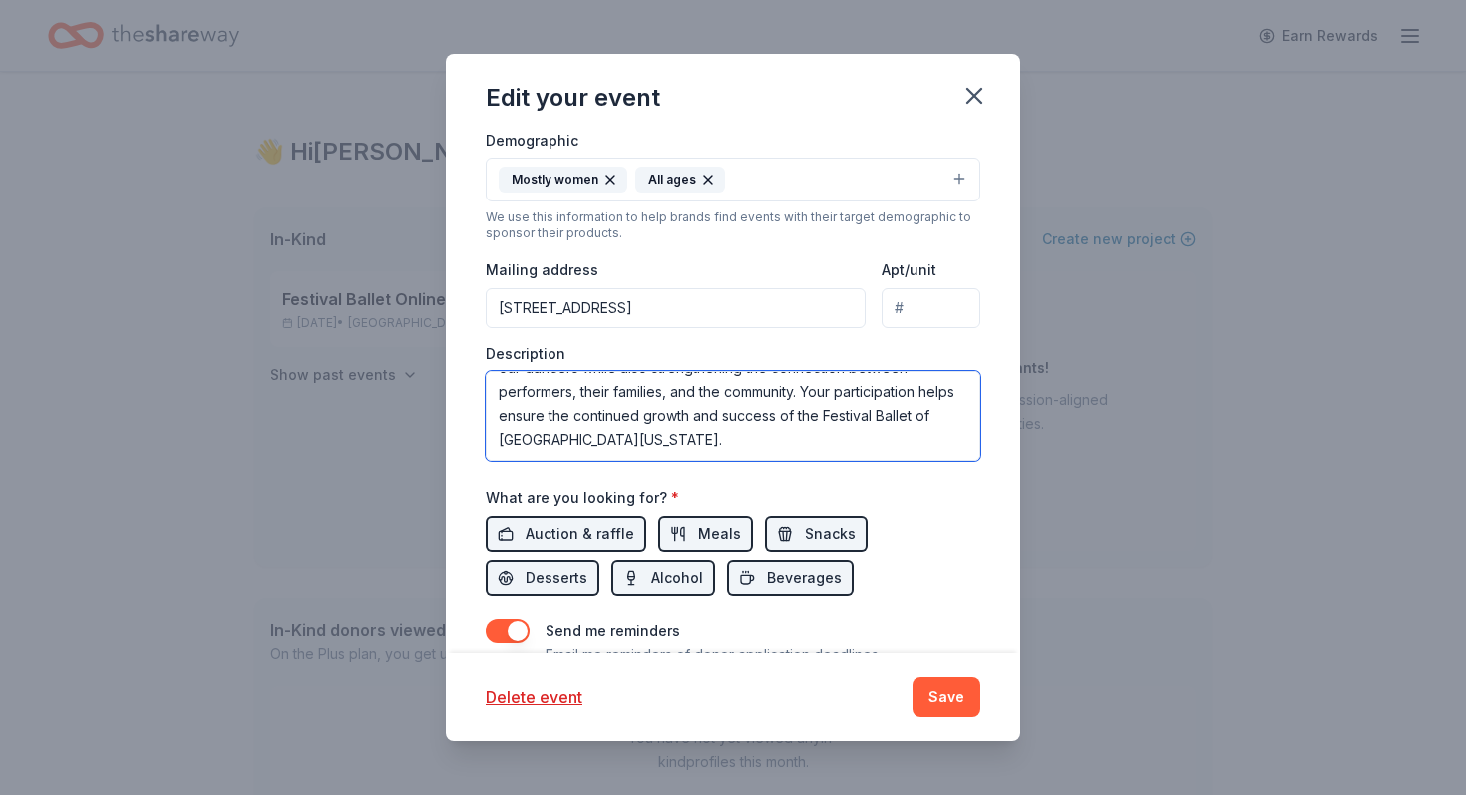
scroll to position [0, 0]
drag, startPoint x: 640, startPoint y: 448, endPoint x: 440, endPoint y: 305, distance: 246.0
click at [371, 264] on div "Edit your event Update donors you've applied to Let donors know of any updates …" at bounding box center [733, 397] width 1466 height 795
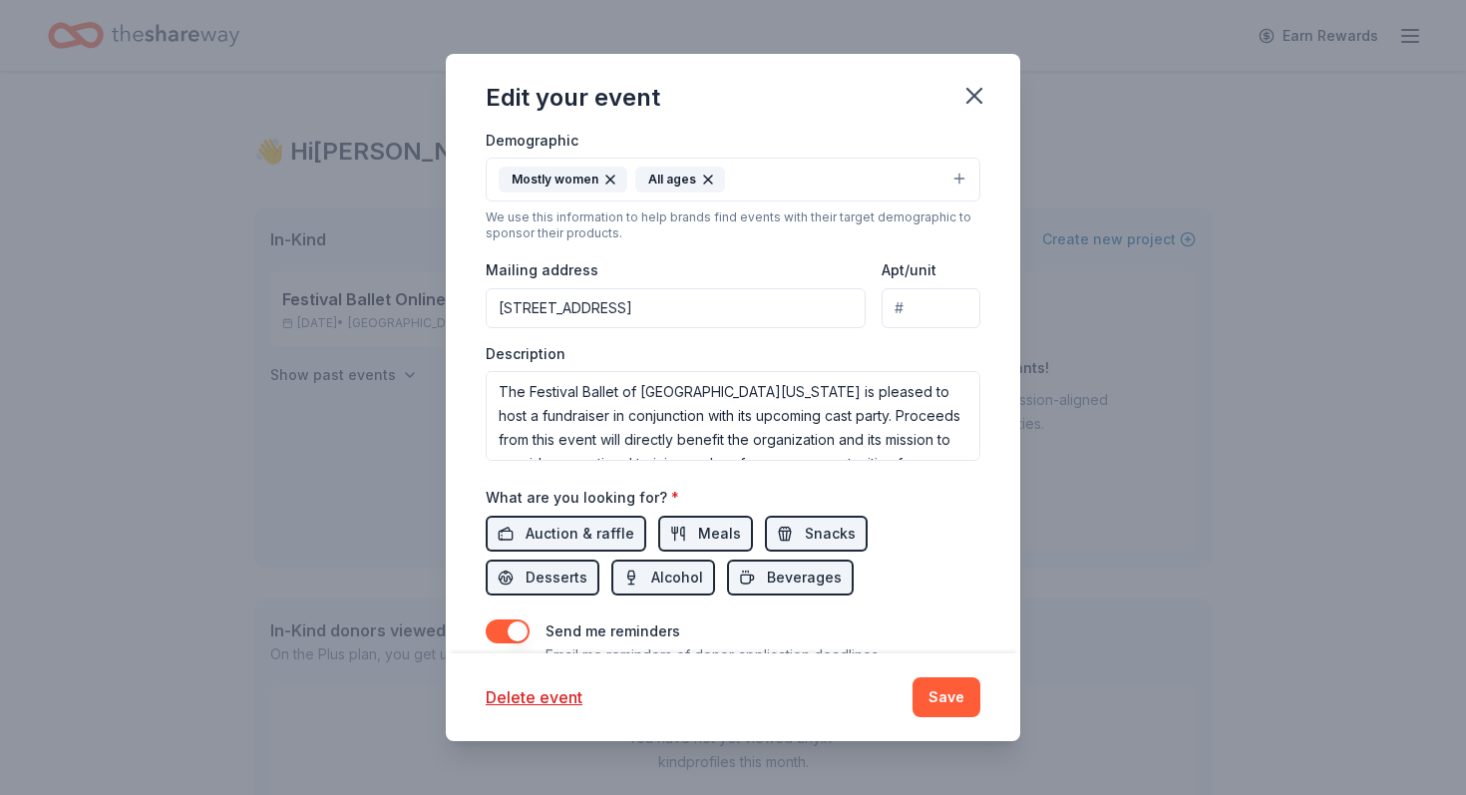
drag, startPoint x: 606, startPoint y: 425, endPoint x: 610, endPoint y: 62, distance: 363.0
click at [0, 0] on div "Edit your event Update donors you've applied to Let donors know of any updates …" at bounding box center [733, 397] width 1466 height 795
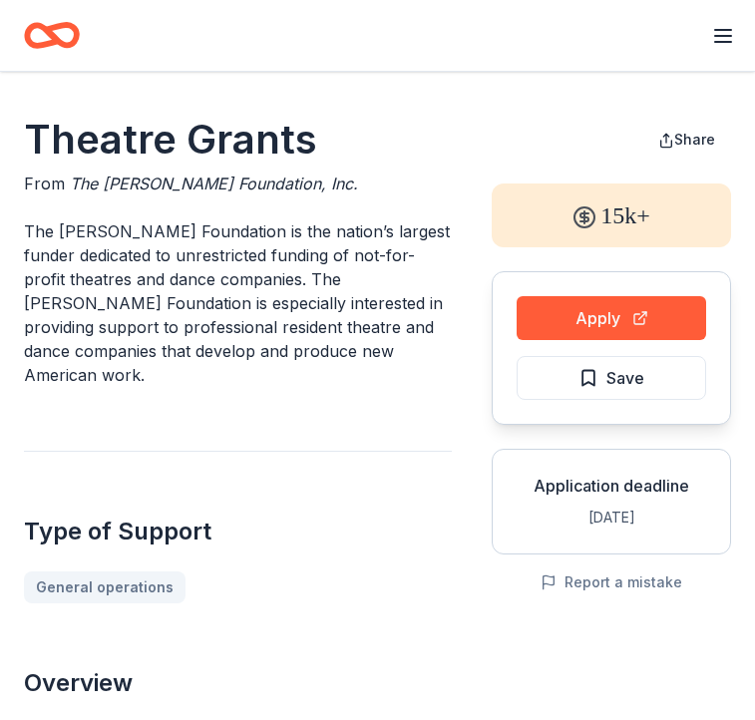
click at [155, 451] on div "Type of Support General operations" at bounding box center [238, 527] width 428 height 153
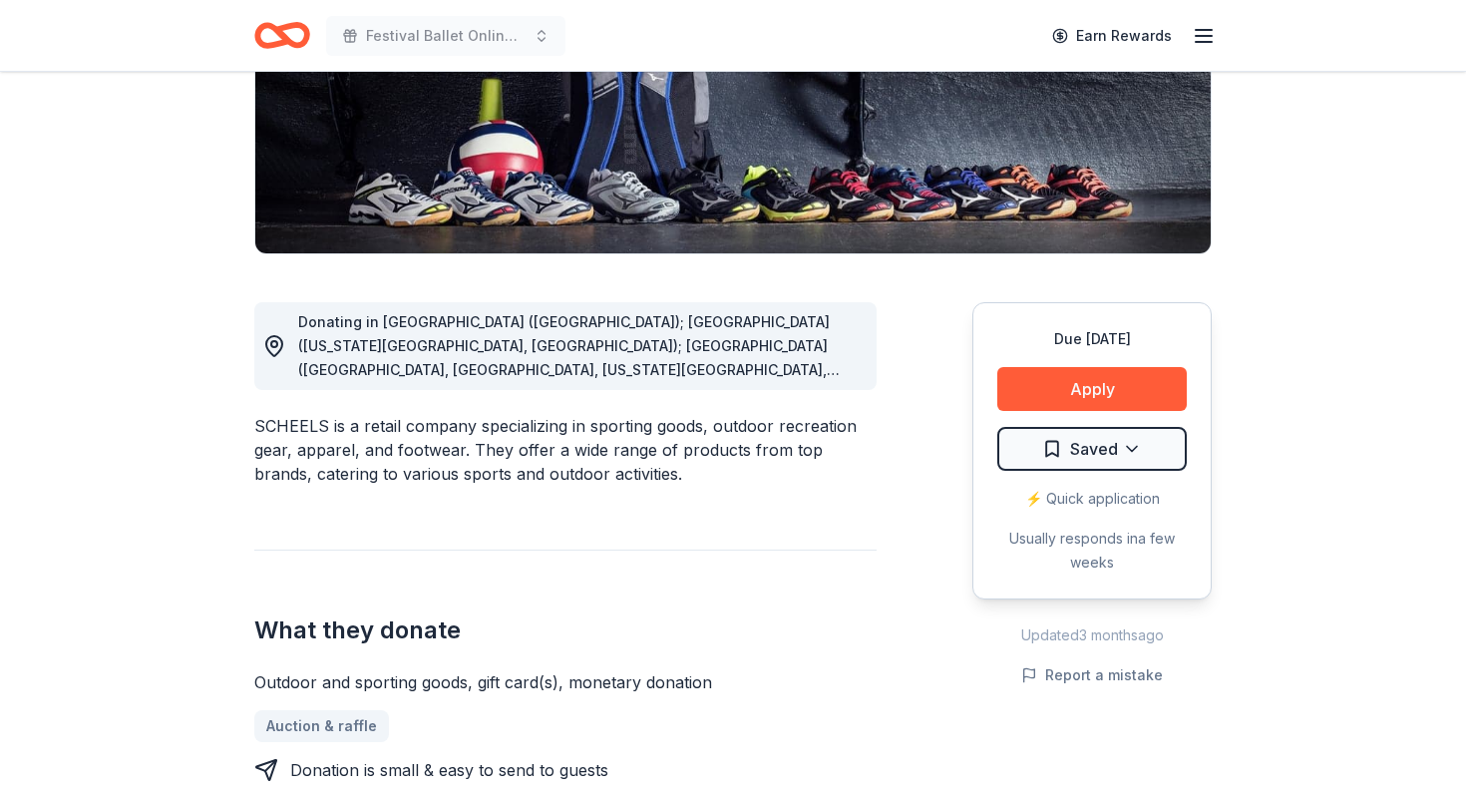
scroll to position [368, 0]
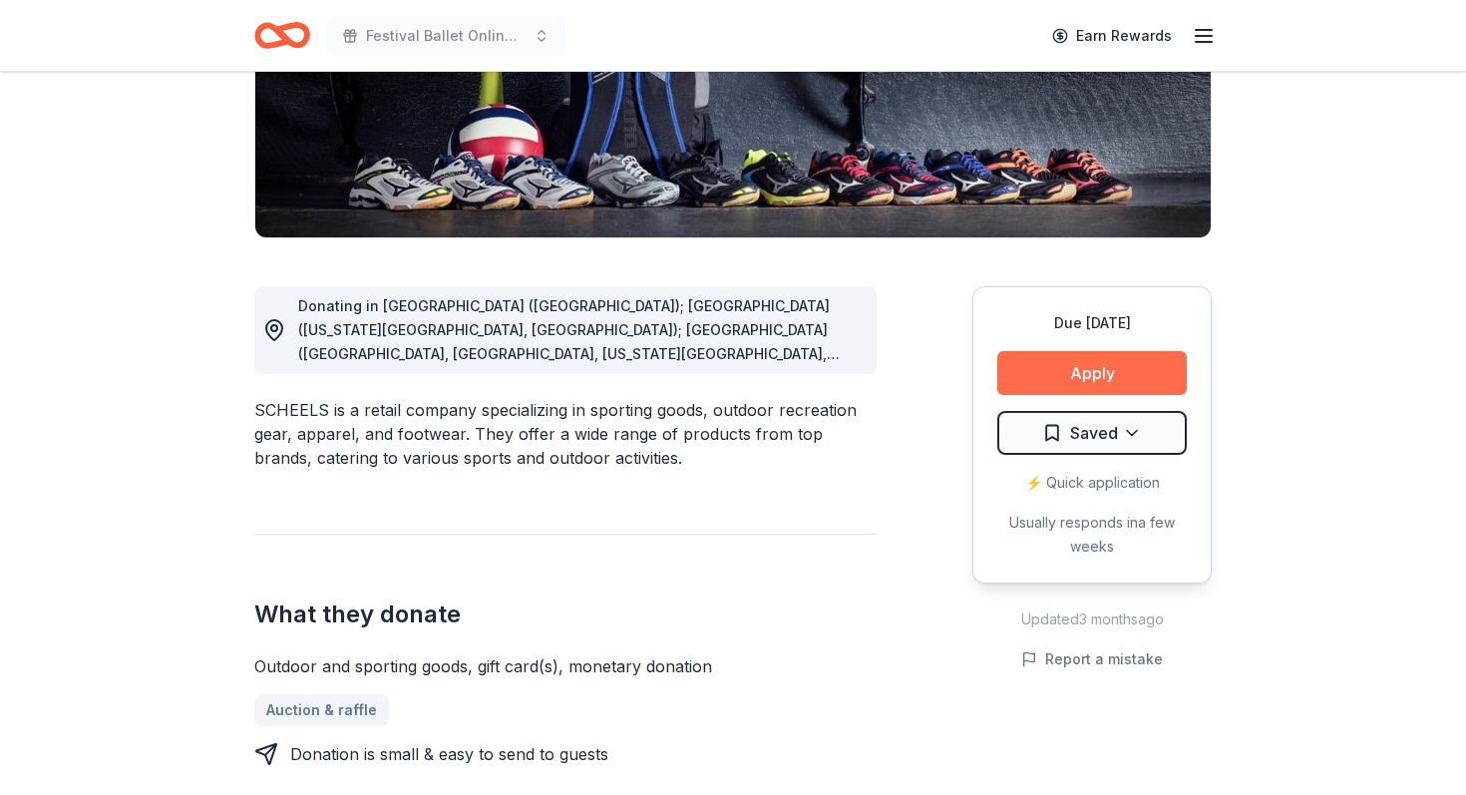
click at [1068, 374] on button "Apply" at bounding box center [1091, 373] width 189 height 44
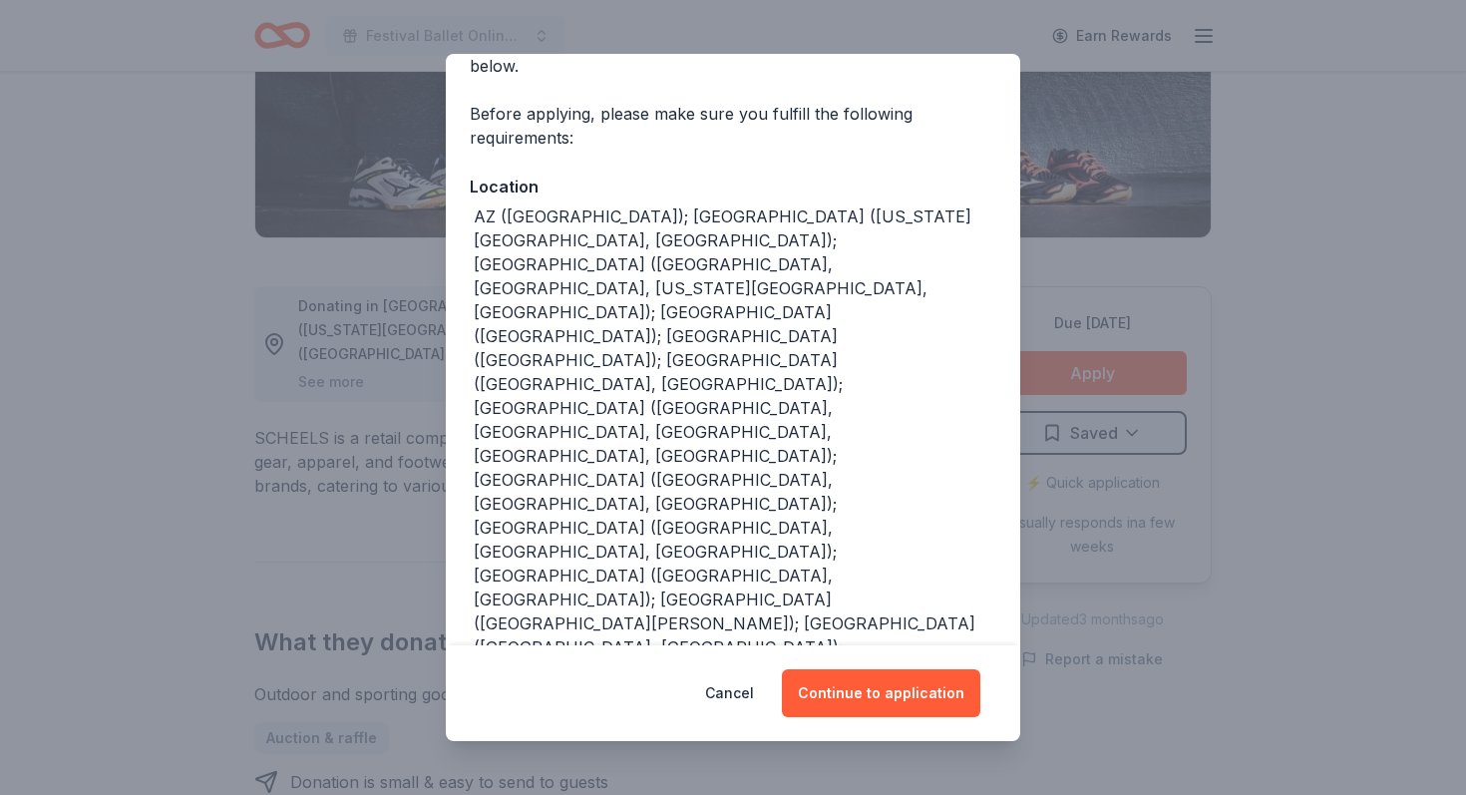
scroll to position [162, 0]
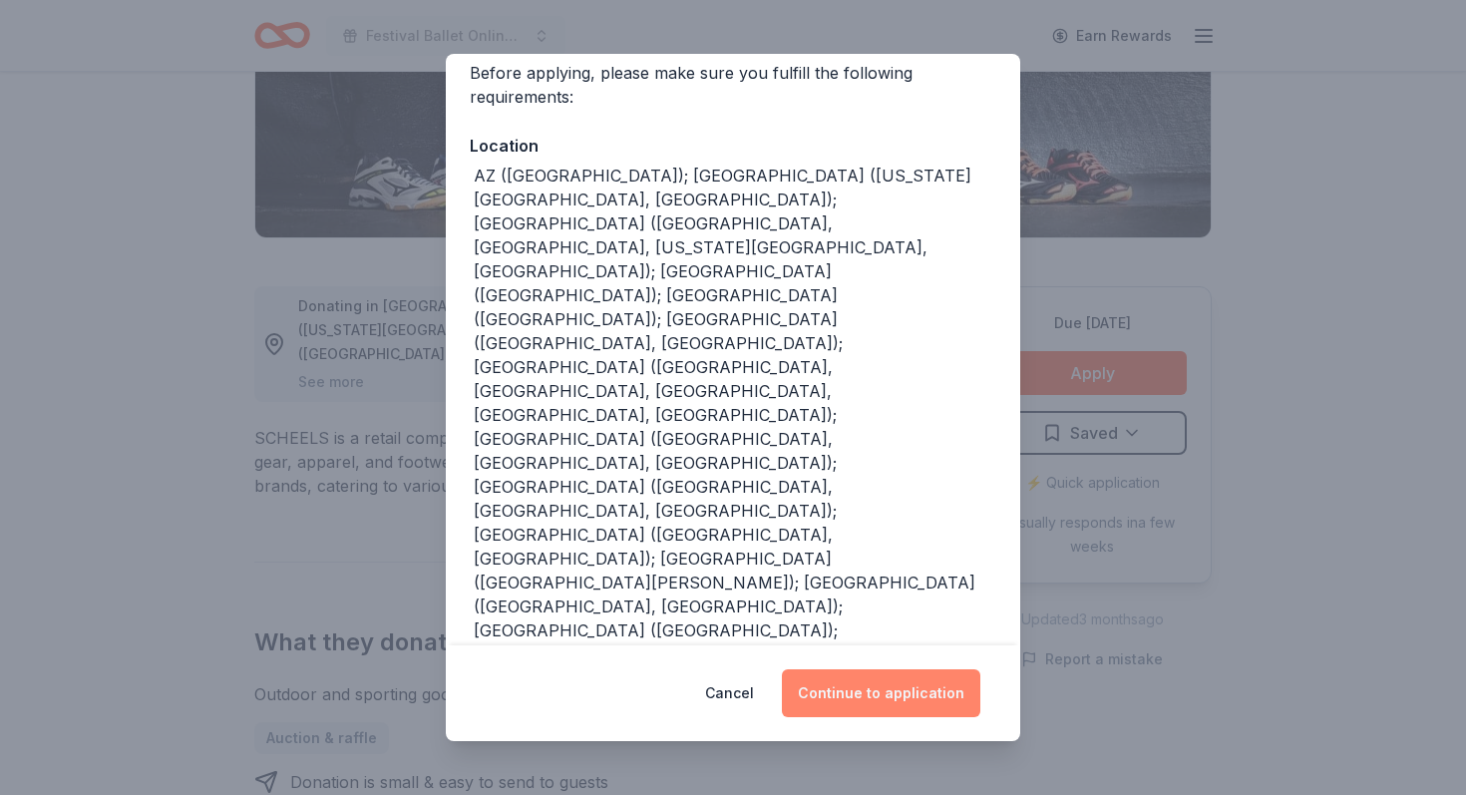
click at [879, 706] on button "Continue to application" at bounding box center [881, 693] width 198 height 48
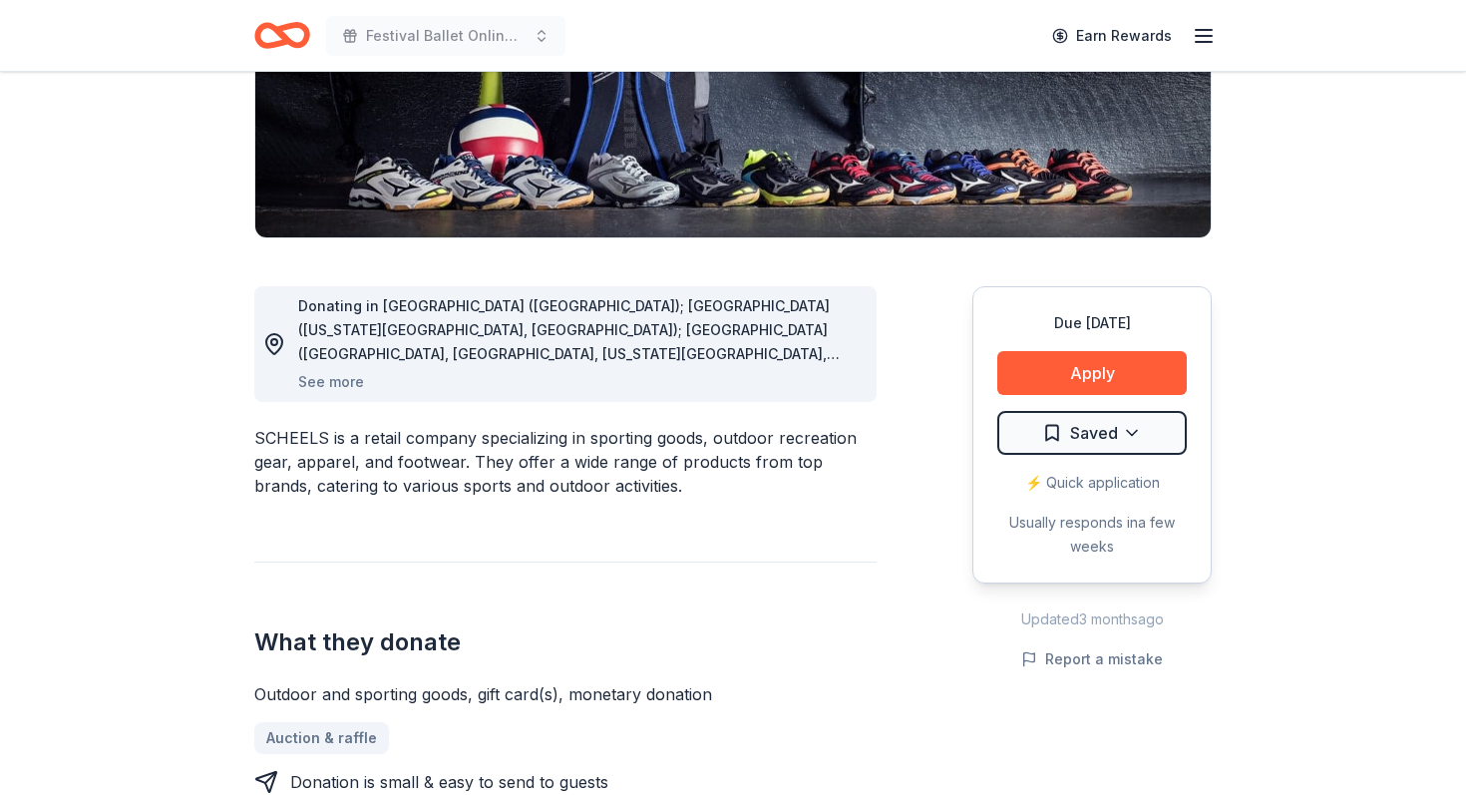
scroll to position [0, 0]
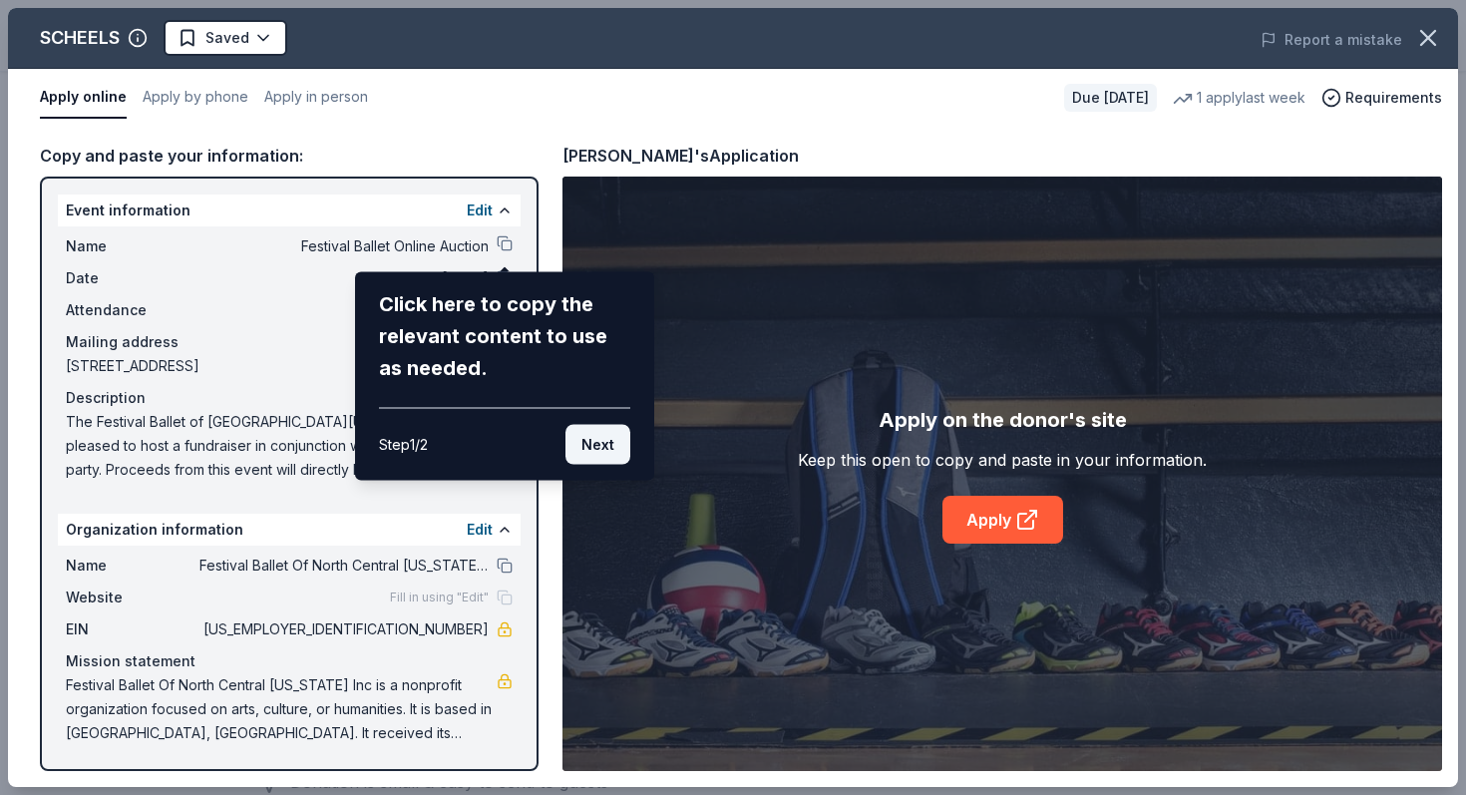
click at [610, 438] on button "Next" at bounding box center [597, 445] width 65 height 40
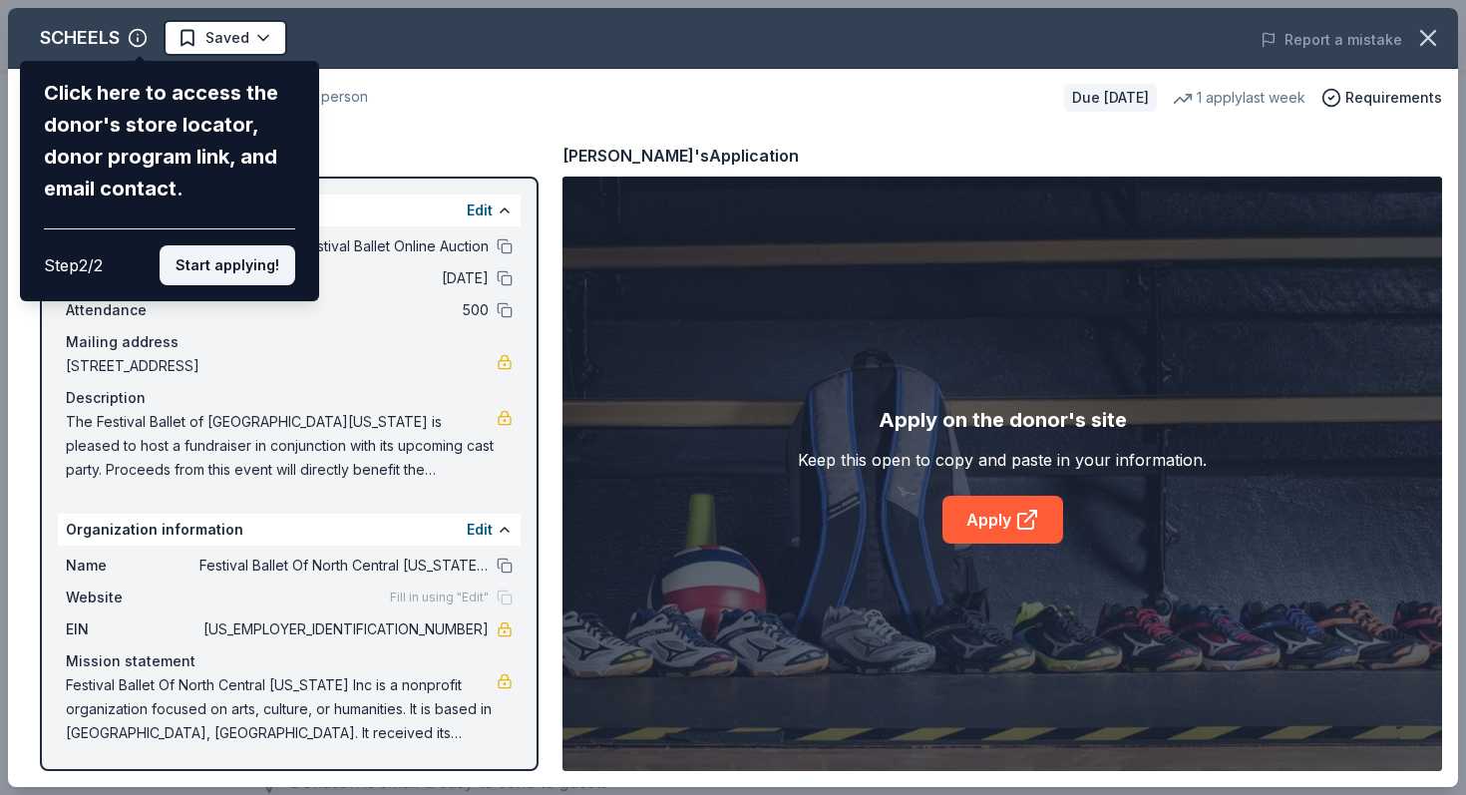
click at [268, 274] on button "Start applying!" at bounding box center [228, 265] width 136 height 40
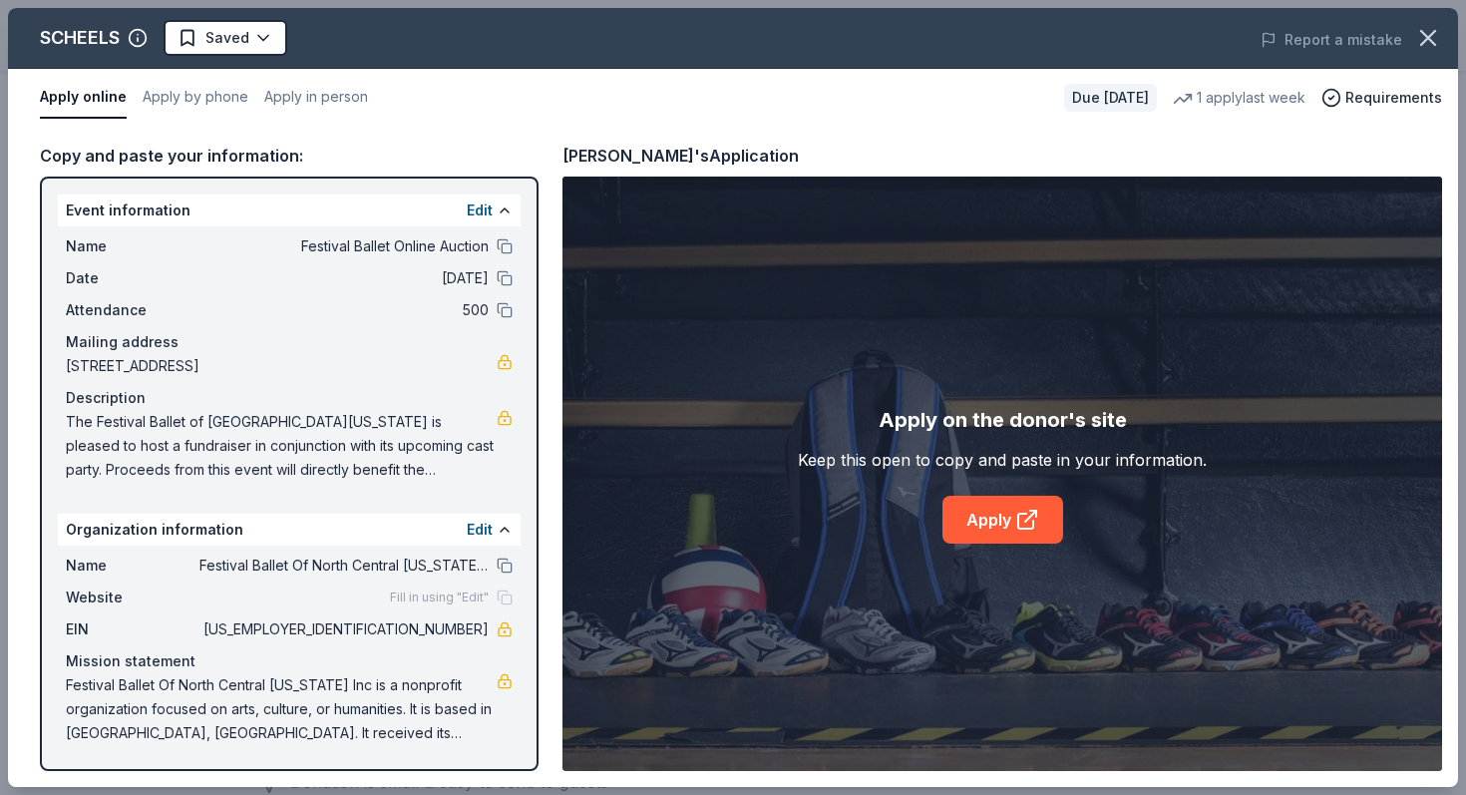
click at [418, 711] on span "Festival Ballet Of North Central Texas Inc is a nonprofit organization focused …" at bounding box center [281, 709] width 431 height 72
drag, startPoint x: 342, startPoint y: 701, endPoint x: 415, endPoint y: 719, distance: 75.0
click at [415, 719] on span "Festival Ballet Of North Central Texas Inc is a nonprofit organization focused …" at bounding box center [281, 709] width 431 height 72
click at [977, 521] on link "Apply" at bounding box center [1002, 520] width 121 height 48
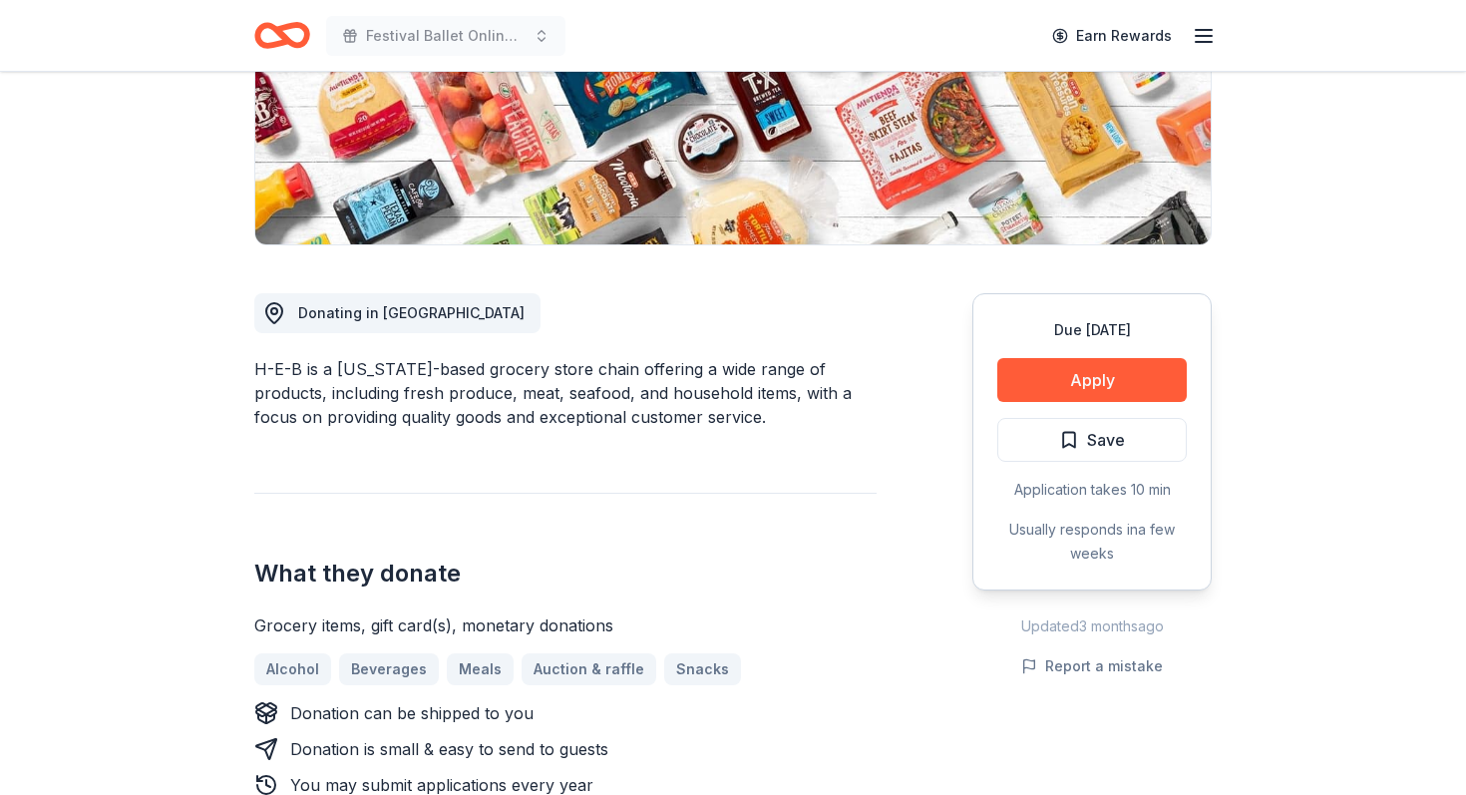
scroll to position [446, 0]
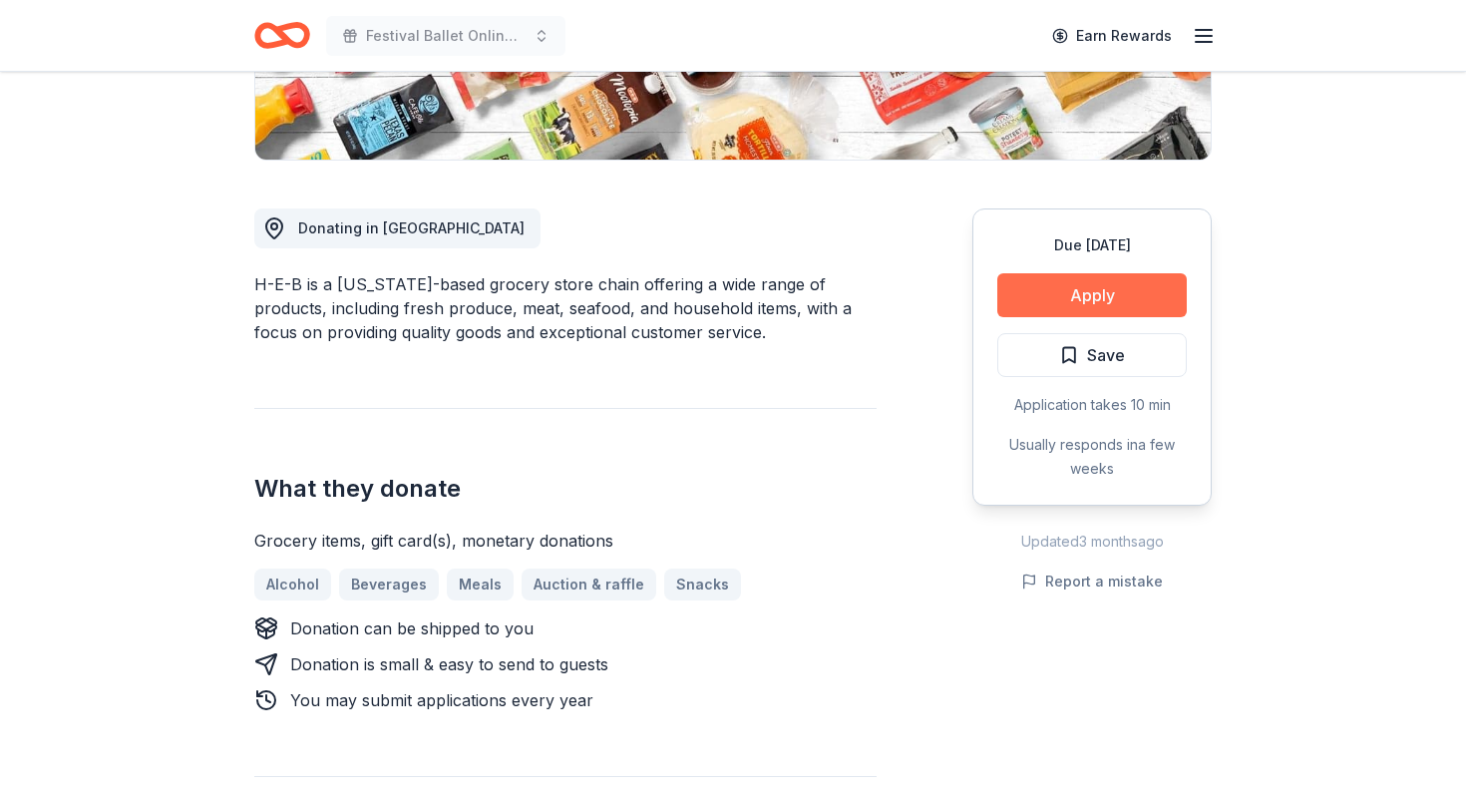
click at [1063, 303] on button "Apply" at bounding box center [1091, 295] width 189 height 44
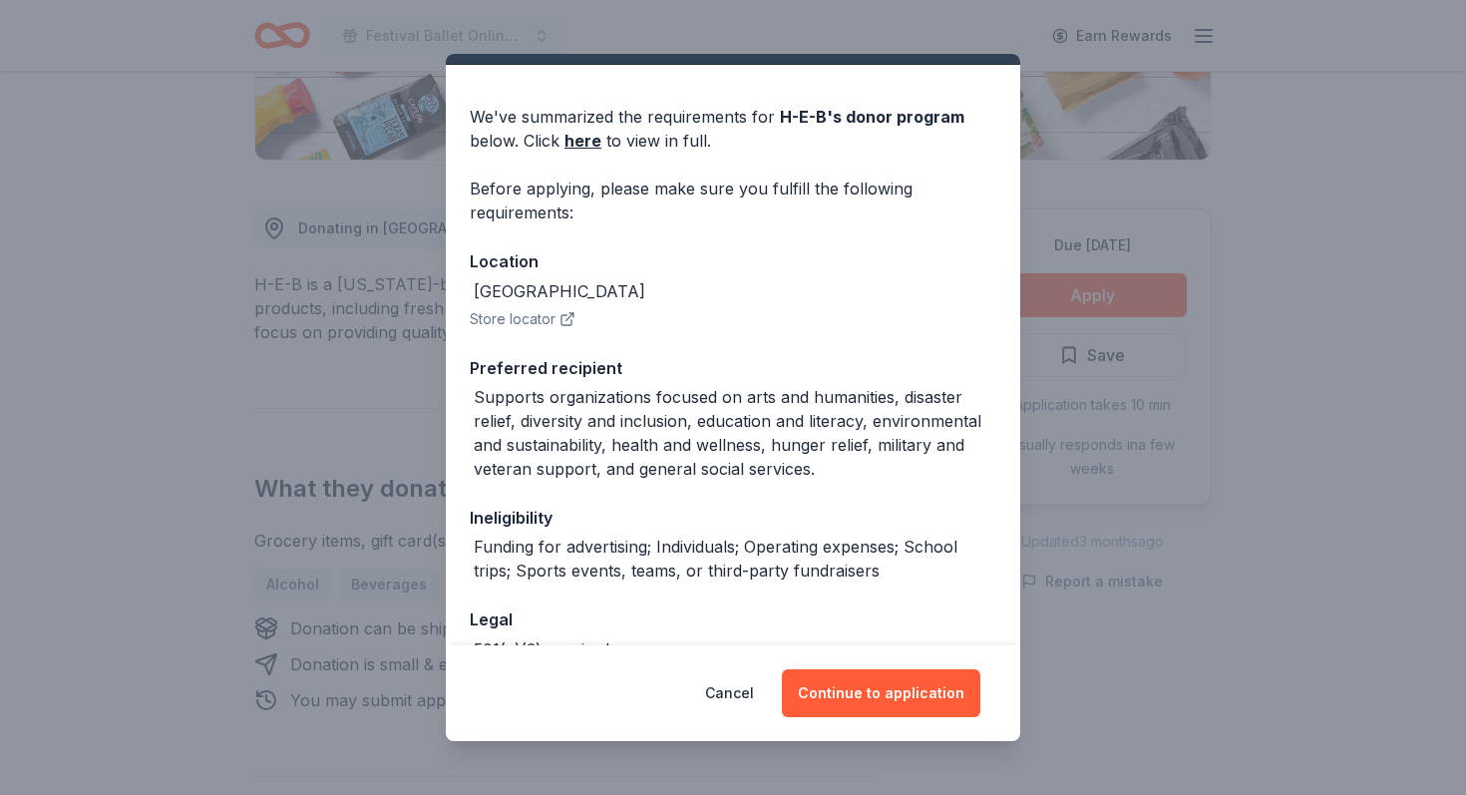
scroll to position [47, 0]
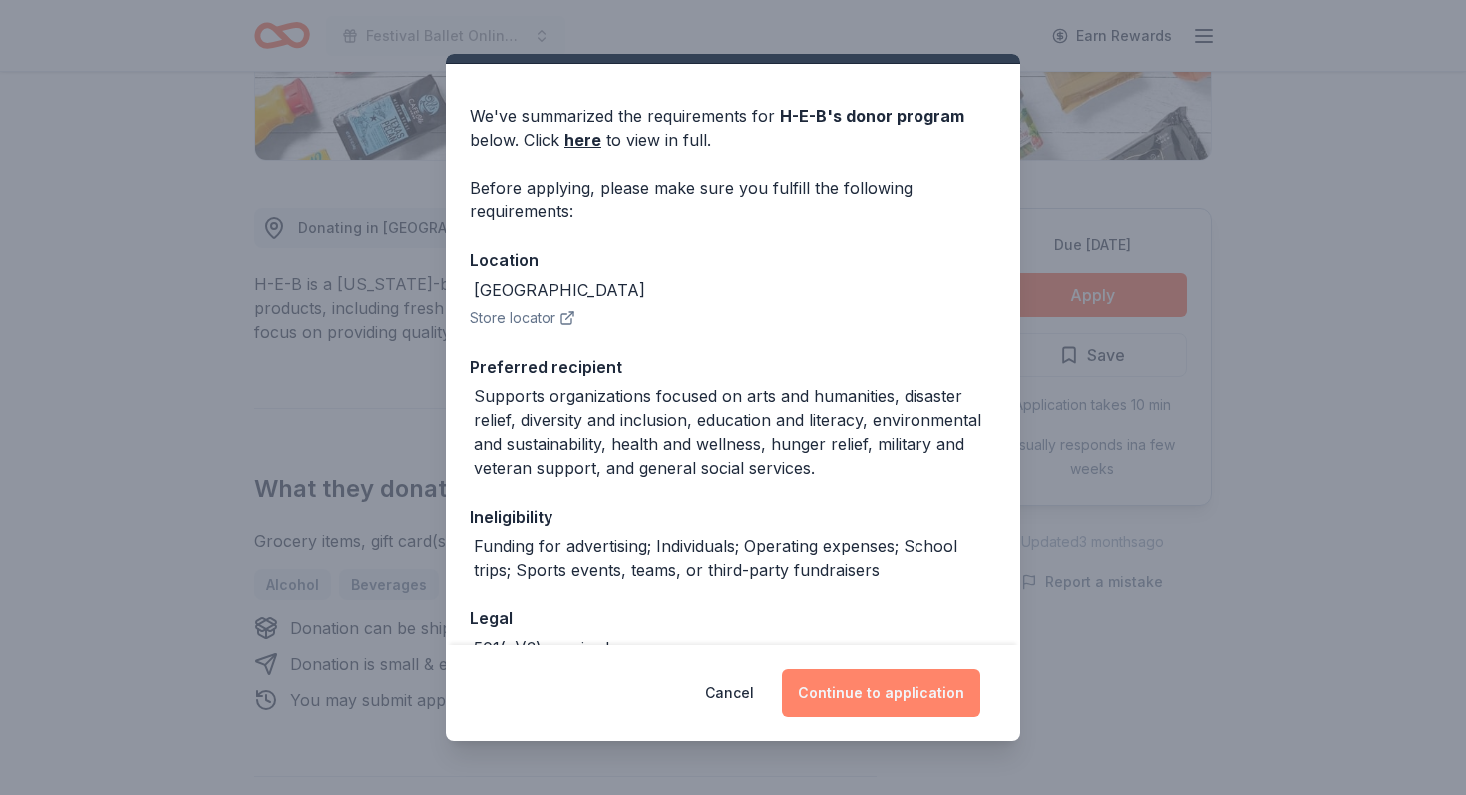
click at [863, 699] on button "Continue to application" at bounding box center [881, 693] width 198 height 48
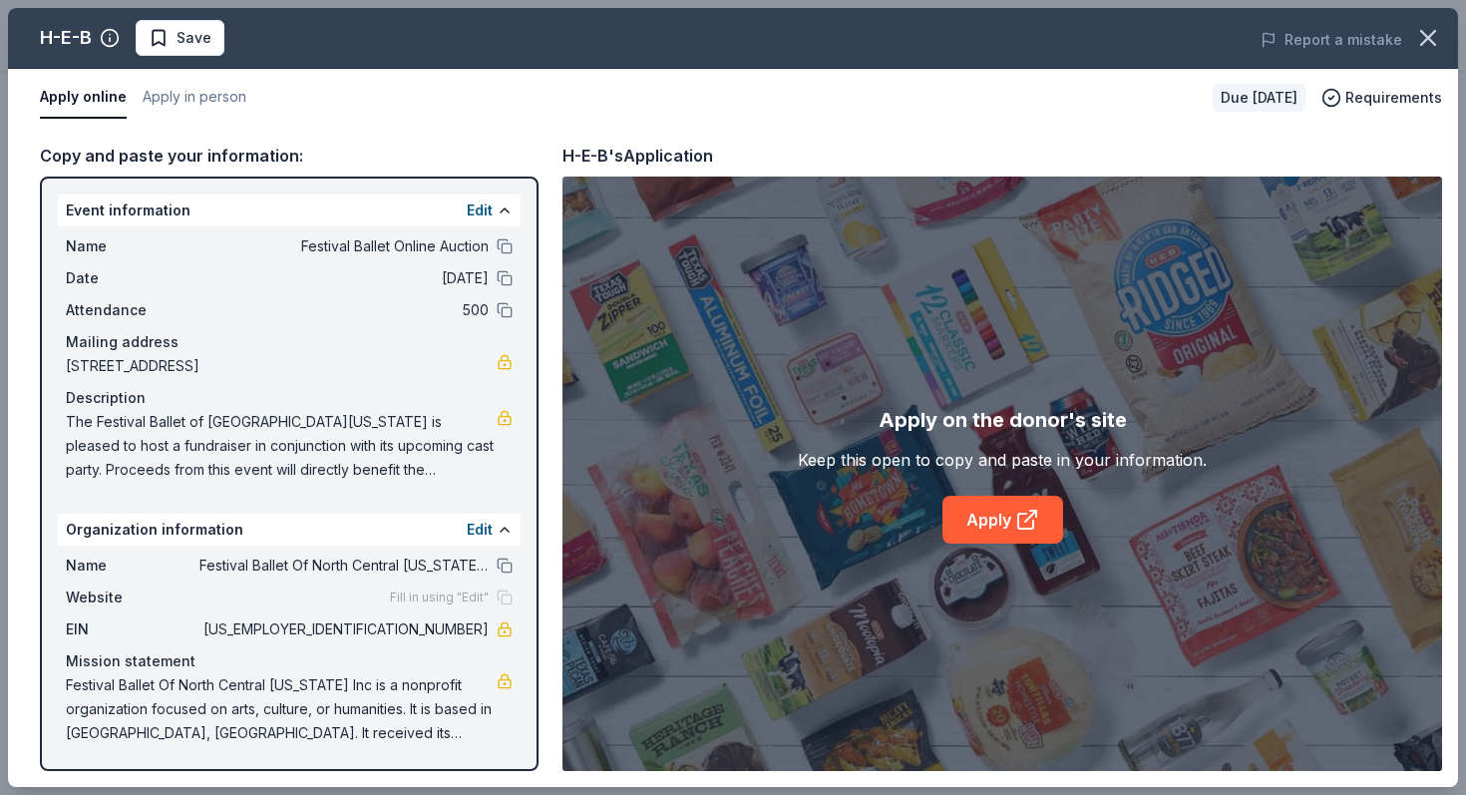
scroll to position [0, 0]
click at [1011, 531] on link "Apply" at bounding box center [1002, 520] width 121 height 48
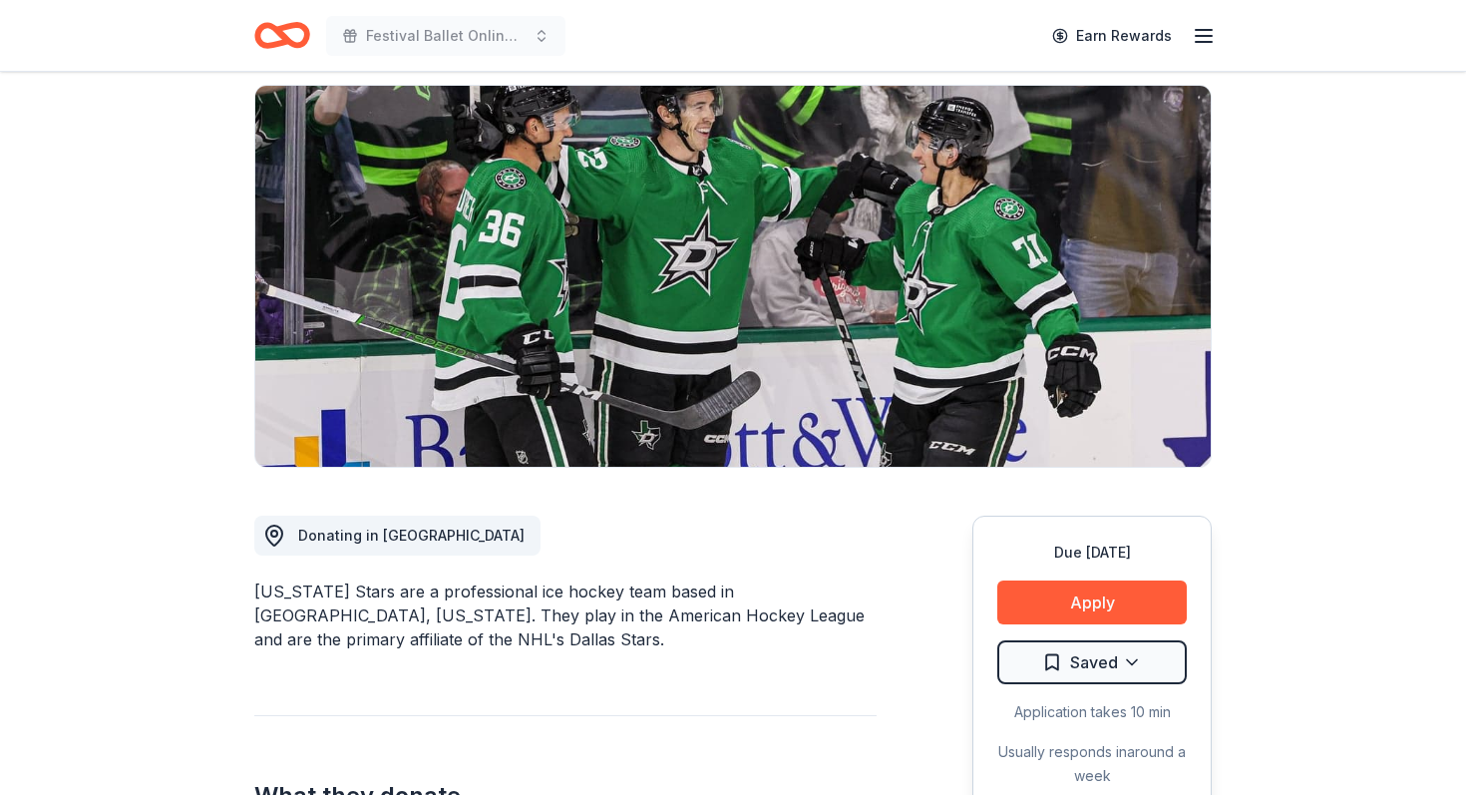
scroll to position [145, 0]
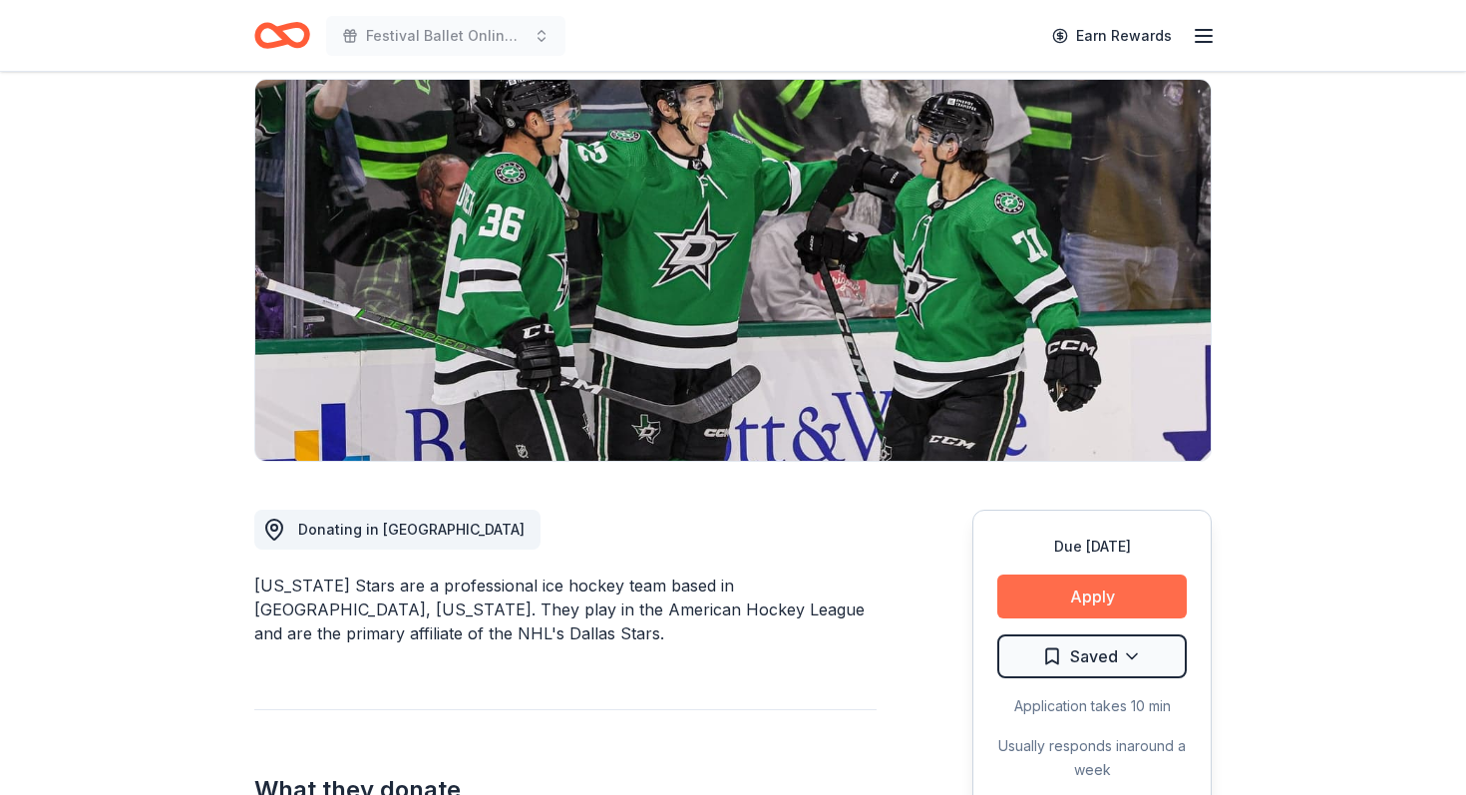
click at [1097, 607] on button "Apply" at bounding box center [1091, 596] width 189 height 44
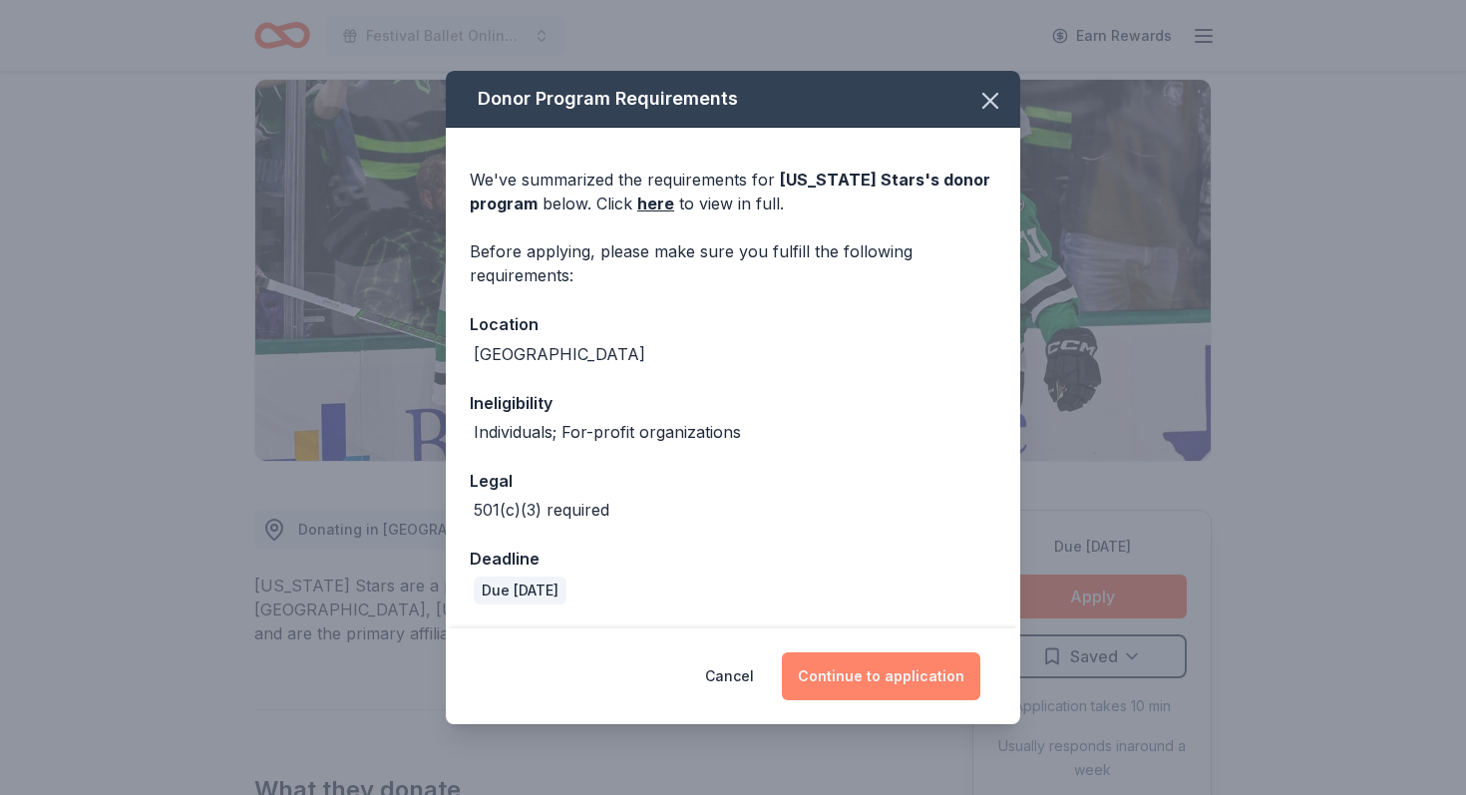
click at [873, 670] on button "Continue to application" at bounding box center [881, 676] width 198 height 48
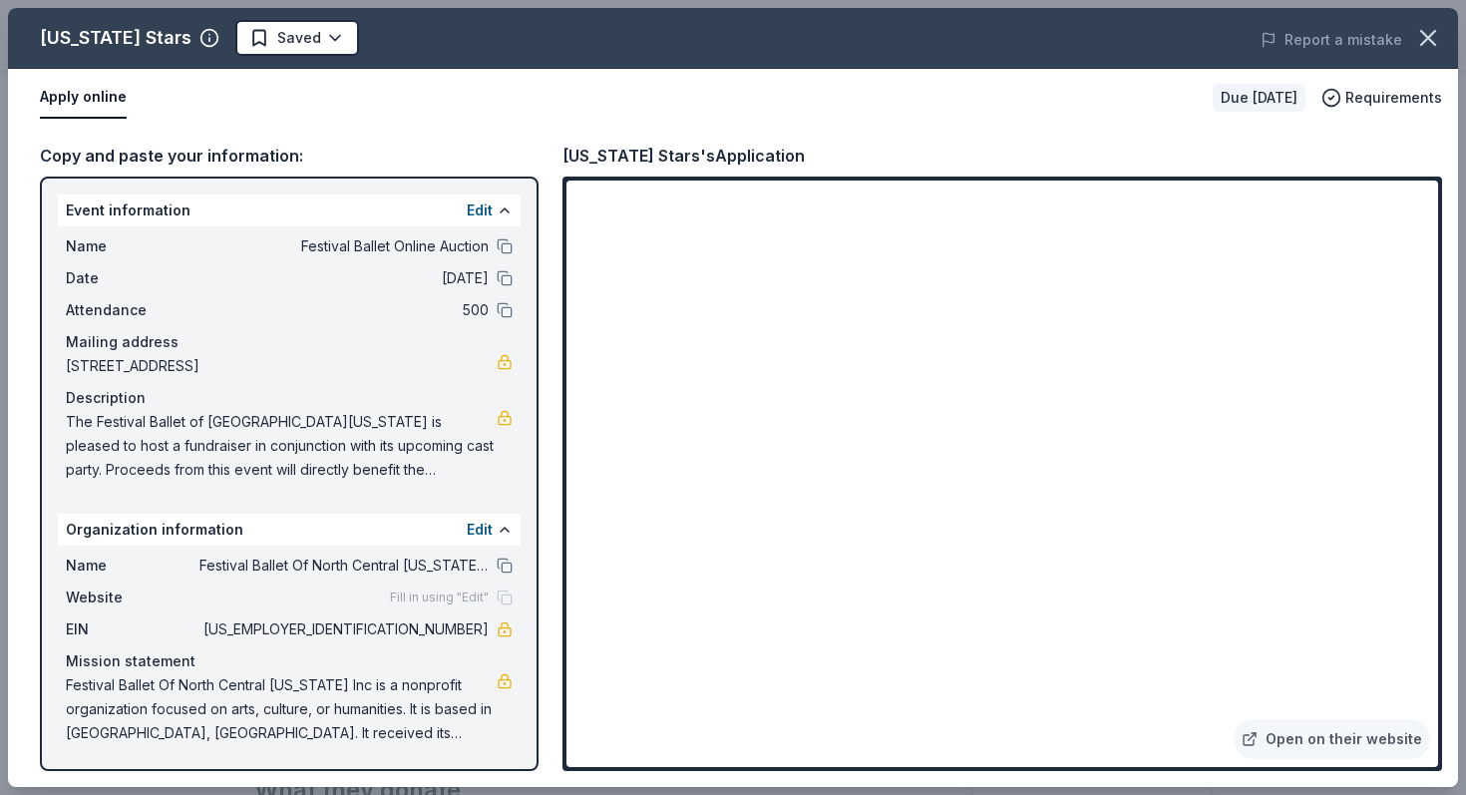
scroll to position [0, 0]
click at [501, 566] on button at bounding box center [505, 565] width 16 height 16
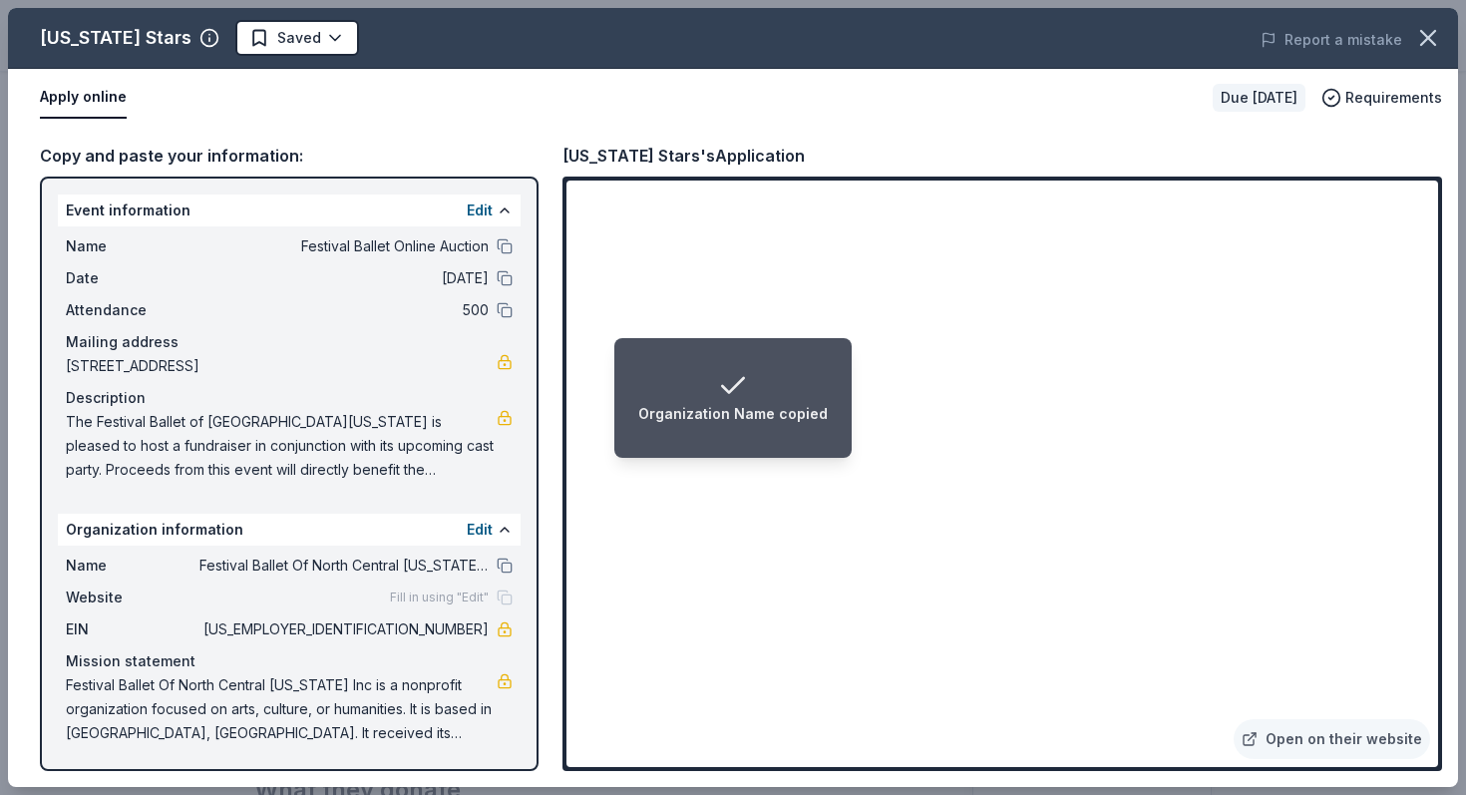
drag, startPoint x: 403, startPoint y: 735, endPoint x: 214, endPoint y: 698, distance: 192.0
click at [214, 698] on span "Festival Ballet Of North Central [US_STATE] Inc is a nonprofit organization foc…" at bounding box center [281, 709] width 431 height 72
drag, startPoint x: 68, startPoint y: 679, endPoint x: 299, endPoint y: 729, distance: 236.7
click at [299, 729] on span "Festival Ballet Of North Central [US_STATE] Inc is a nonprofit organization foc…" at bounding box center [281, 709] width 431 height 72
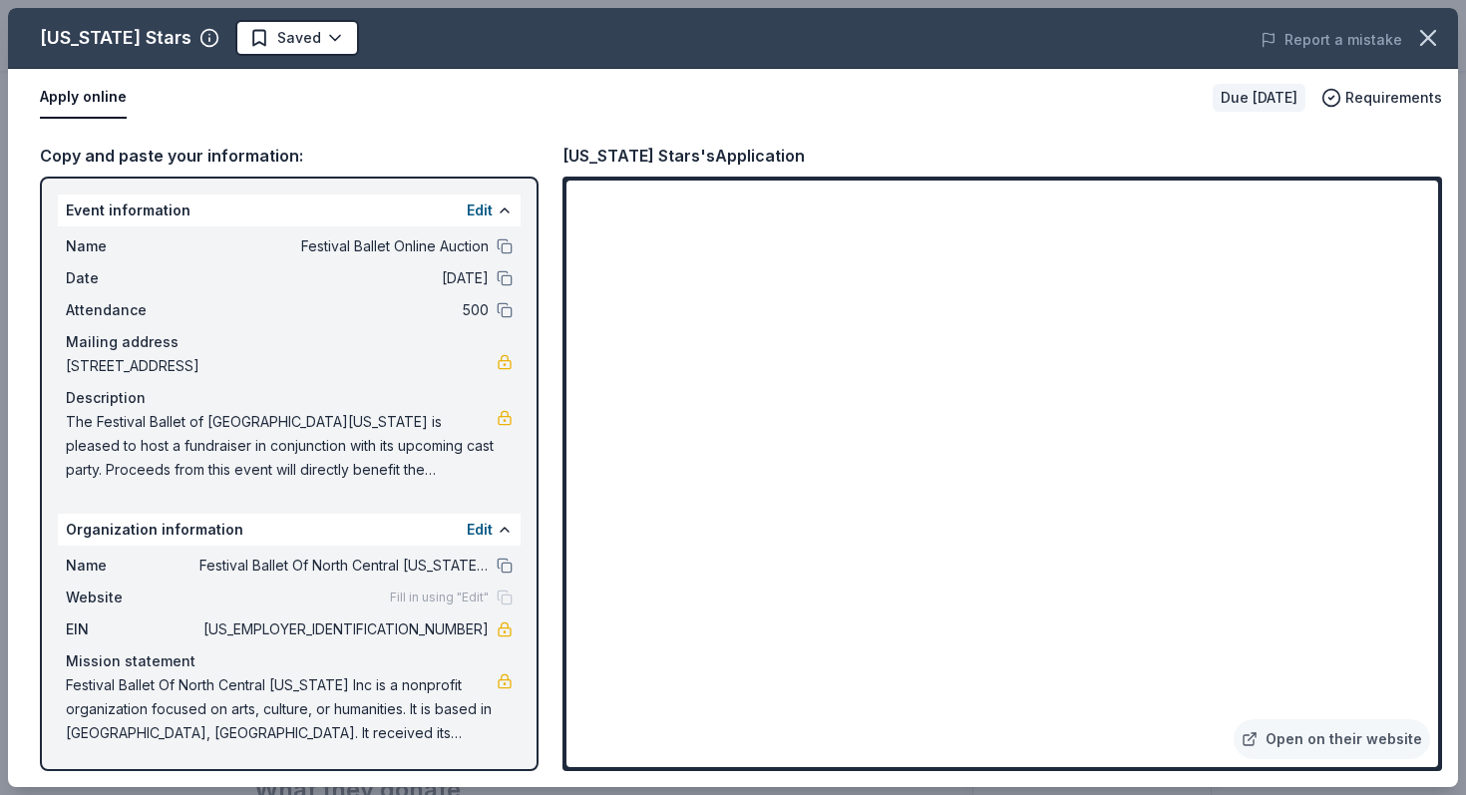
drag, startPoint x: 381, startPoint y: 367, endPoint x: 339, endPoint y: 367, distance: 41.9
click at [339, 367] on span "[STREET_ADDRESS]" at bounding box center [281, 366] width 431 height 24
drag, startPoint x: 486, startPoint y: 628, endPoint x: 402, endPoint y: 630, distance: 83.8
click at [402, 630] on span "[US_EMPLOYER_IDENTIFICATION_NUMBER]" at bounding box center [343, 629] width 289 height 24
drag, startPoint x: 409, startPoint y: 628, endPoint x: 484, endPoint y: 642, distance: 76.1
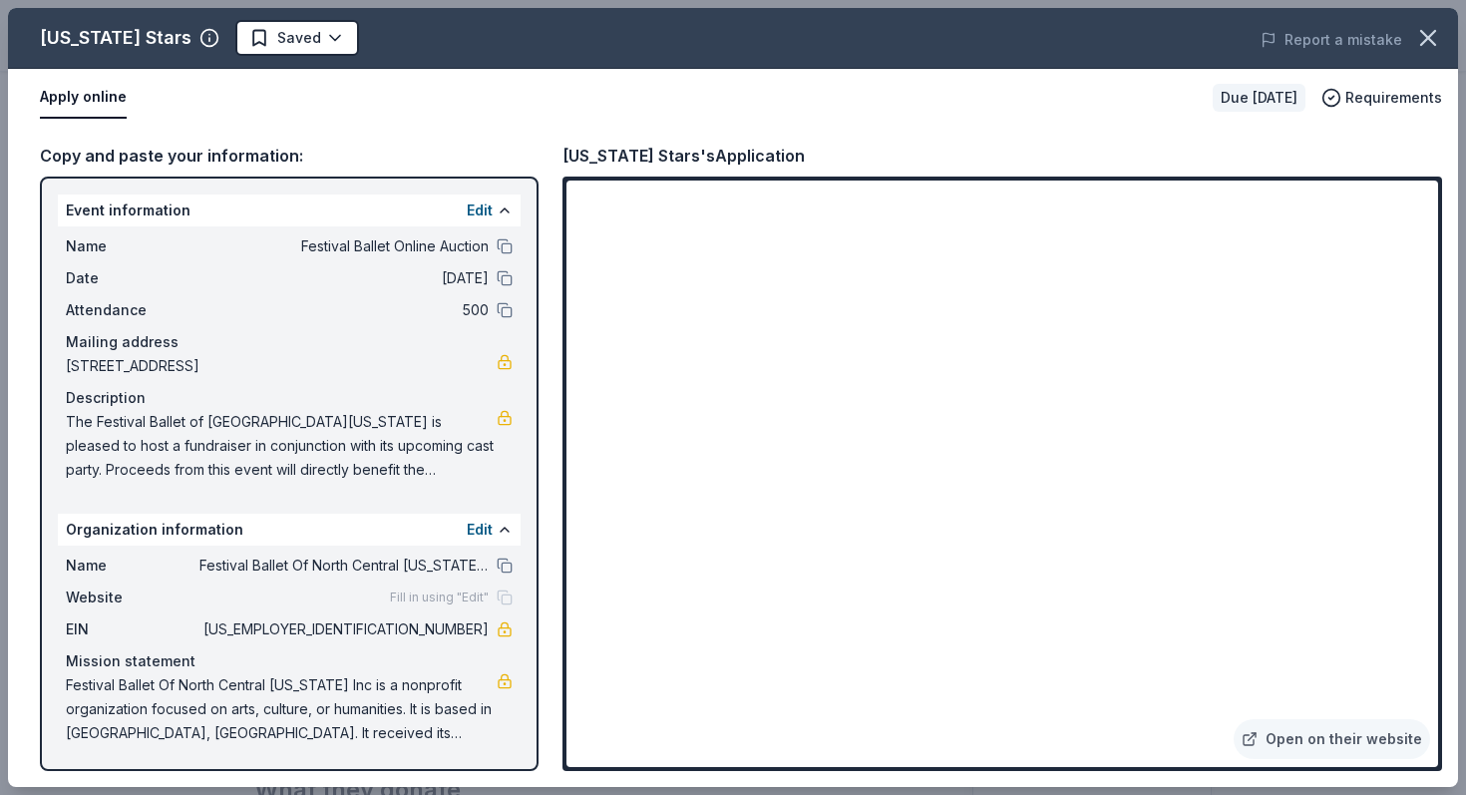
click at [484, 643] on div "Name Festival Ballet Of North Central [US_STATE] Inc Website Fill in using "Edi…" at bounding box center [289, 648] width 463 height 207
drag, startPoint x: 486, startPoint y: 629, endPoint x: 338, endPoint y: 624, distance: 147.7
click at [338, 624] on span "[US_EMPLOYER_IDENTIFICATION_NUMBER]" at bounding box center [343, 629] width 289 height 24
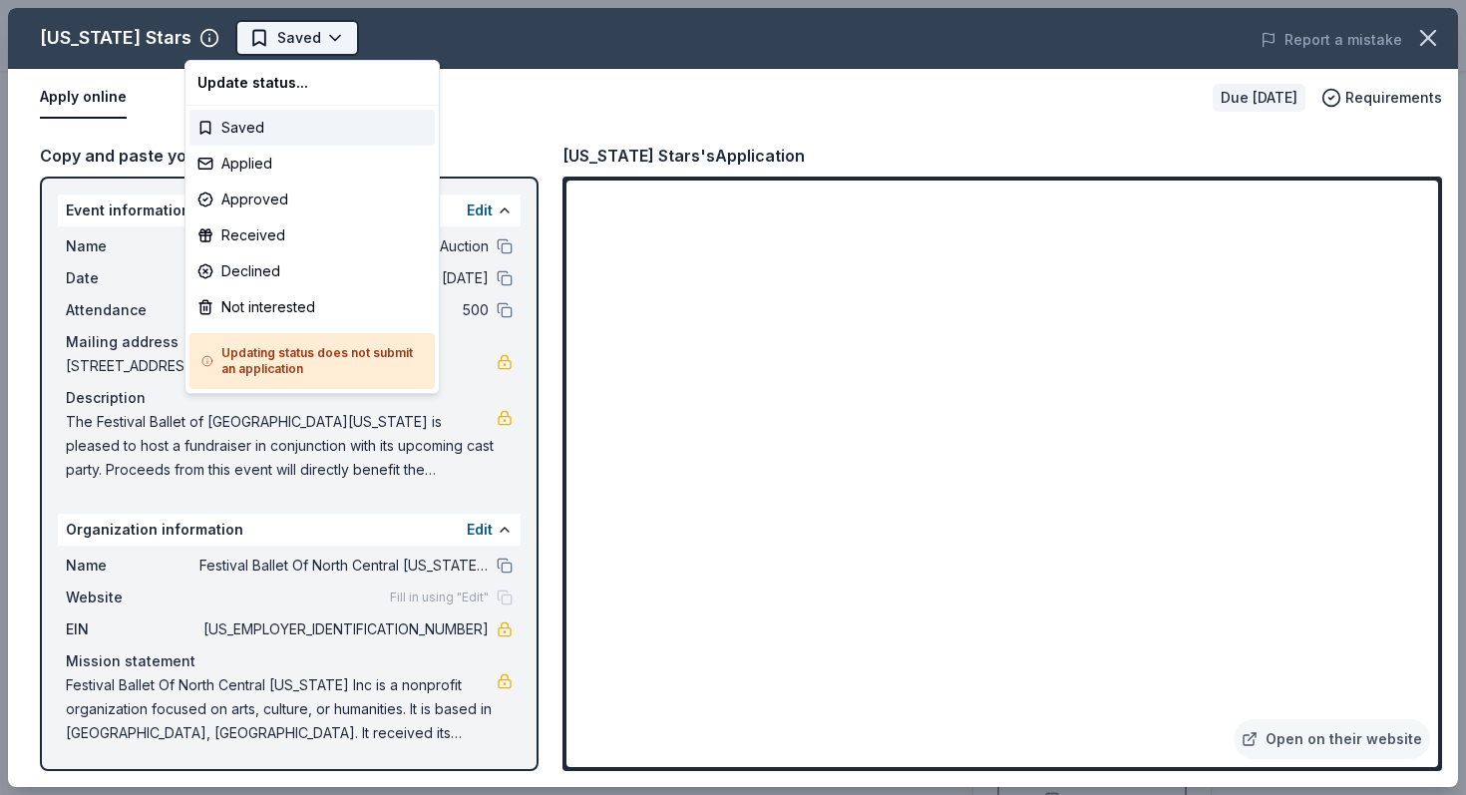
click at [247, 39] on html "Festival Ballet Online Auction Earn Rewards Due [DATE] Share [US_STATE] Stars N…" at bounding box center [733, 397] width 1466 height 795
click at [259, 134] on div "Saved" at bounding box center [311, 128] width 245 height 36
